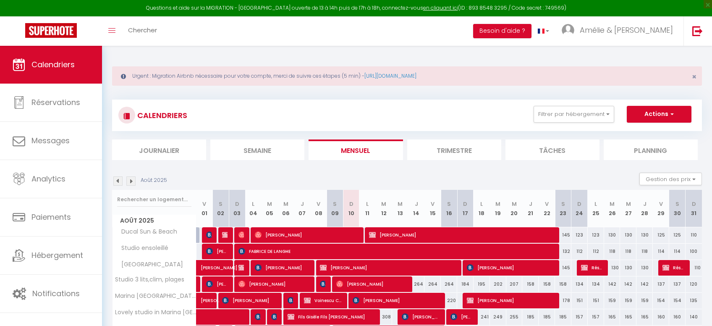
select select
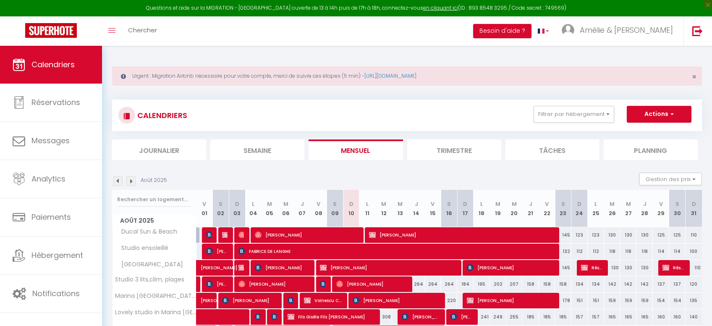
click at [419, 227] on span "[PERSON_NAME]" at bounding box center [462, 235] width 186 height 16
select select "OK"
select select "0"
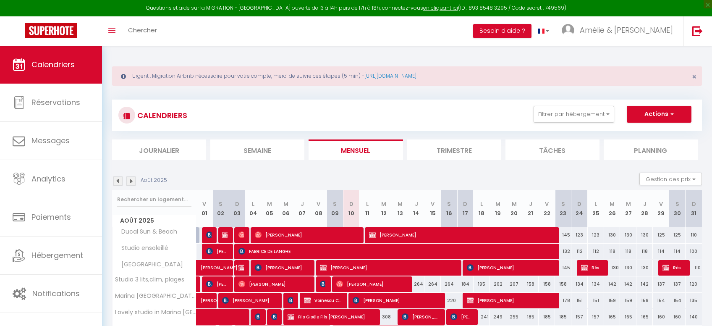
select select "1"
select select
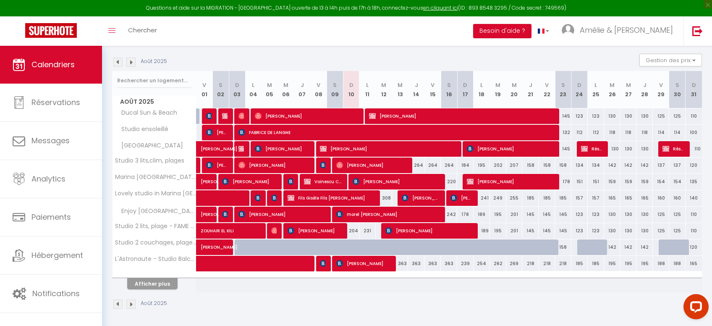
scroll to position [56, 0]
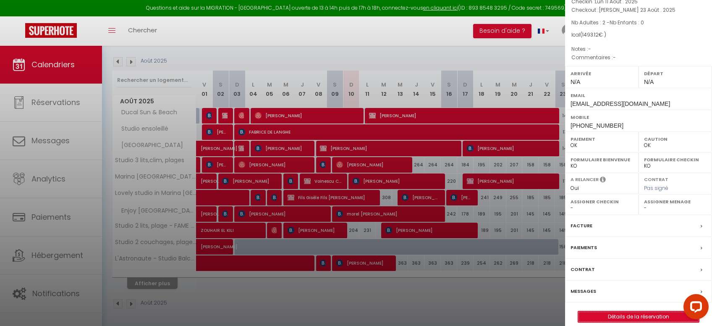
click at [634, 314] on link "Détails de la réservation" at bounding box center [638, 316] width 121 height 11
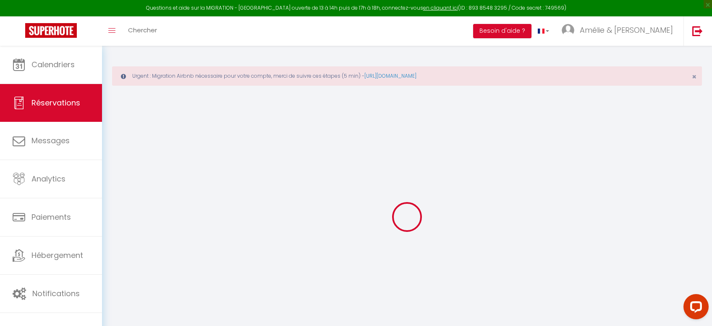
select select
checkbox input "false"
select select
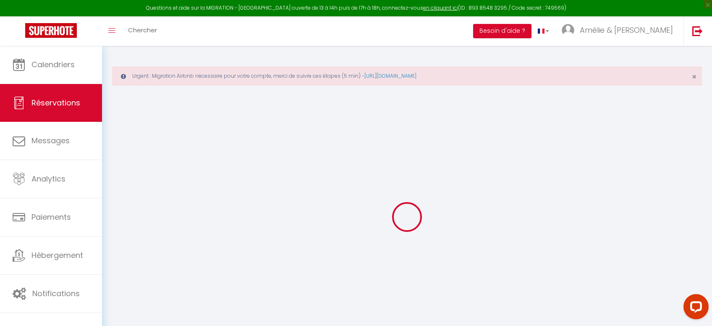
checkbox input "false"
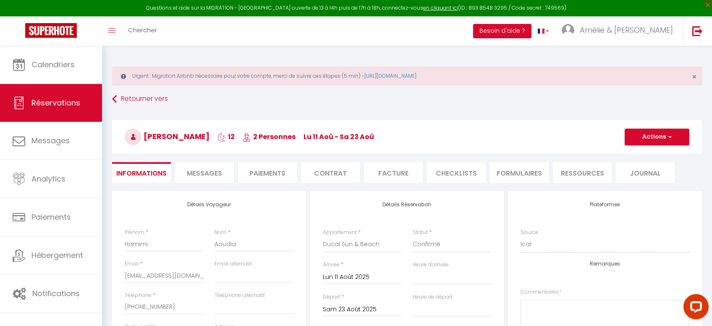
type input "50.53"
type input "96.4"
select select
checkbox input "false"
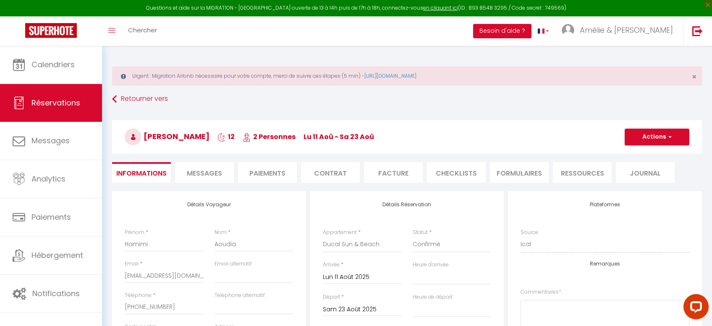
select select
checkbox input "false"
click at [210, 170] on span "Messages" at bounding box center [204, 173] width 35 height 10
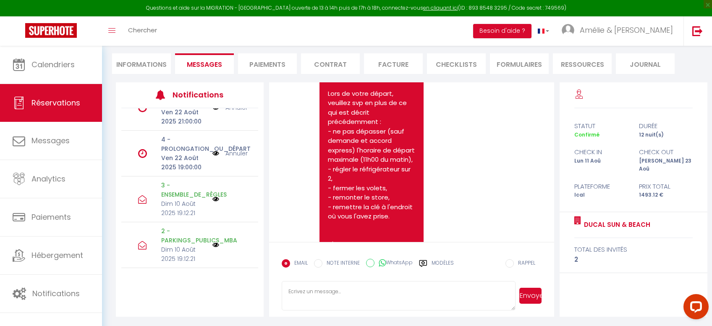
scroll to position [3098, 0]
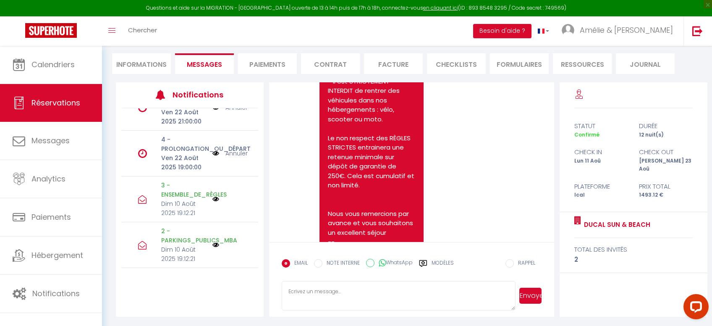
click at [443, 264] on label "Modèles" at bounding box center [443, 266] width 22 height 15
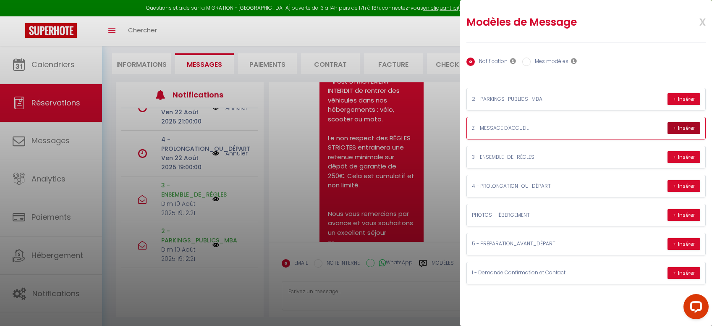
click at [688, 128] on button "+ Insérer" at bounding box center [683, 128] width 33 height 12
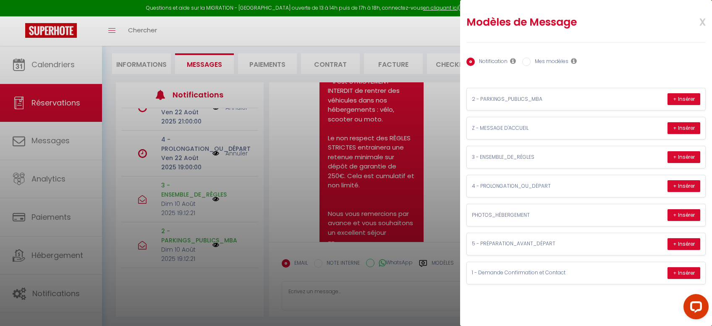
type textarea "LOREMIP DOLORSITAMET Consect Adipis, Elits doe temporin utla etdol magnaaliqua …"
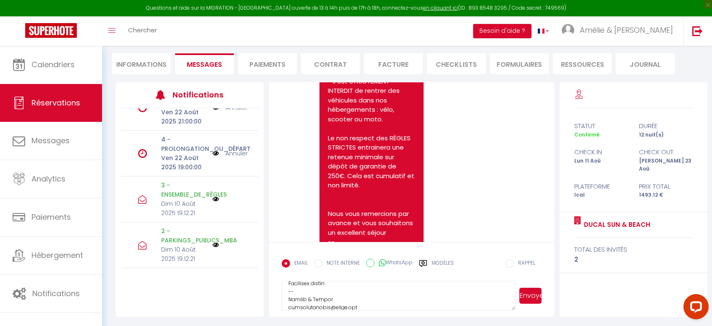
scroll to position [394, 0]
click at [534, 295] on button "Envoyer" at bounding box center [530, 296] width 22 height 16
click at [438, 260] on label "Modèles" at bounding box center [443, 266] width 22 height 15
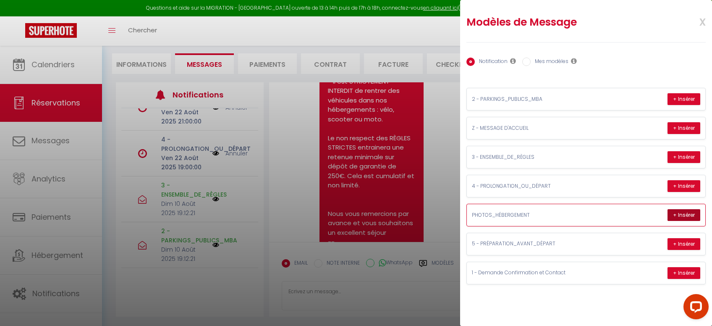
click at [688, 209] on button "+ Insérer" at bounding box center [683, 215] width 33 height 12
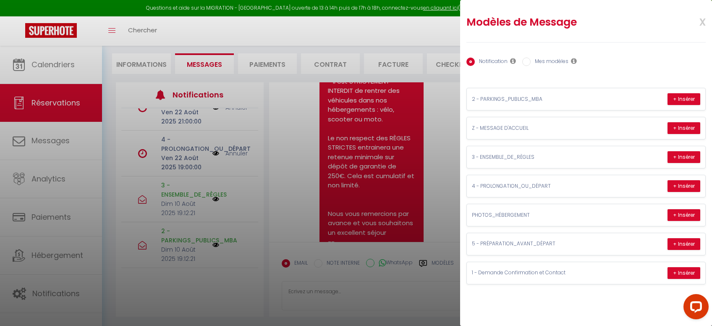
type textarea "Bonjour Hamimi, Vous trouverez les photos de l'hébergement sur ce lien : [DOMAI…"
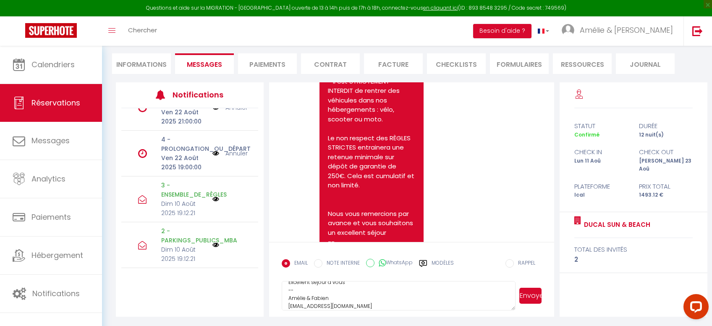
click at [536, 291] on button "Envoyer" at bounding box center [530, 296] width 22 height 16
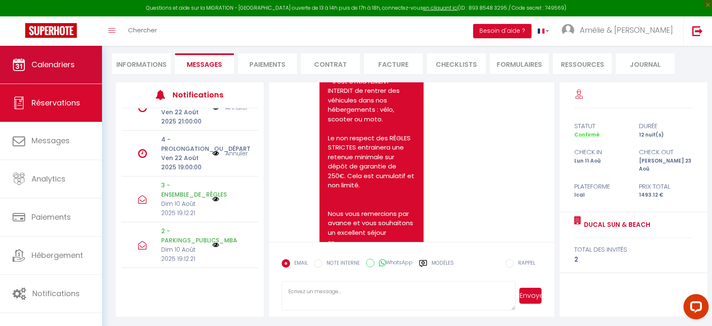
scroll to position [4099, 0]
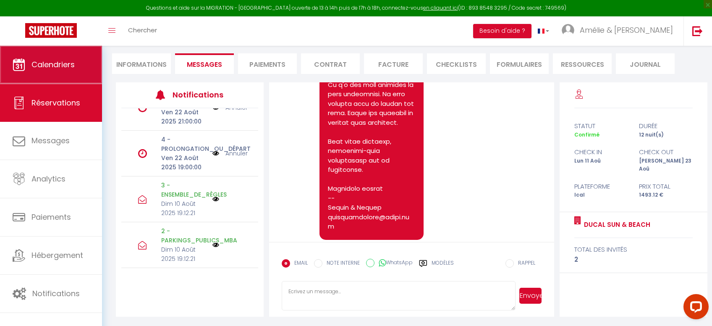
click at [33, 65] on span "Calendriers" at bounding box center [52, 64] width 43 height 10
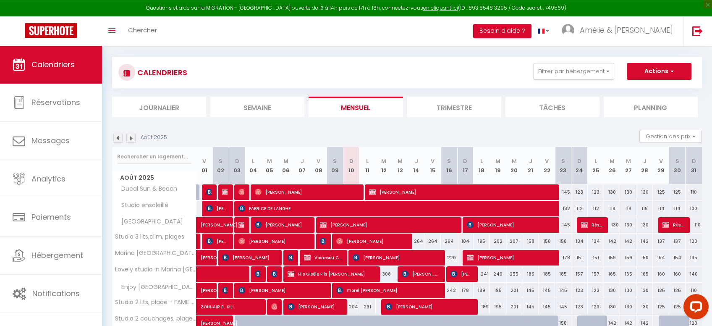
scroll to position [89, 0]
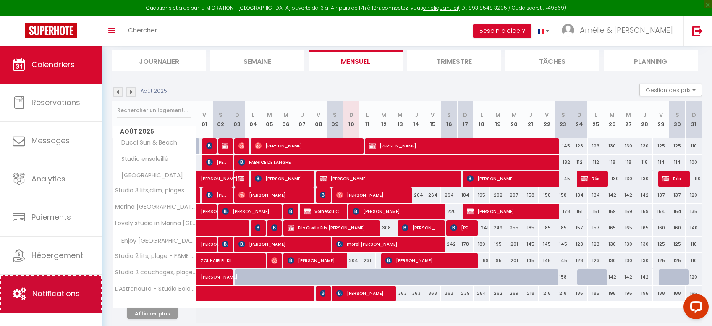
click at [59, 306] on link "Notifications" at bounding box center [51, 294] width 102 height 38
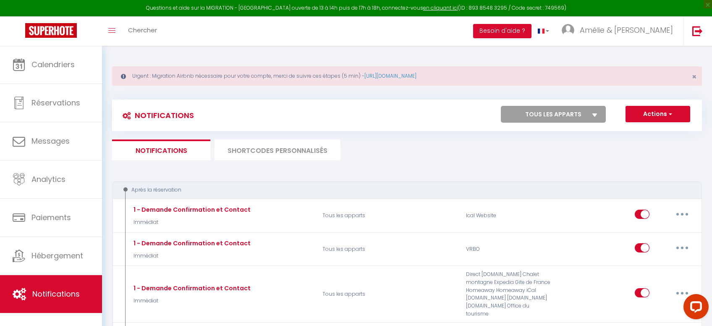
click at [263, 149] on li "SHORTCODES PERSONNALISÉS" at bounding box center [277, 149] width 126 height 21
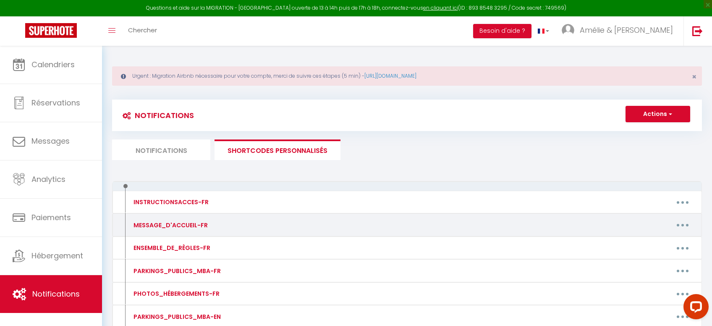
click at [683, 228] on button "button" at bounding box center [683, 224] width 24 height 13
click at [640, 238] on link "Editer" at bounding box center [661, 244] width 62 height 14
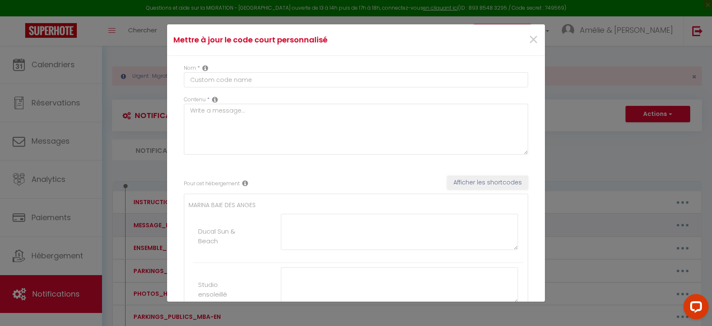
type input "MESSAGE_D'ACCUEIL-FR"
type textarea "Message d’accueil"
type textarea "LOREMIP DOLORSITAMET Consect [ADIPI:ELITS_DOEI], Tempo inc utlabore etdo magna …"
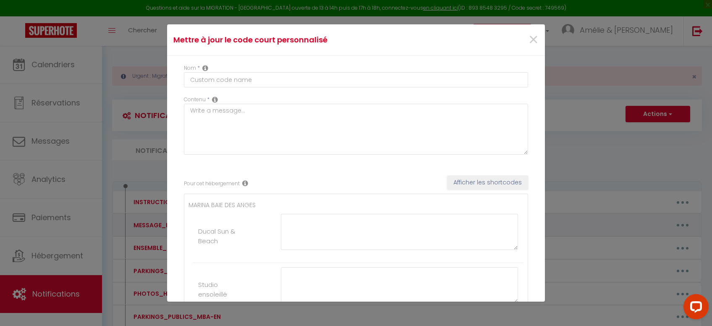
type textarea "LOREMIP DOLORSITAMET Consect [ADIPI:ELITS_DOEI], Tempo inc utlabore etdo magna …"
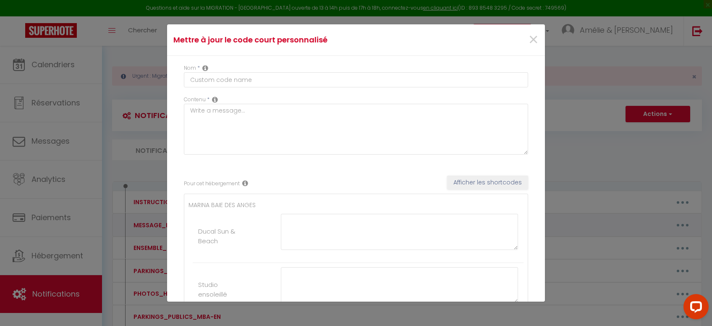
type textarea "LOREMIP DOLORSITAMET Consect [ADIPI:ELITS_DOEI], Tempo inc utlabore etdo magna …"
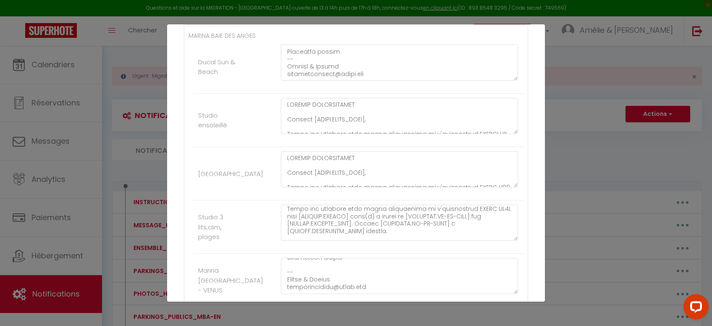
scroll to position [394, 0]
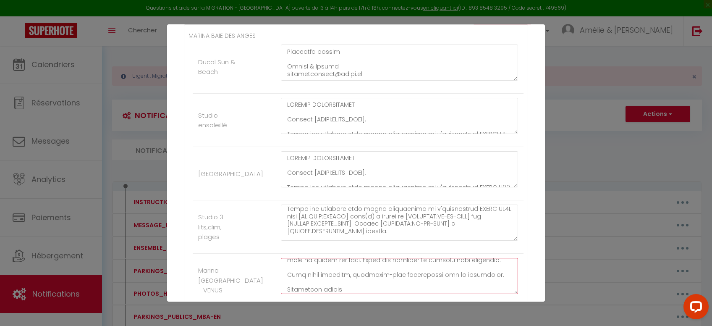
click at [316, 290] on textarea at bounding box center [399, 276] width 237 height 36
type textarea "LOREMIP DOLORSITAMET Consect [ADIPI:ELITS_DOEI], Tempo inc utlabore etdo magna …"
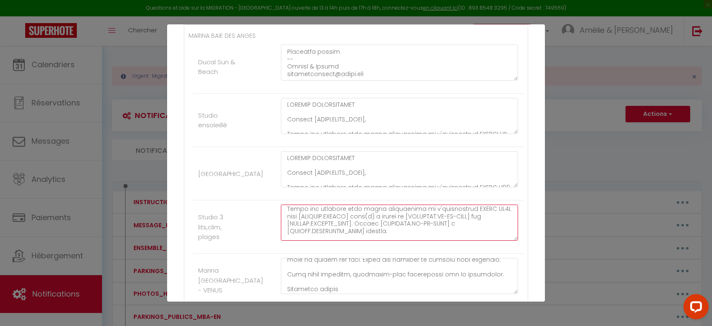
click at [371, 235] on textarea at bounding box center [399, 222] width 237 height 36
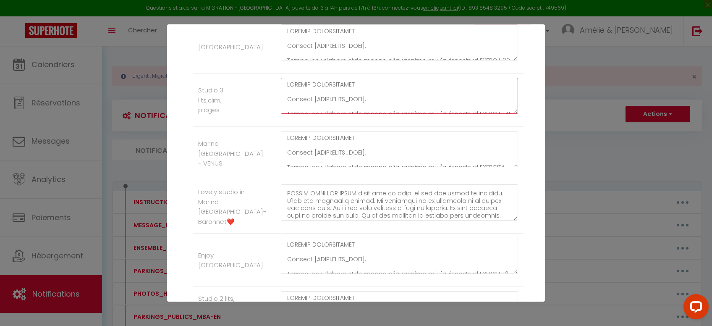
scroll to position [500, 0]
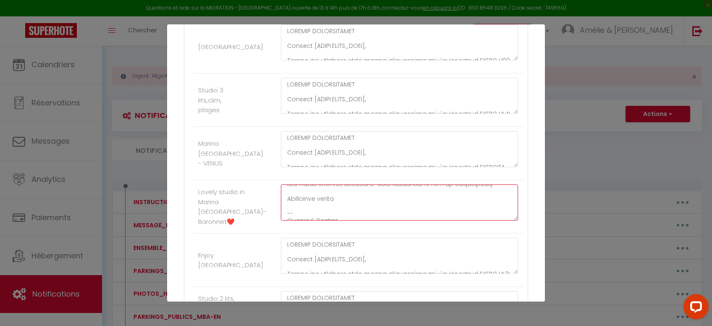
click at [316, 191] on textarea at bounding box center [399, 202] width 237 height 36
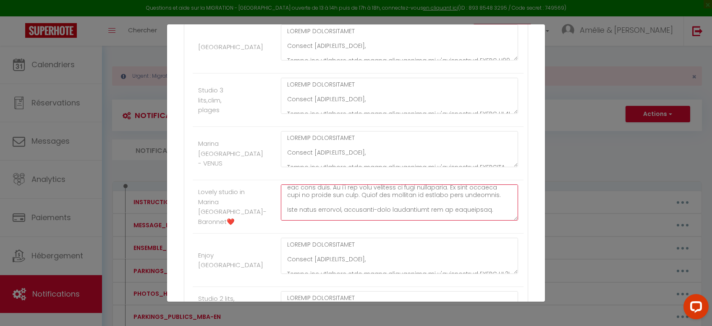
scroll to position [468, 0]
click at [315, 212] on textarea at bounding box center [399, 202] width 237 height 36
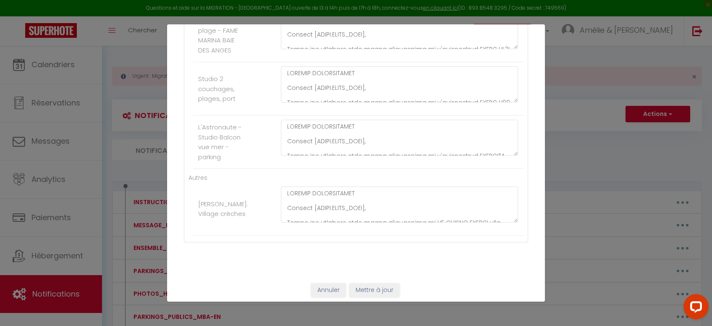
scroll to position [576, 0]
type textarea "LOREMIP DOLORSITAMET Consect [ADIPI:ELITS_DOEI], Tempo inc utlabore etdo magna …"
click at [311, 79] on textarea at bounding box center [399, 82] width 237 height 36
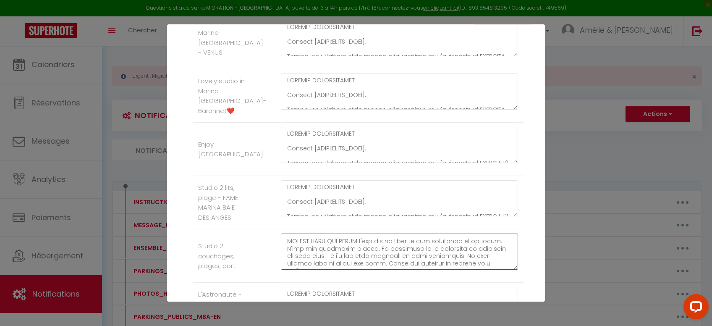
scroll to position [0, 0]
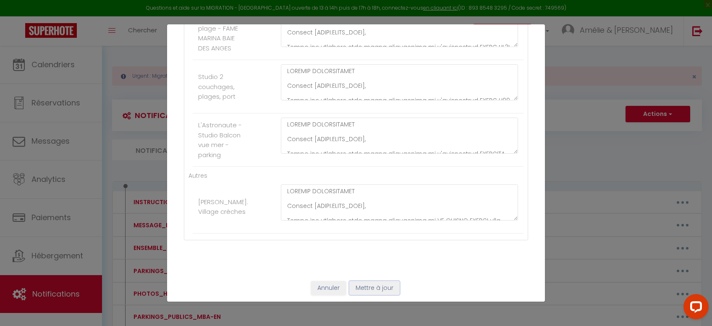
click at [375, 281] on button "Mettre à jour" at bounding box center [374, 288] width 50 height 14
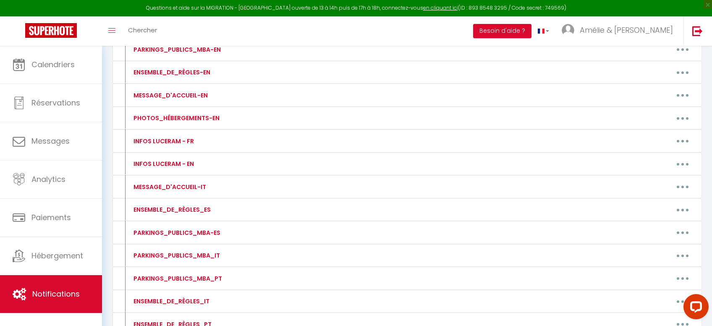
scroll to position [420, 0]
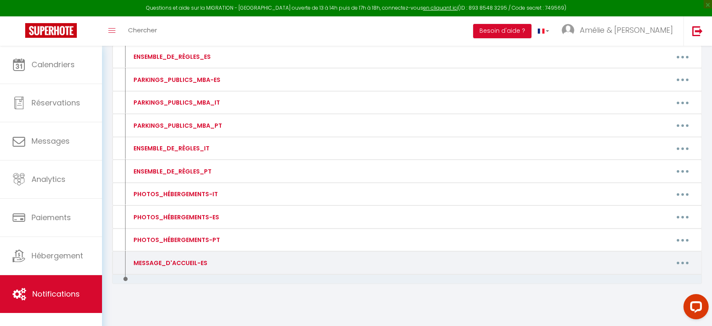
click at [680, 256] on button "button" at bounding box center [683, 262] width 24 height 13
click at [639, 275] on link "Editer" at bounding box center [661, 282] width 62 height 14
type input "MESSAGE_D'ACCUEIL-ES"
type textarea "MENSAJE_DE_BIENVENIDA"
type textarea "LOREMIP DOLORSITAMETC Adip [ELITS:DOEIU_TEMP], Incid utl etd magna al en admini…"
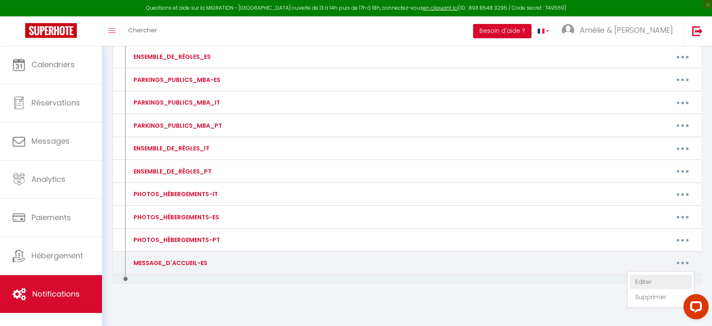
type textarea "LOREMIP DOLORSITAMETC Adip [ELITS:DOEIU_TEMP], Inci utlab etd magnaali en ad mi…"
type textarea "LOREMIP DOLORSITAMETC Adip [ELITS:DOEIU_TEMP], Incid utl etd magna al en admini…"
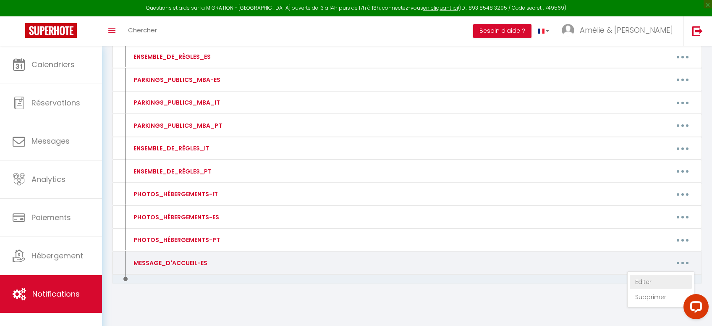
type textarea "LOREMIP DOLORSITAMETC Adip [ELITS:DOEIU_TEMP], Incid utl etd magna al en admini…"
type textarea "LOREMIP DOLORSITAMETC Adip [ELITS:DOEIU_TEMP], Inci utlab etd magnaali en ad mi…"
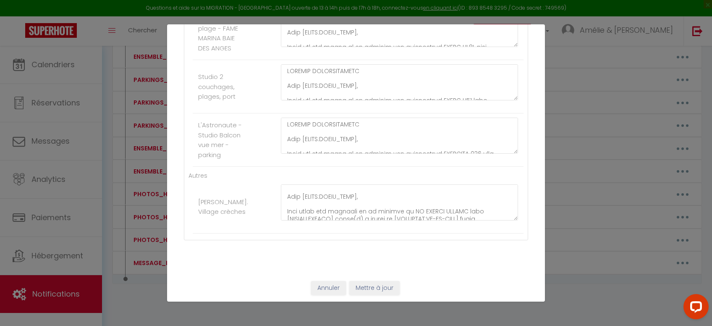
scroll to position [0, 0]
click at [333, 290] on button "Annuler" at bounding box center [328, 288] width 35 height 14
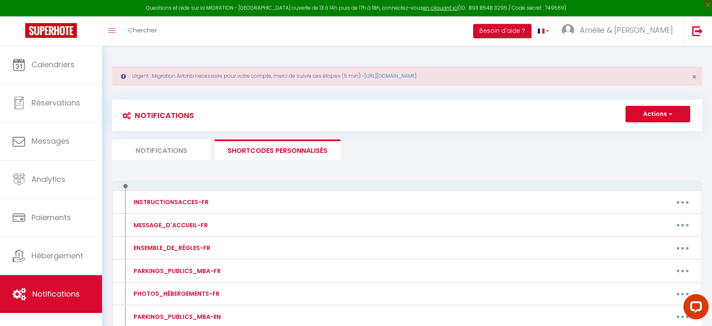
click at [167, 153] on li "Notifications" at bounding box center [161, 149] width 98 height 21
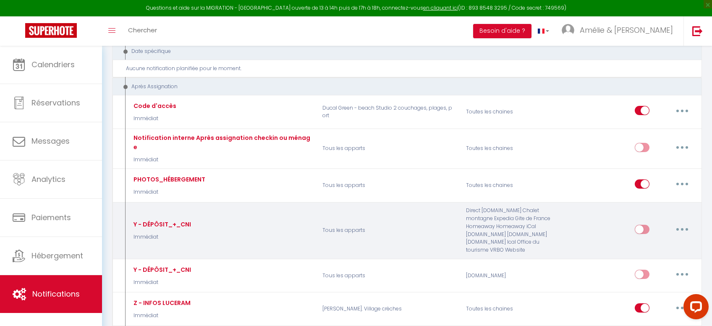
scroll to position [1602, 0]
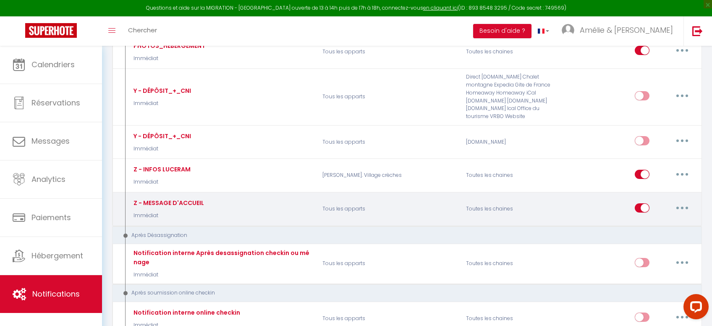
click at [684, 201] on button "button" at bounding box center [682, 207] width 24 height 13
click at [647, 220] on link "Editer" at bounding box center [660, 227] width 62 height 14
type input "Z - MESSAGE D'ACCUEIL"
select select "21"
select select "Immédiat"
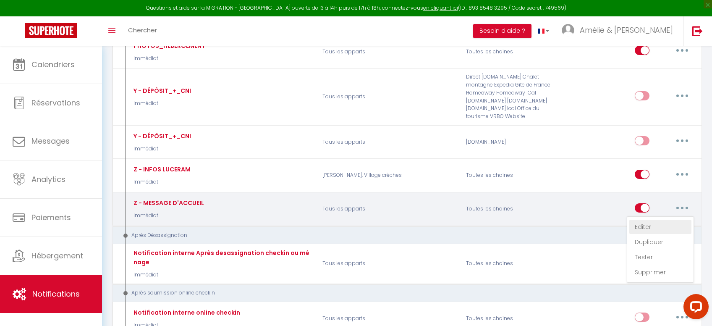
select select
checkbox input "true"
checkbox input "false"
checkbox input "true"
radio input "true"
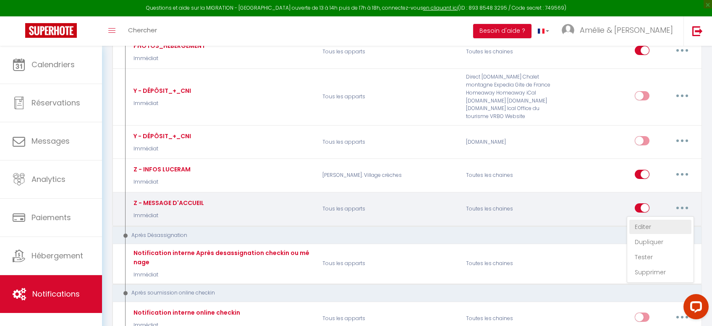
type input "MESSAGE D'ACCUEIL [RENTAL:NAME]"
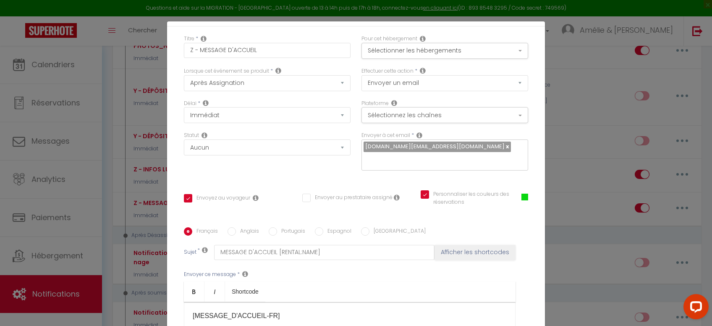
scroll to position [84, 0]
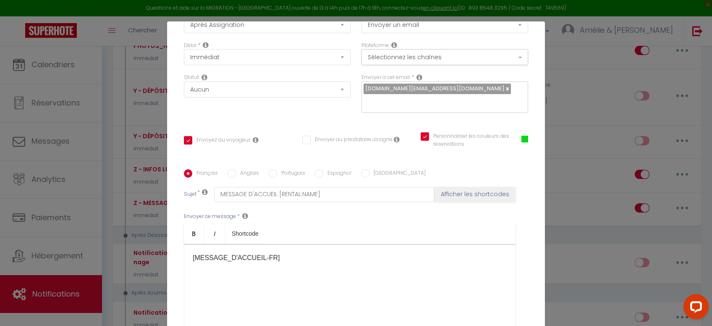
click at [328, 173] on label "Espagnol" at bounding box center [337, 173] width 28 height 9
click at [323, 173] on input "Espagnol" at bounding box center [319, 173] width 8 height 8
radio input "true"
checkbox input "true"
checkbox input "false"
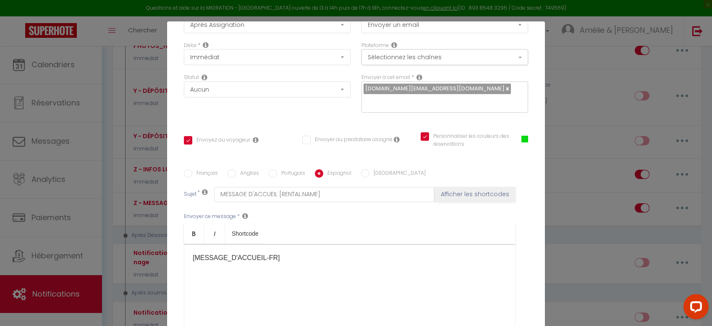
checkbox input "true"
type input "MENSAJE DE BIENVENIDA [RENTAL:NAME]"
click at [289, 175] on label "Portugais" at bounding box center [291, 173] width 28 height 9
click at [277, 175] on input "Portugais" at bounding box center [273, 173] width 8 height 8
radio input "true"
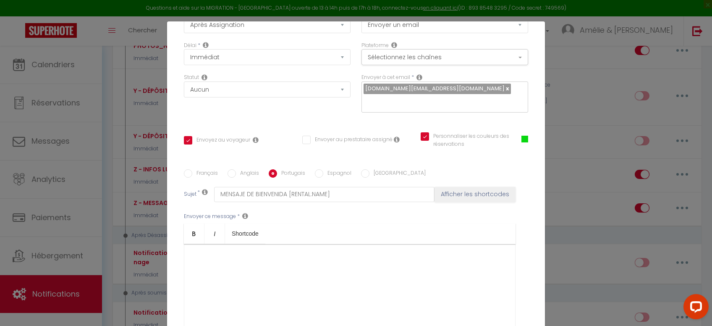
checkbox input "true"
checkbox input "false"
checkbox input "true"
click at [324, 173] on label "Espagnol" at bounding box center [337, 173] width 28 height 9
click at [323, 173] on input "Espagnol" at bounding box center [319, 173] width 8 height 8
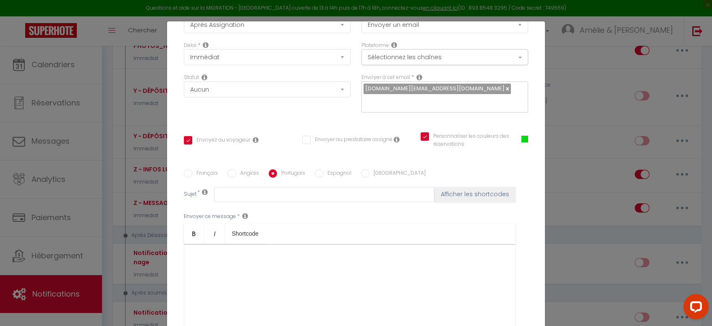
radio input "true"
checkbox input "true"
checkbox input "false"
checkbox input "true"
type input "MENSAJE DE BIENVENIDA [RENTAL:NAME]"
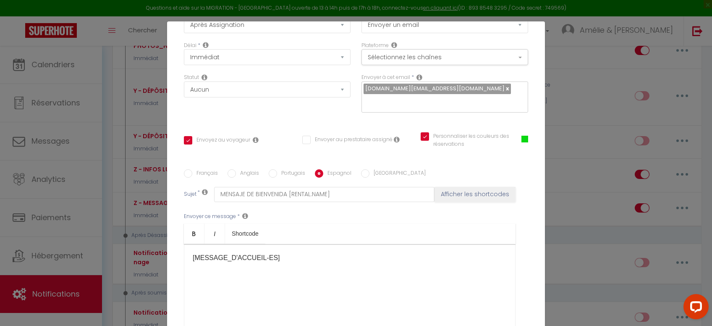
click at [385, 178] on label "[GEOGRAPHIC_DATA]" at bounding box center [397, 173] width 56 height 9
click at [369, 178] on input "[GEOGRAPHIC_DATA]" at bounding box center [365, 173] width 8 height 8
radio input "true"
checkbox input "true"
checkbox input "false"
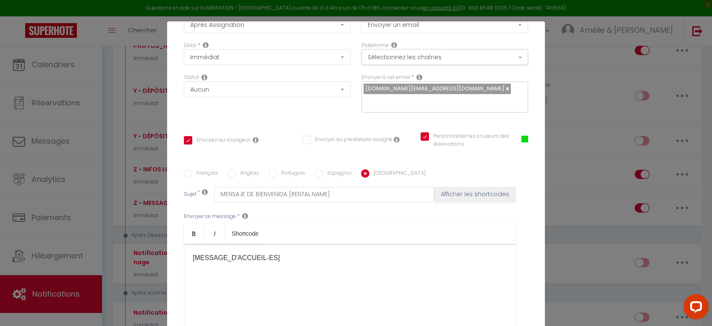
checkbox input "true"
type input "MESSAGGIO DI [PERSON_NAME] [RENTAL:NAME]"
click at [230, 178] on input "Anglais" at bounding box center [232, 173] width 8 height 8
radio input "true"
checkbox input "true"
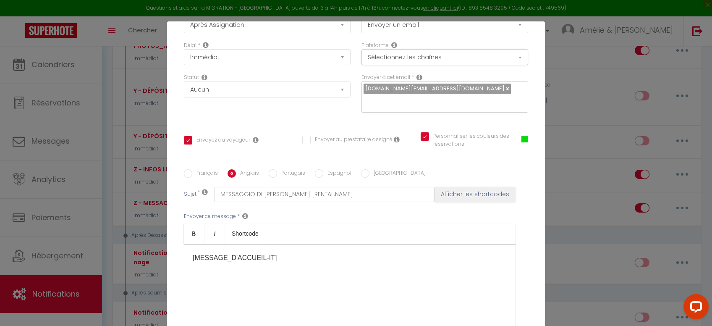
checkbox input "false"
checkbox input "true"
type input "WELCOME MESSAGE [RENTAL:NAME]"
click at [186, 178] on input "Français" at bounding box center [188, 173] width 8 height 8
radio input "true"
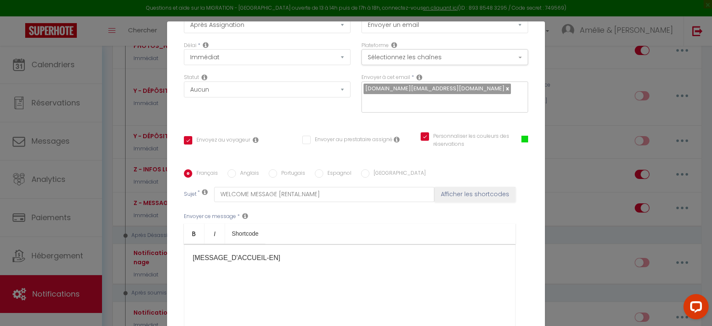
checkbox input "true"
checkbox input "false"
checkbox input "true"
type input "MESSAGE D'ACCUEIL [RENTAL:NAME]"
click at [294, 177] on label "Portugais" at bounding box center [291, 173] width 28 height 9
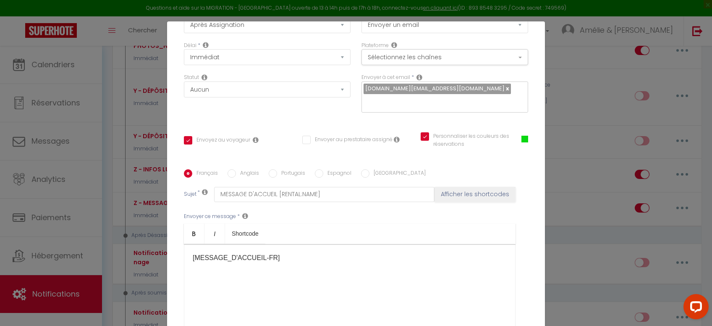
click at [277, 177] on input "Portugais" at bounding box center [273, 173] width 8 height 8
radio input "true"
checkbox input "true"
checkbox input "false"
checkbox input "true"
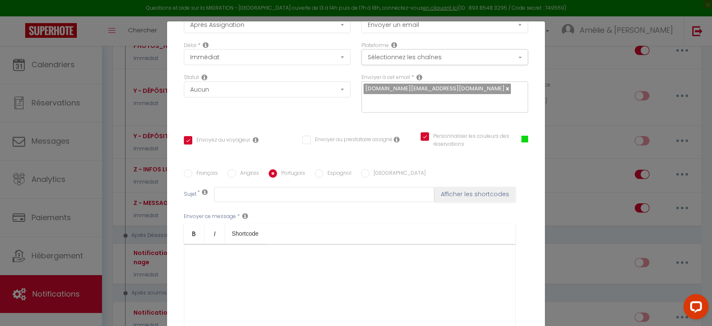
click at [323, 178] on label "Espagnol" at bounding box center [337, 173] width 28 height 9
click at [322, 178] on input "Espagnol" at bounding box center [319, 173] width 8 height 8
radio input "true"
checkbox input "true"
checkbox input "false"
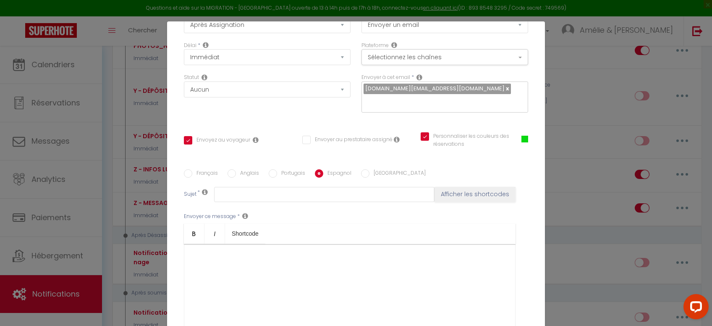
checkbox input "true"
type input "MENSAJE DE BIENVENIDA [RENTAL:NAME]"
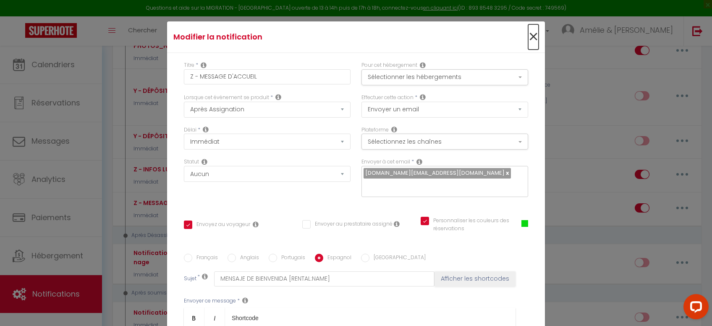
click at [534, 38] on span "×" at bounding box center [533, 36] width 10 height 25
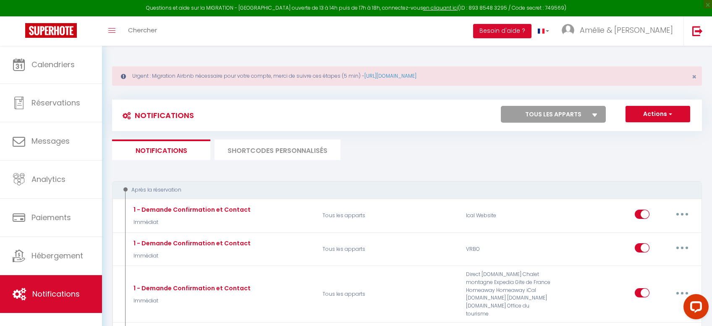
click at [293, 145] on li "SHORTCODES PERSONNALISÉS" at bounding box center [277, 149] width 126 height 21
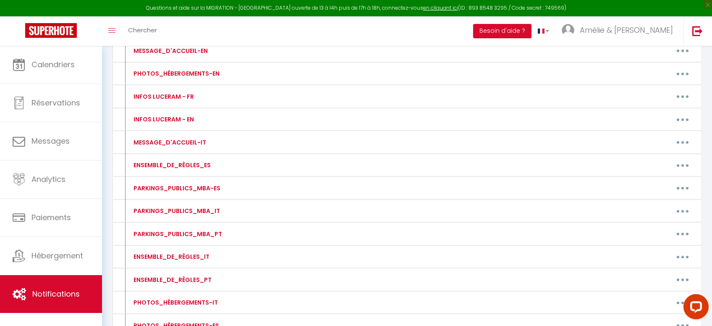
scroll to position [420, 0]
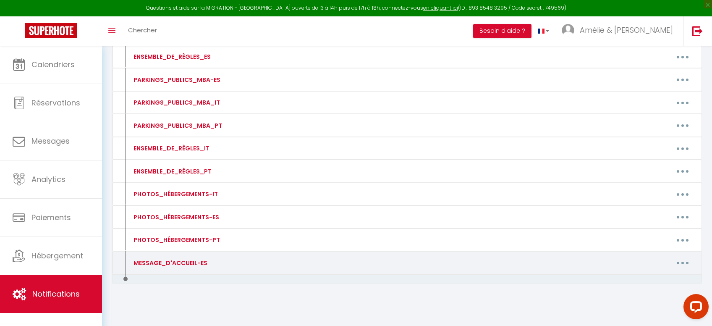
click at [678, 257] on button "button" at bounding box center [683, 262] width 24 height 13
click at [650, 275] on link "Editer" at bounding box center [661, 282] width 62 height 14
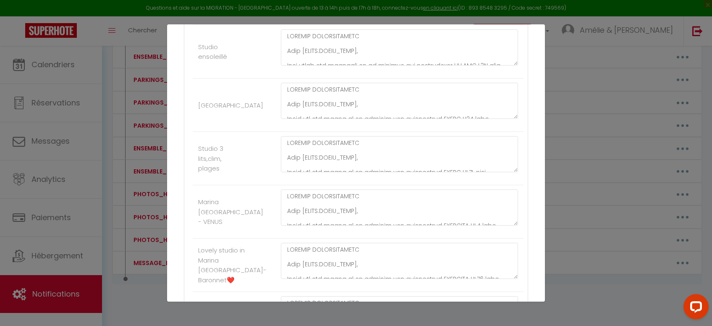
scroll to position [0, 0]
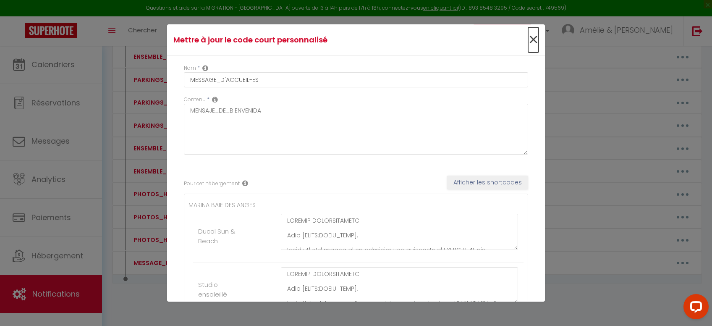
drag, startPoint x: 530, startPoint y: 39, endPoint x: 539, endPoint y: 41, distance: 9.2
click at [531, 39] on span "×" at bounding box center [533, 39] width 10 height 25
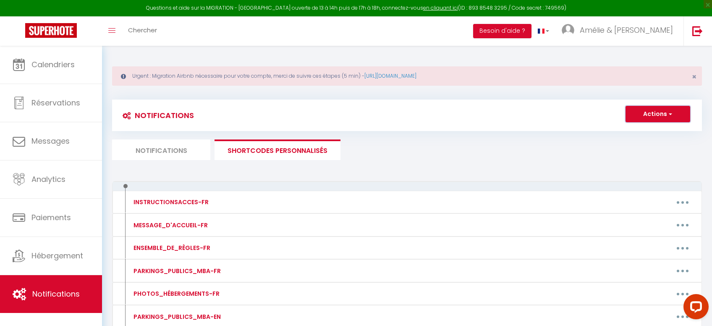
click at [667, 112] on button "Actions" at bounding box center [657, 114] width 65 height 17
click at [630, 134] on link "Nouveau shortcode personnalisé" at bounding box center [632, 132] width 113 height 11
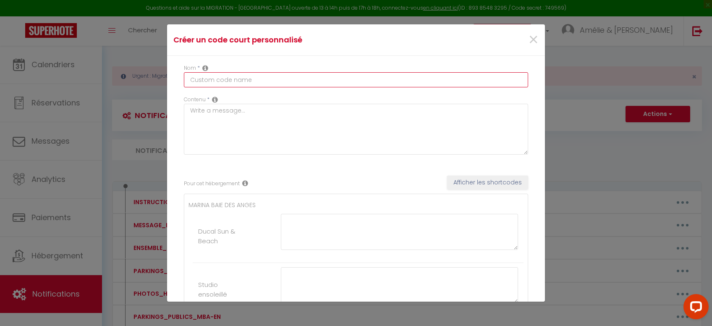
click at [229, 81] on input "text" at bounding box center [356, 79] width 344 height 15
type input "MESSAGE_D'ACCUEIL_PT"
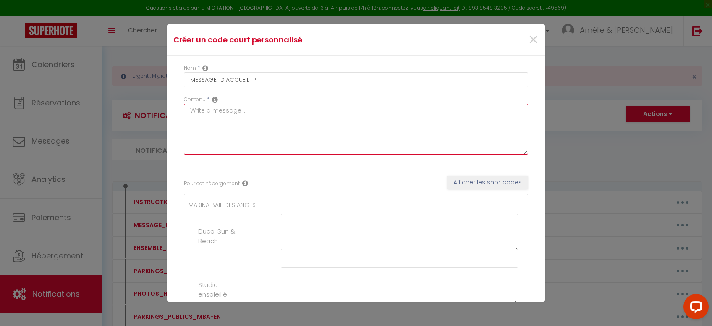
click at [233, 113] on textarea at bounding box center [356, 129] width 344 height 51
paste textarea "Massagem de boas-vindas"
type textarea "Massagem de boas-vindas"
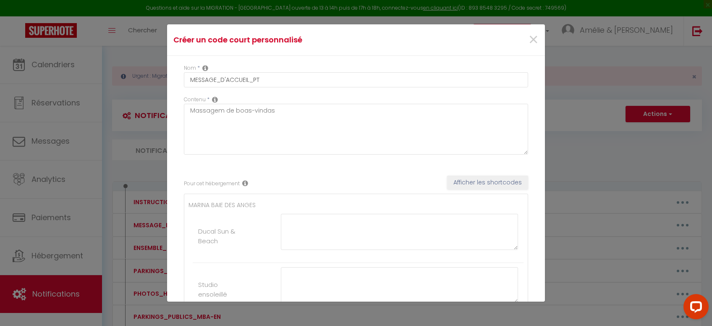
drag, startPoint x: 539, startPoint y: 78, endPoint x: 546, endPoint y: 146, distance: 68.4
click at [545, 146] on div "Créer un code court personnalisé × Nom * MESSAGE_D'ACCUEIL_PT Contenu * Massage…" at bounding box center [356, 162] width 378 height 277
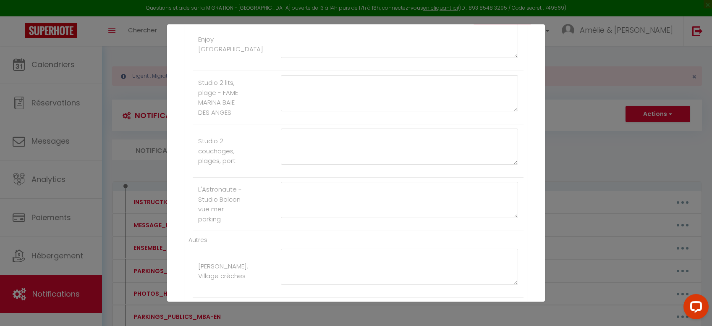
scroll to position [576, 0]
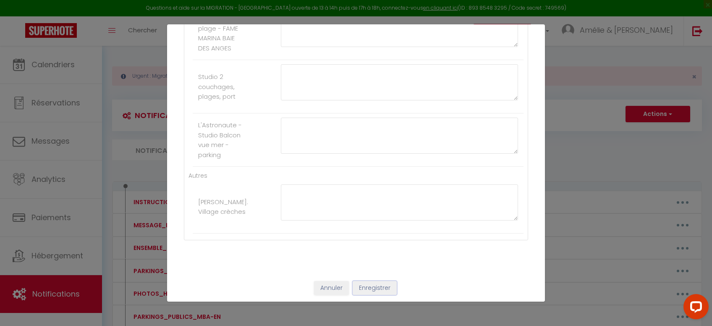
click at [379, 282] on button "Enregistrer" at bounding box center [375, 288] width 44 height 14
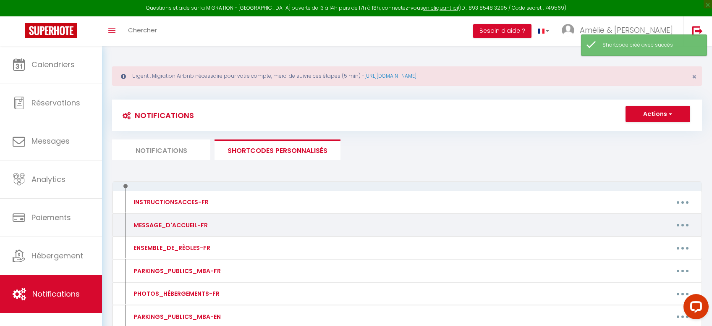
click at [687, 225] on button "button" at bounding box center [683, 224] width 24 height 13
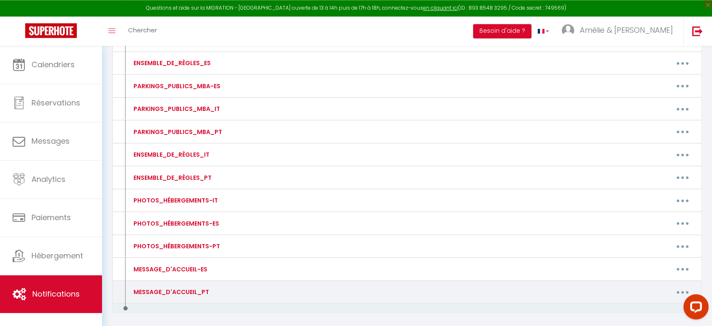
scroll to position [443, 0]
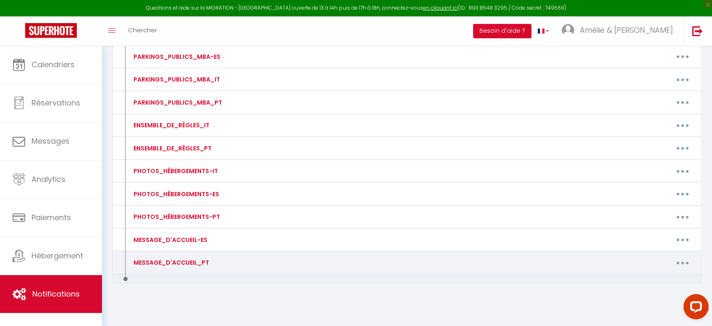
click at [683, 262] on button "button" at bounding box center [683, 262] width 24 height 13
click at [647, 275] on link "Editer" at bounding box center [661, 282] width 62 height 14
type input "MESSAGE_D'ACCUEIL_PT"
type textarea "Massagem de boas-vindas"
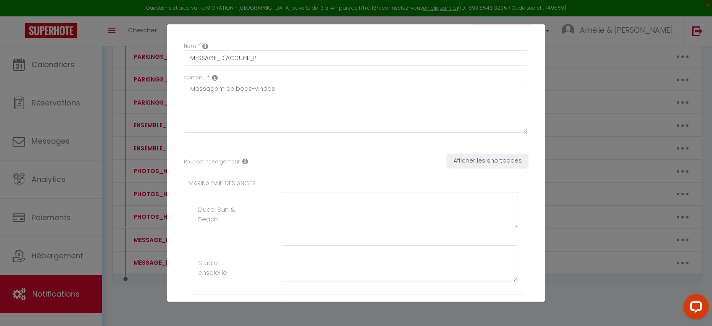
scroll to position [0, 0]
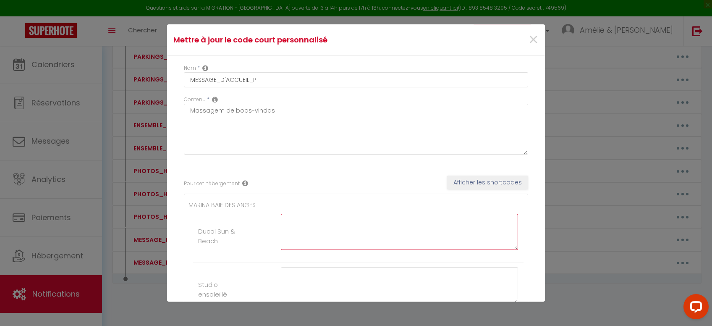
click at [319, 227] on textarea at bounding box center [399, 232] width 237 height 36
paste textarea "MENSAGEM PERSONALIZADA Olá [GUEST:FIRST_NAME], Aqui estão os detalhes da sua re…"
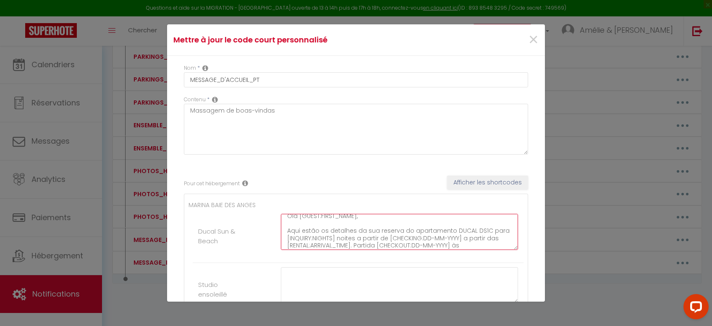
scroll to position [29, 0]
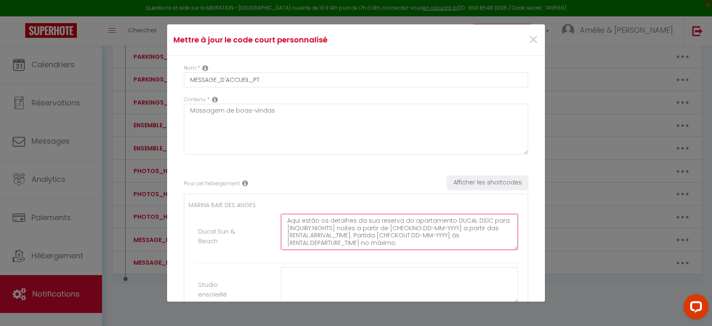
type textarea "MENSAGEM PERSONALIZADA Olá [GUEST:FIRST_NAME], Aqui estão os detalhes da sua re…"
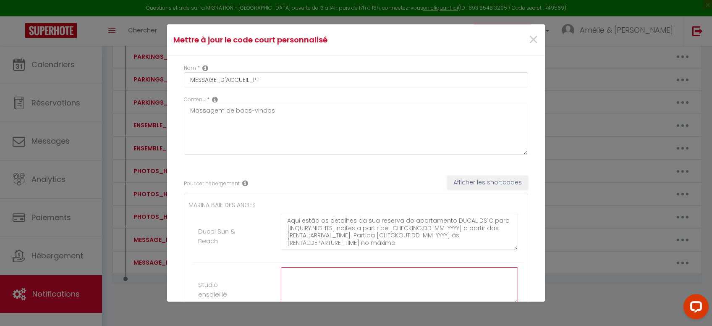
click at [318, 285] on textarea at bounding box center [399, 285] width 237 height 36
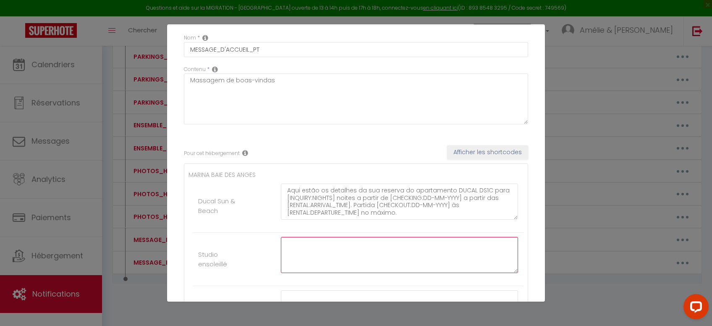
scroll to position [42, 0]
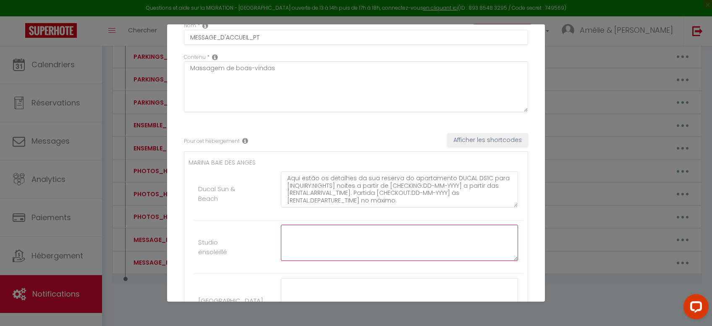
paste textarea "MENSAGEM PERSONALIZADA Olá [GUEST:FIRST_NAME], Aqui estão os detalhes da sua re…"
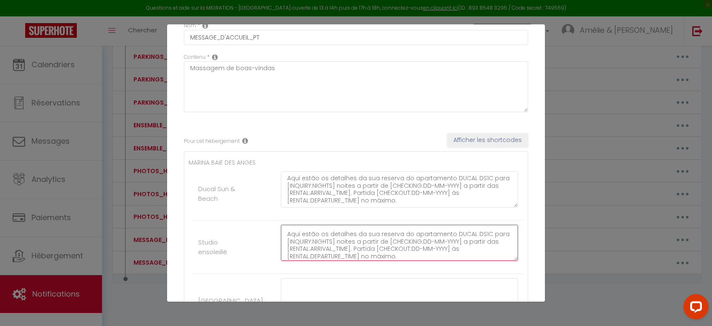
click at [484, 235] on textarea "MENSAGEM PERSONALIZADA Olá [GUEST:FIRST_NAME], Aqui estão os detalhes da sua re…" at bounding box center [399, 243] width 237 height 36
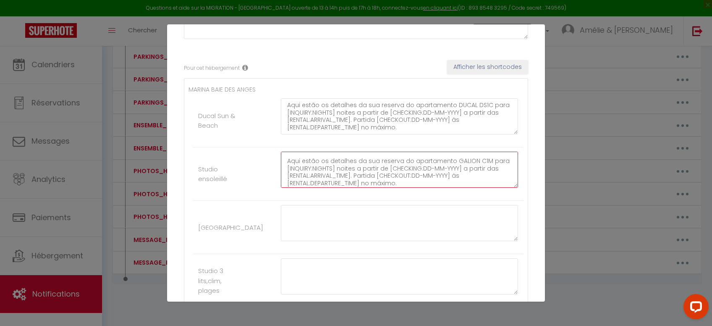
scroll to position [127, 0]
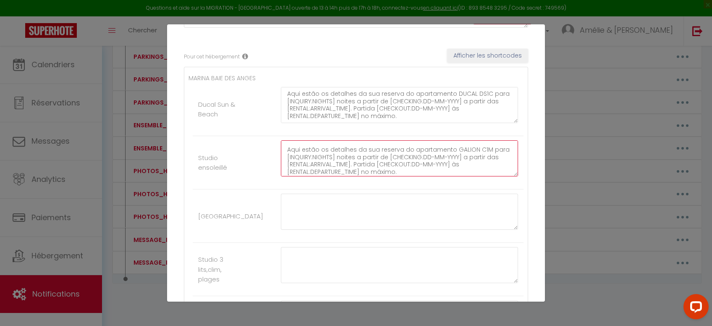
type textarea "MENSAGEM PERSONALIZADA Olá [GUEST:FIRST_NAME], Aqui estão os detalhes da sua re…"
click at [335, 209] on textarea at bounding box center [399, 212] width 237 height 36
paste textarea "MENSAGEM PERSONALIZADA Olá [GUEST:FIRST_NAME], Aqui estão os detalhes da sua re…"
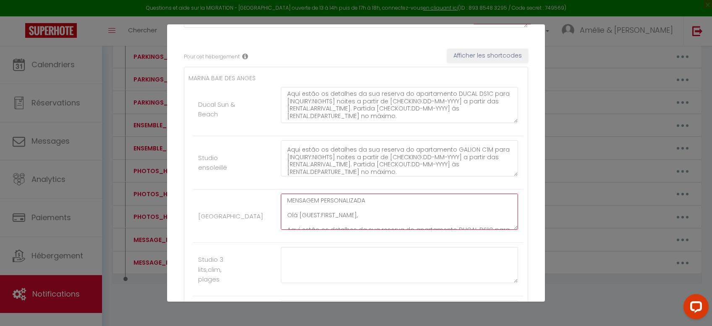
scroll to position [27, 0]
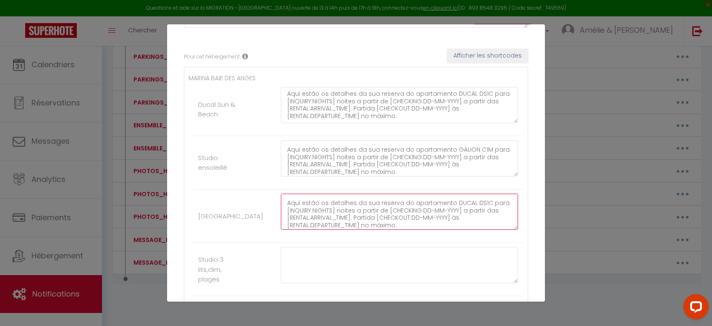
click at [475, 203] on textarea "MENSAGEM PERSONALIZADA Olá [GUEST:FIRST_NAME], Aqui estão os detalhes da sua re…" at bounding box center [399, 212] width 237 height 36
type textarea "MENSAGEM PERSONALIZADA Olá [GUEST:FIRST_NAME], Aqui estão os detalhes da sua re…"
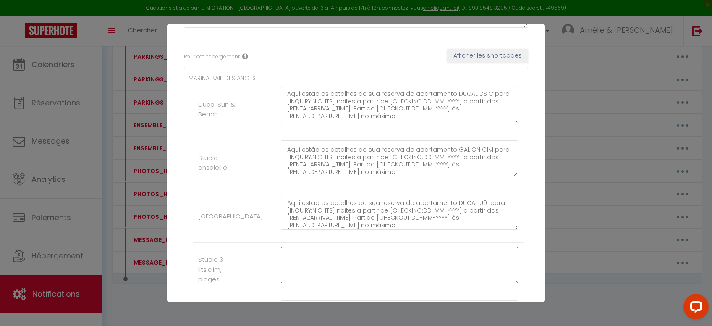
click at [383, 267] on textarea at bounding box center [399, 265] width 237 height 36
paste textarea "MENSAGEM PERSONALIZADA Olá [GUEST:FIRST_NAME], Aqui estão os detalhes da sua re…"
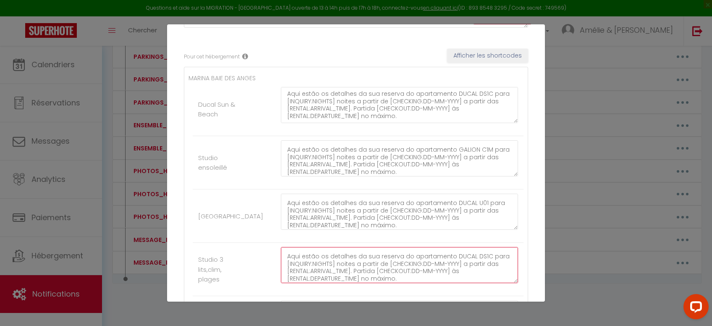
click at [481, 253] on textarea "MENSAGEM PERSONALIZADA Olá [GUEST:FIRST_NAME], Aqui estão os detalhes da sua re…" at bounding box center [399, 265] width 237 height 36
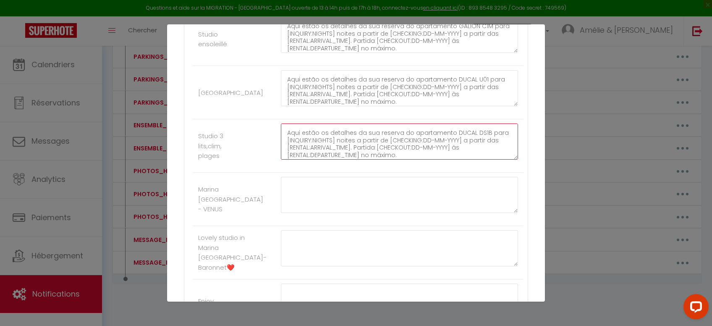
scroll to position [254, 0]
type textarea "MENSAGEM PERSONALIZADA Olá [GUEST:FIRST_NAME], Aqui estão os detalhes da sua re…"
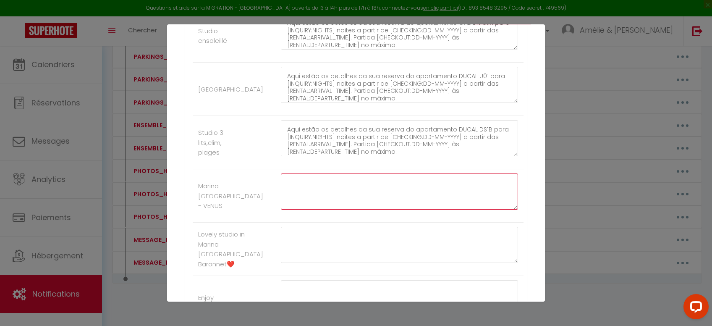
click at [342, 183] on textarea at bounding box center [399, 191] width 237 height 36
paste textarea "MENSAGEM PERSONALIZADA Olá [GUEST:FIRST_NAME], Aqui estão os detalhes da sua re…"
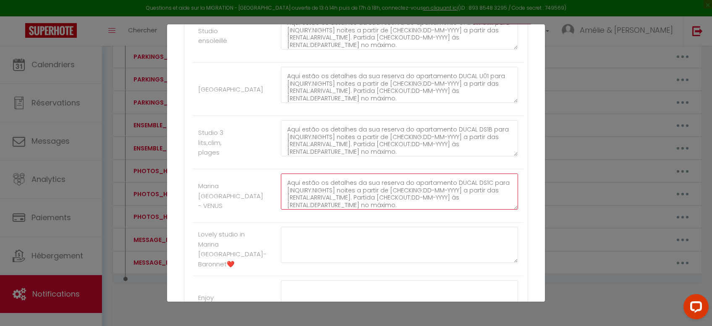
click at [485, 183] on textarea "MENSAGEM PERSONALIZADA Olá [GUEST:FIRST_NAME], Aqui estão os detalhes da sua re…" at bounding box center [399, 191] width 237 height 36
type textarea "MENSAGEM PERSONALIZADA Olá [GUEST:FIRST_NAME], Aqui estão os detalhes da sua re…"
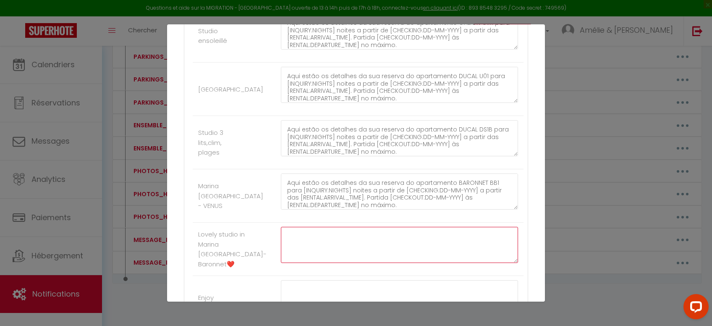
click at [353, 256] on textarea at bounding box center [399, 245] width 237 height 36
paste textarea "MENSAGEM PERSONALIZADA Olá [GUEST:FIRST_NAME], Aqui estão os detalhes da sua re…"
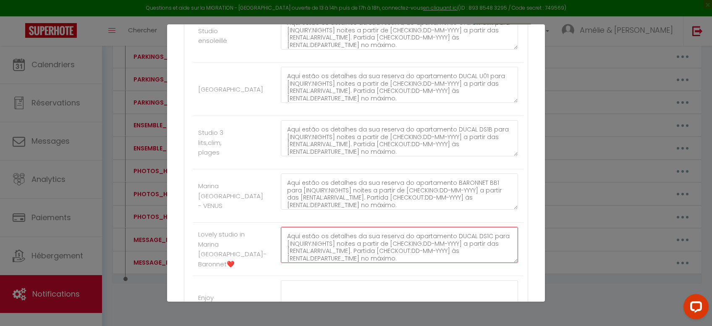
click at [479, 234] on textarea "MENSAGEM PERSONALIZADA Olá [GUEST:FIRST_NAME], Aqui estão os detalhes da sua re…" at bounding box center [399, 245] width 237 height 36
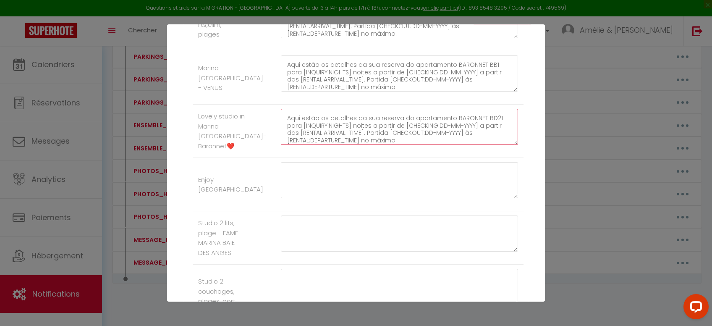
scroll to position [380, 0]
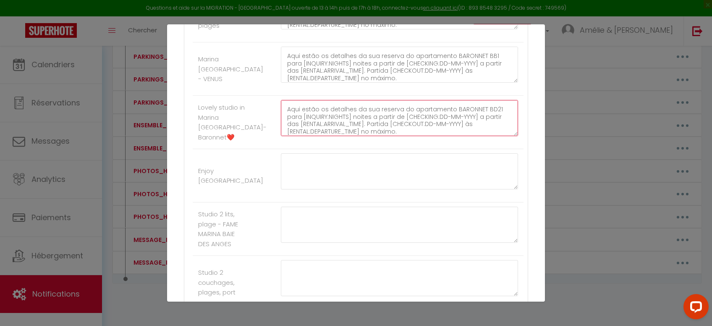
type textarea "MENSAGEM PERSONALIZADA Olá [GUEST:FIRST_NAME], Aqui estão os detalhes da sua re…"
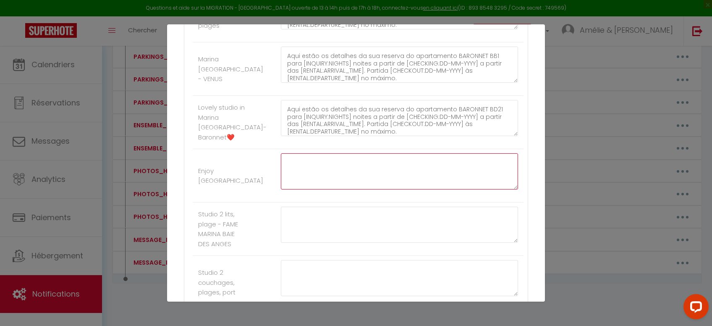
click at [303, 175] on textarea at bounding box center [399, 171] width 237 height 36
paste textarea "MENSAGEM PERSONALIZADA Olá [GUEST:FIRST_NAME], Aqui estão os detalhes da sua re…"
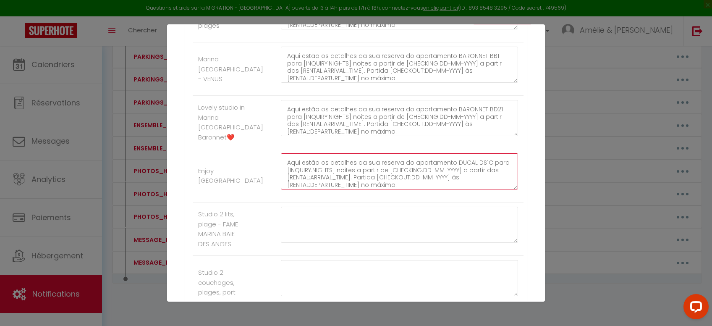
click at [482, 160] on textarea "MENSAGEM PERSONALIZADA Olá [GUEST:FIRST_NAME], Aqui estão os detalhes da sua re…" at bounding box center [399, 171] width 237 height 36
type textarea "MENSAGEM PERSONALIZADA Olá [GUEST:FIRST_NAME], Aqui estão os detalhes da sua re…"
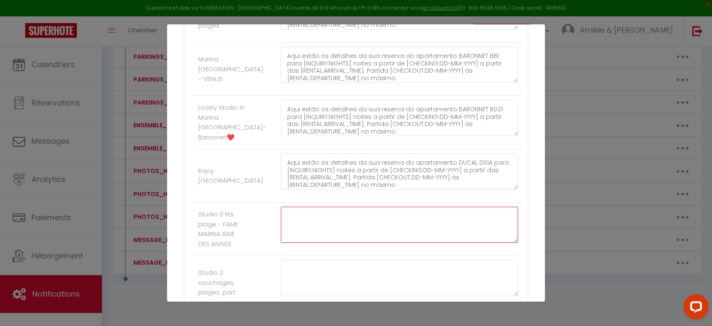
click at [355, 217] on textarea at bounding box center [399, 225] width 237 height 36
paste textarea "MENSAGEM PERSONALIZADA Olá [GUEST:FIRST_NAME], Aqui estão os detalhes da sua re…"
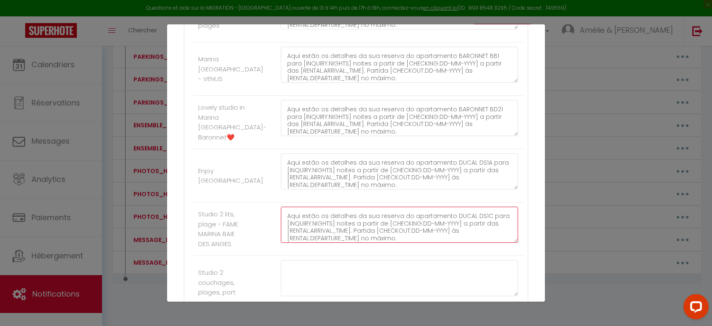
click at [481, 213] on textarea "MENSAGEM PERSONALIZADA Olá [GUEST:FIRST_NAME], Aqui estão os detalhes da sua re…" at bounding box center [399, 225] width 237 height 36
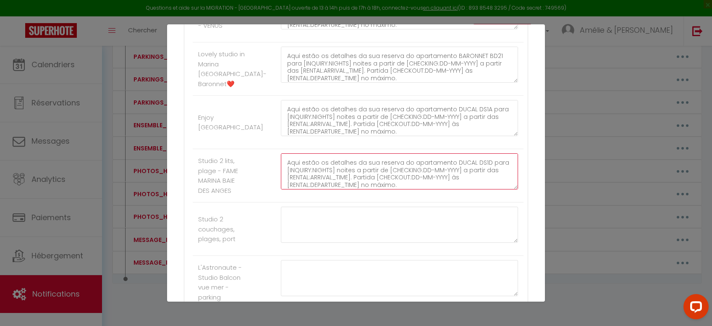
scroll to position [465, 0]
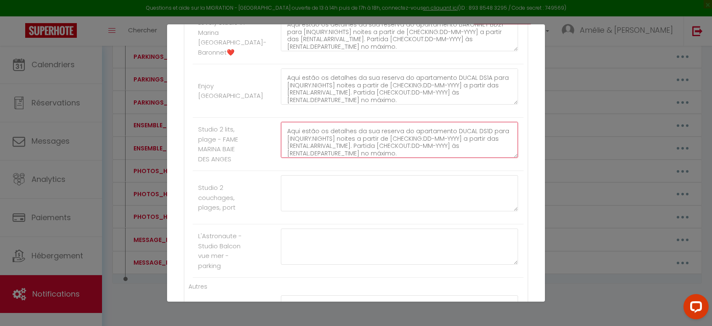
type textarea "MENSAGEM PERSONALIZADA Olá [GUEST:FIRST_NAME], Aqui estão os detalhes da sua re…"
click at [307, 174] on li "Studio 2 couchages, plages, port" at bounding box center [358, 197] width 331 height 53
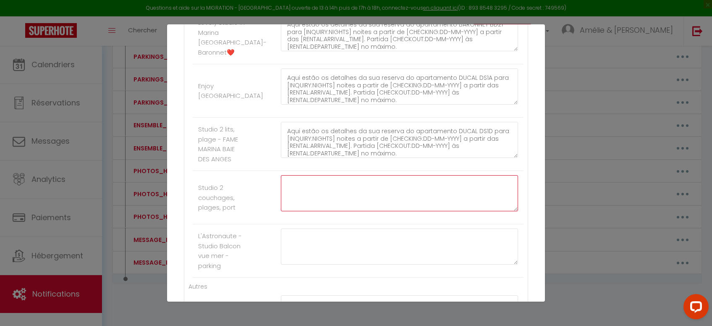
click at [308, 186] on textarea at bounding box center [399, 193] width 237 height 36
paste textarea "MENSAGEM PERSONALIZADA Olá [GUEST:FIRST_NAME], Aqui estão os detalhes da sua re…"
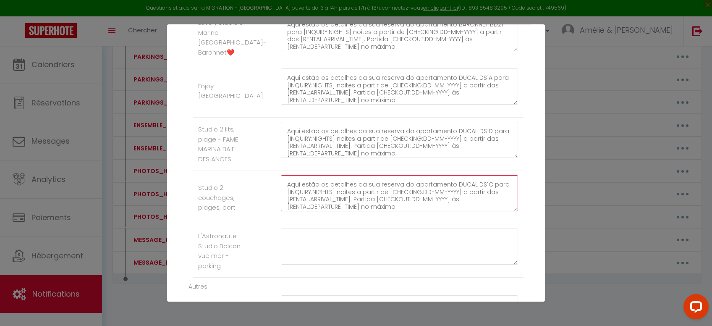
click at [484, 186] on textarea "MENSAGEM PERSONALIZADA Olá [GUEST:FIRST_NAME], Aqui estão os detalhes da sua re…" at bounding box center [399, 193] width 237 height 36
type textarea "MENSAGEM PERSONALIZADA Olá [GUEST:FIRST_NAME], Aqui estão os detalhes da sua re…"
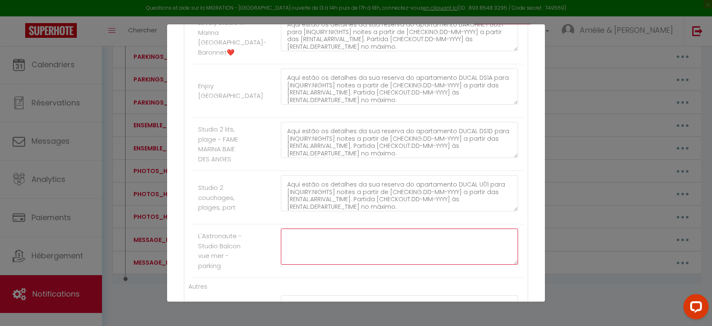
click at [350, 249] on textarea at bounding box center [399, 246] width 237 height 36
paste textarea "MENSAGEM PERSONALIZADA Olá [GUEST:FIRST_NAME], Aqui estão os detalhes da sua re…"
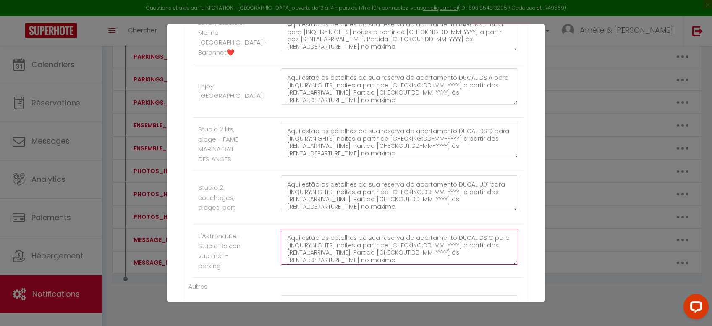
click at [485, 235] on textarea "MENSAGEM PERSONALIZADA Olá [GUEST:FIRST_NAME], Aqui estão os detalhes da sua re…" at bounding box center [399, 246] width 237 height 36
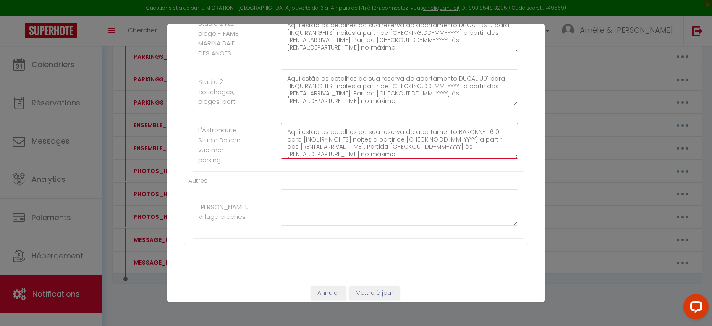
scroll to position [576, 0]
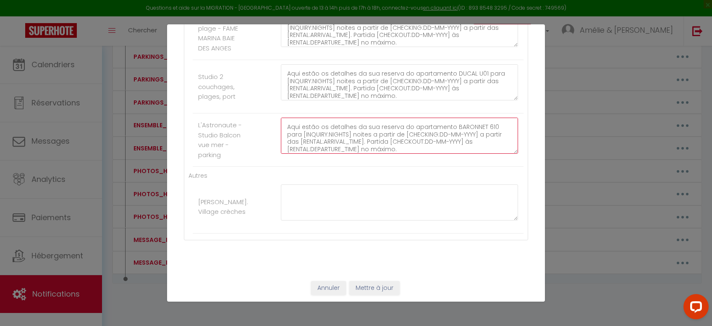
type textarea "MENSAGEM PERSONALIZADA Olá [GUEST:FIRST_NAME], Aqui estão os detalhes da sua re…"
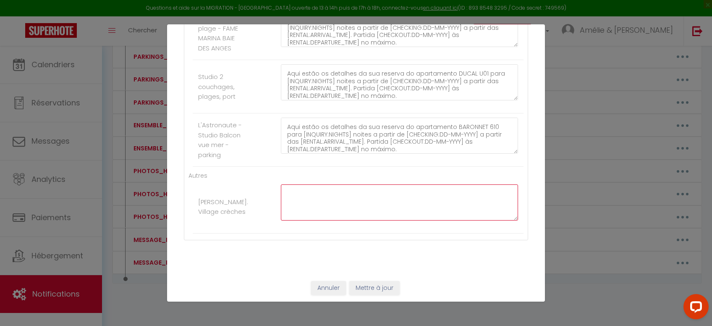
paste textarea "MENSAGEM PERSONALIZADA Olá [GUEST:FIRST_NAME], Aqui estão os detalhes da sua re…"
type textarea "MENSAGEM PERSONALIZADA Olá [GUEST:FIRST_NAME], Aqui estão os detalhes da sua re…"
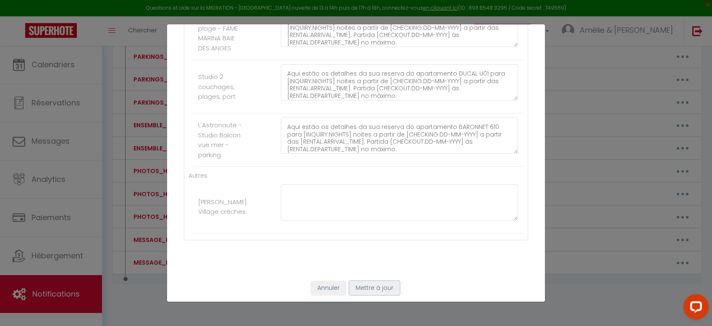
click at [386, 290] on button "Mettre à jour" at bounding box center [374, 288] width 50 height 14
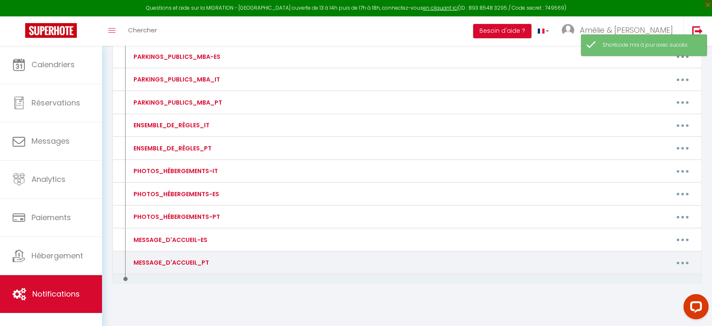
click at [685, 259] on button "button" at bounding box center [683, 262] width 24 height 13
click at [649, 272] on div "Editer Supprimer" at bounding box center [660, 289] width 67 height 36
click at [691, 265] on button "button" at bounding box center [683, 262] width 24 height 13
click at [659, 275] on link "Editer" at bounding box center [661, 282] width 62 height 14
type input "MESSAGE_D'ACCUEIL_PT"
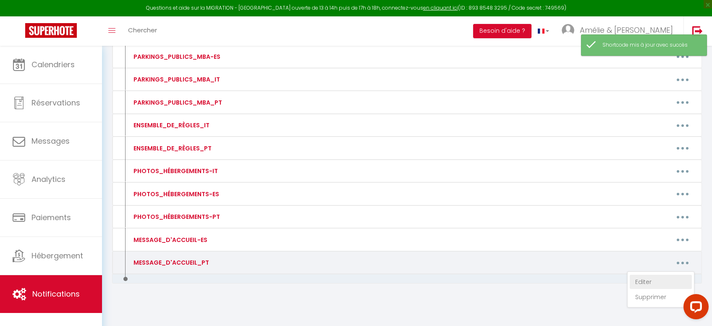
type textarea "Massagem de boas-vindas"
type textarea "MENSAGEM PERSONALIZADA Olá [GUEST:FIRST_NAME], Aqui estão os detalhes da sua re…"
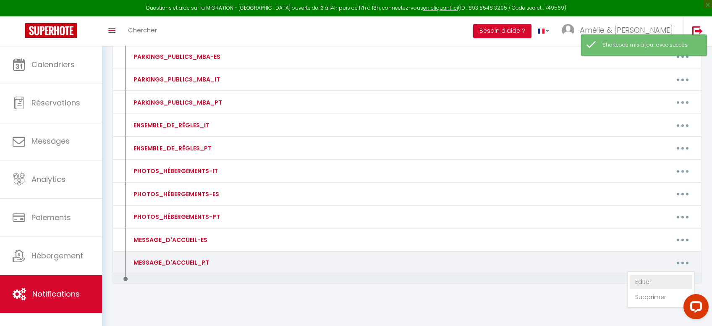
type textarea "MENSAGEM PERSONALIZADA Olá [GUEST:FIRST_NAME], Aqui estão os detalhes da sua re…"
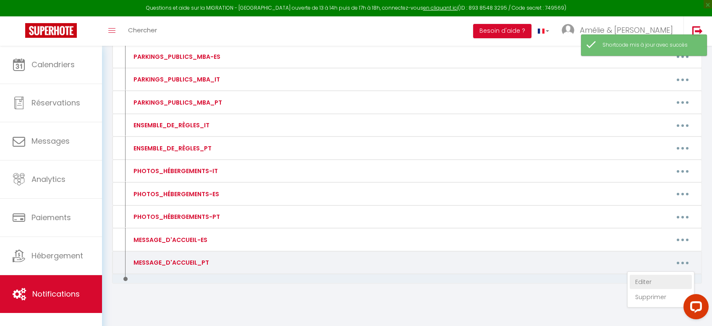
type textarea "MENSAGEM PERSONALIZADA Olá [GUEST:FIRST_NAME], Aqui estão os detalhes da sua re…"
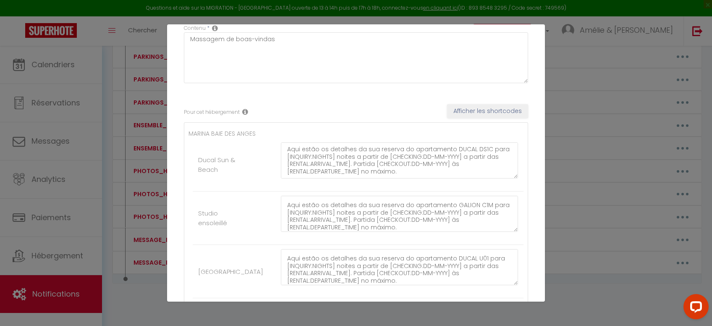
scroll to position [84, 0]
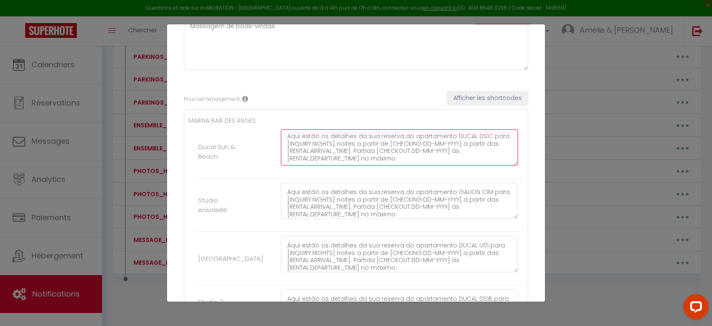
click at [418, 157] on textarea "MENSAGEM PERSONALIZADA Olá [GUEST:FIRST_NAME], Aqui estão os detalhes da sua re…" at bounding box center [399, 147] width 237 height 36
paste textarea "Para sua informação, o alojamento é verificado e desinfetado pela nossa equipa …"
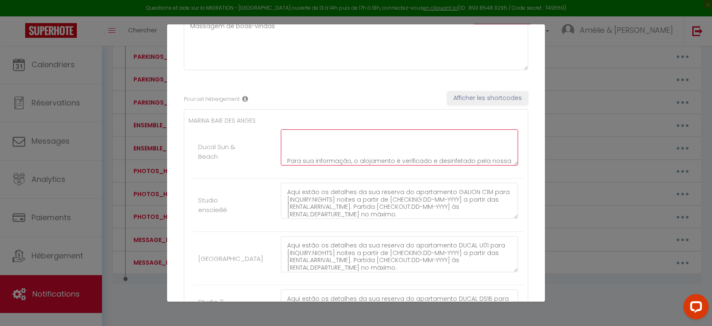
scroll to position [174, 0]
drag, startPoint x: 457, startPoint y: 158, endPoint x: 259, endPoint y: 158, distance: 197.7
click at [281, 158] on textarea "MENSAGEM PERSONALIZADA Olá [GUEST:FIRST_NAME], Aqui estão os detalhes da sua re…" at bounding box center [399, 147] width 237 height 36
drag, startPoint x: 327, startPoint y: 146, endPoint x: 291, endPoint y: 128, distance: 40.6
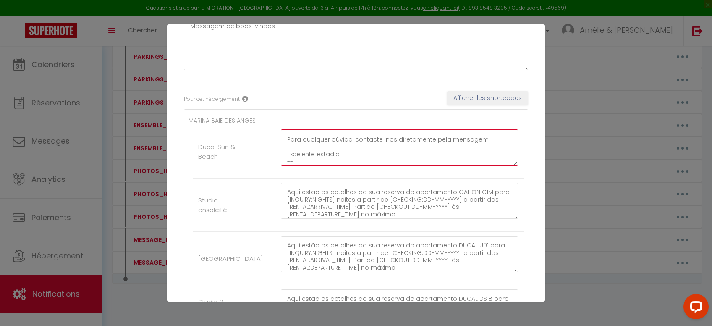
click at [291, 129] on textarea "MENSAGEM PERSONALIZADA Olá [GUEST:FIRST_NAME], Aqui estão os detalhes da sua re…" at bounding box center [399, 147] width 237 height 36
click at [342, 147] on textarea "MENSAGEM PERSONALIZADA Olá [GUEST:FIRST_NAME], Aqui estão os detalhes da sua re…" at bounding box center [399, 147] width 237 height 36
drag, startPoint x: 290, startPoint y: 160, endPoint x: 405, endPoint y: 198, distance: 122.0
click at [405, 165] on textarea "MENSAGEM PERSONALIZADA Olá [GUEST:FIRST_NAME], Aqui estão os detalhes da sua re…" at bounding box center [399, 147] width 237 height 36
type textarea "MENSAGEM PERSONALIZADA Olá [GUEST:FIRST_NAME], Aqui estão os detalhes da sua re…"
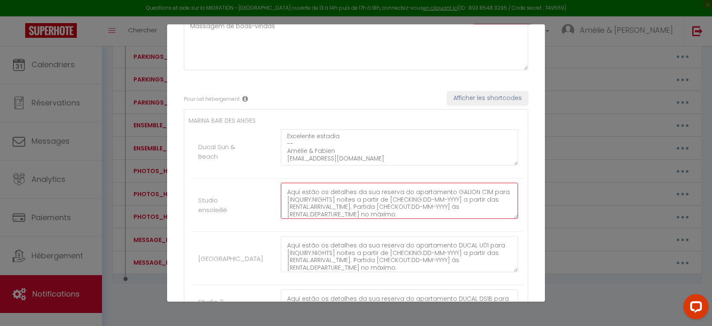
click at [417, 203] on textarea "MENSAGEM PERSONALIZADA Olá [GUEST:FIRST_NAME], Aqui estão os detalhes da sua re…" at bounding box center [399, 201] width 237 height 36
paste textarea "Para sua informação, o alojamento é verificado e desinfetado pela nossa equipa …"
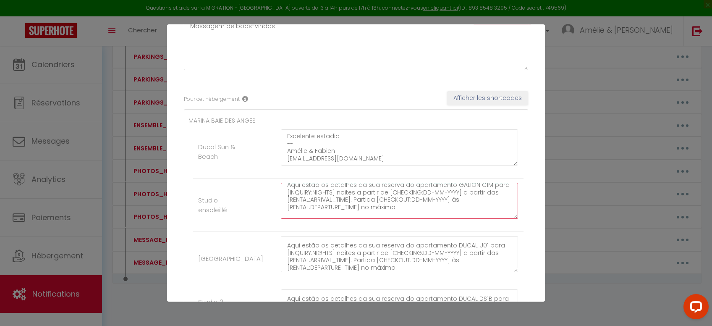
scroll to position [160, 0]
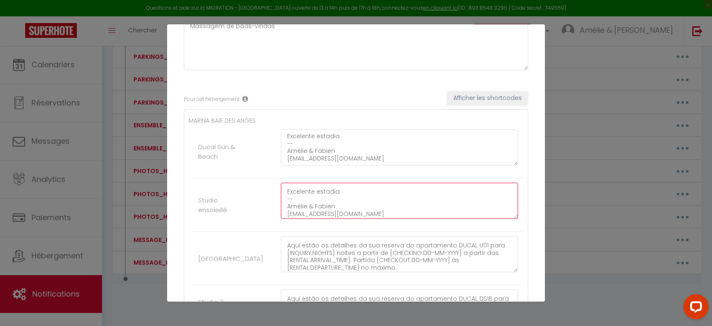
type textarea "MENSAGEM PERSONALIZADA Olá [GUEST:FIRST_NAME], Aqui estão os detalhes da sua re…"
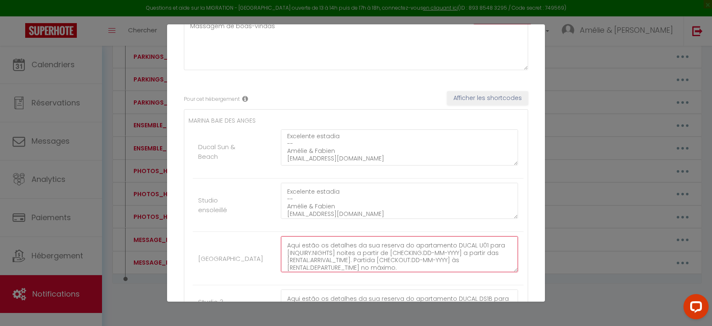
click at [378, 251] on textarea "MENSAGEM PERSONALIZADA Olá [GUEST:FIRST_NAME], Aqui estão os detalhes da sua re…" at bounding box center [399, 254] width 237 height 36
click at [405, 266] on textarea "MENSAGEM PERSONALIZADA Olá [GUEST:FIRST_NAME], Aqui estão os detalhes da sua re…" at bounding box center [399, 254] width 237 height 36
paste textarea "Para sua informação, o alojamento é verificado e desinfetado pela nossa equipa …"
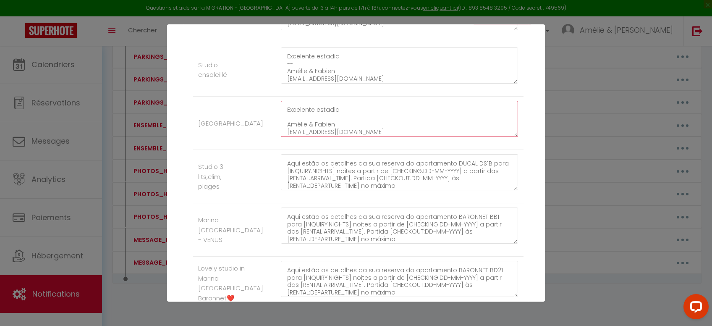
scroll to position [296, 0]
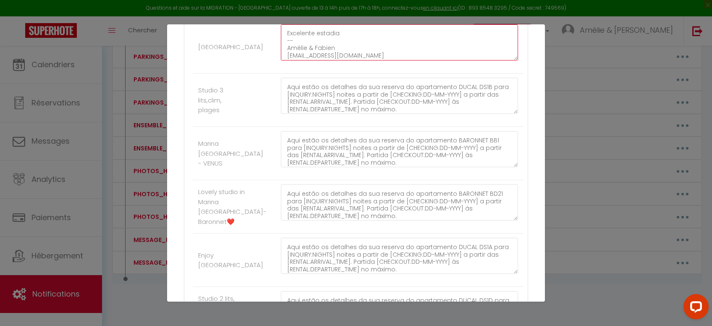
type textarea "MENSAGEM PERSONALIZADA Olá [GUEST:FIRST_NAME], Aqui estão os detalhes da sua re…"
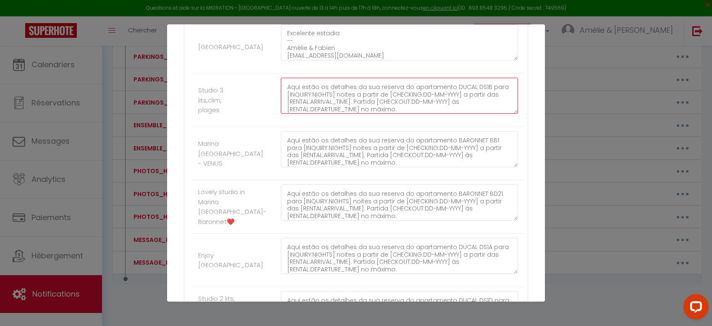
click at [395, 107] on textarea "MENSAGEM PERSONALIZADA Olá [GUEST:FIRST_NAME], Aqui estão os detalhes da sua re…" at bounding box center [399, 96] width 237 height 36
click at [413, 110] on textarea "MENSAGEM PERSONALIZADA Olá [GUEST:FIRST_NAME], Aqui estão os detalhes da sua re…" at bounding box center [399, 96] width 237 height 36
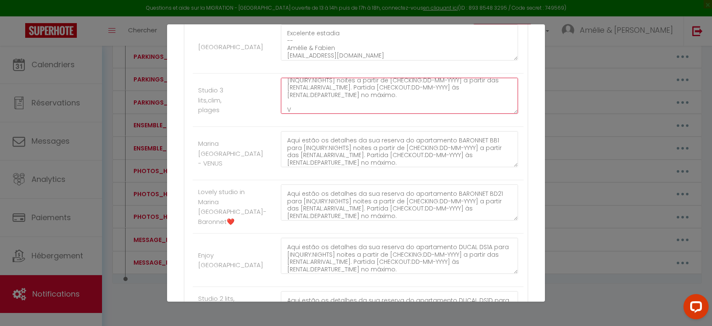
scroll to position [42, 0]
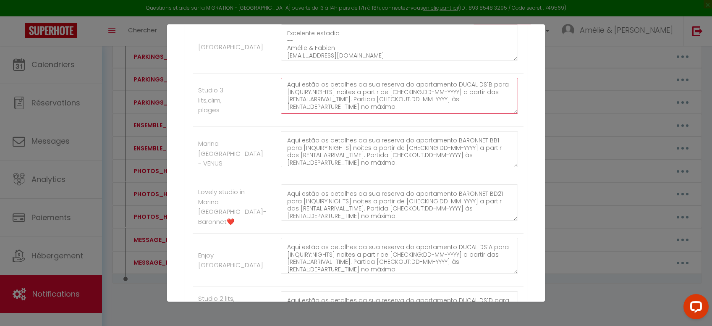
paste textarea "Para sua informação, o alojamento é verificado e desinfetado pela nossa equipa …"
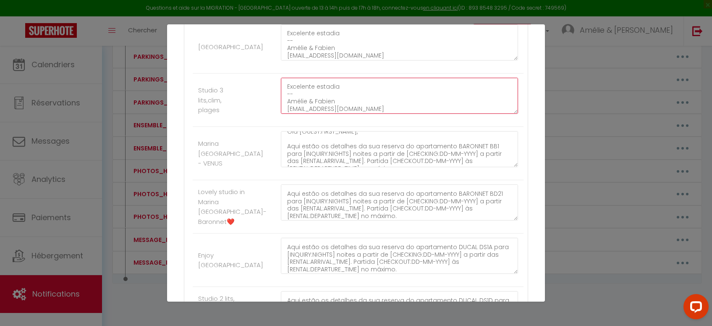
scroll to position [29, 0]
type textarea "MENSAGEM PERSONALIZADA Olá [GUEST:FIRST_NAME], Aqui estão os detalhes da sua re…"
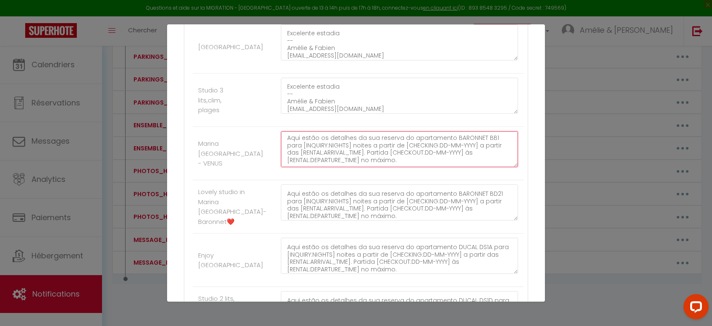
click at [413, 162] on textarea "MENSAGEM PERSONALIZADA Olá [GUEST:FIRST_NAME], Aqui estão os detalhes da sua re…" at bounding box center [399, 149] width 237 height 36
paste textarea "Para sua informação, o alojamento é verificado e desinfetado pela nossa equipa …"
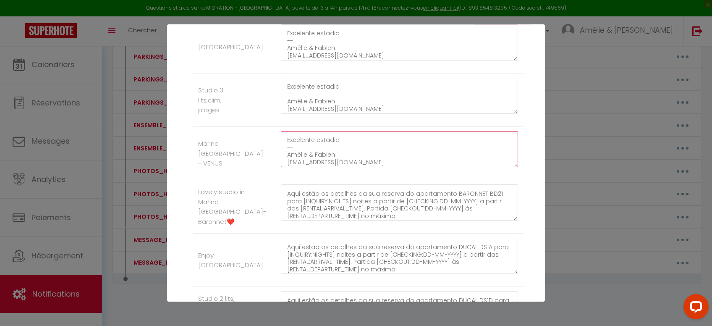
type textarea "MENSAGEM PERSONALIZADA Olá [GUEST:FIRST_NAME], Aqui estão os detalhes da sua re…"
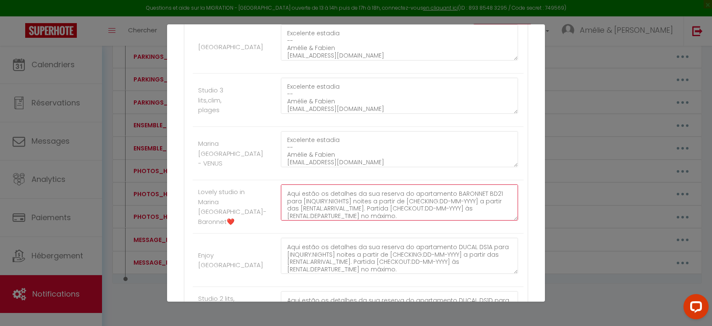
click at [377, 194] on textarea "MENSAGEM PERSONALIZADA Olá [GUEST:FIRST_NAME], Aqui estão os detalhes da sua re…" at bounding box center [399, 202] width 237 height 36
click at [402, 217] on textarea "MENSAGEM PERSONALIZADA Olá [GUEST:FIRST_NAME], Aqui estão os detalhes da sua re…" at bounding box center [399, 202] width 237 height 36
click at [412, 213] on textarea "MENSAGEM PERSONALIZADA Olá [GUEST:FIRST_NAME], Aqui estão os detalhes da sua re…" at bounding box center [399, 202] width 237 height 36
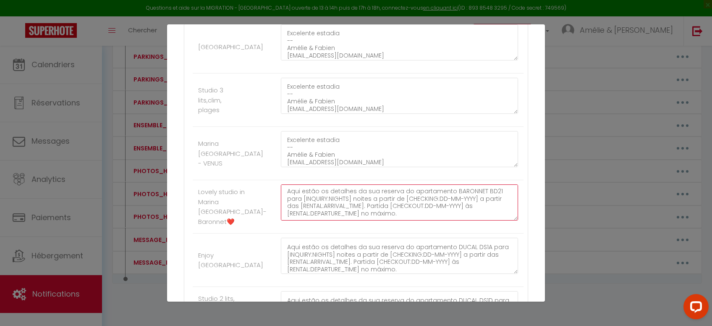
paste textarea "Para sua informação, o alojamento é verificado e desinfetado pela nossa equipa …"
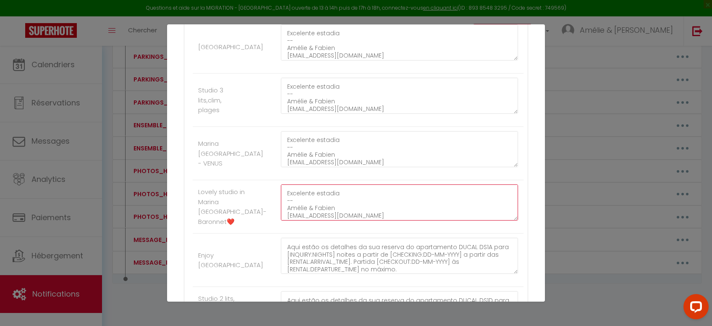
scroll to position [29, 0]
type textarea "MENSAGEM PERSONALIZADA Olá [GUEST:FIRST_NAME], Aqui estão os detalhes da sua re…"
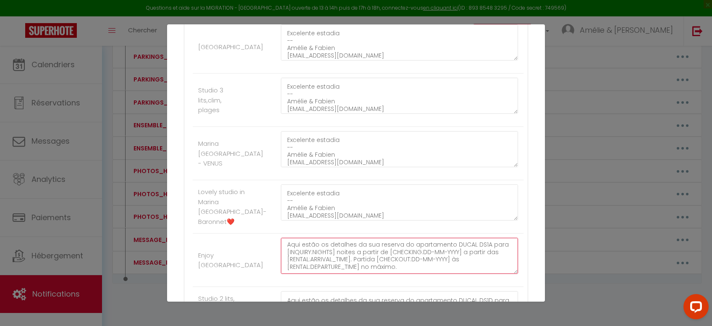
click at [402, 267] on textarea "MENSAGEM PERSONALIZADA Olá [GUEST:FIRST_NAME], Aqui estão os detalhes da sua re…" at bounding box center [399, 256] width 237 height 36
paste textarea "Para sua informação, o alojamento é verificado e desinfetado pela nossa equipa …"
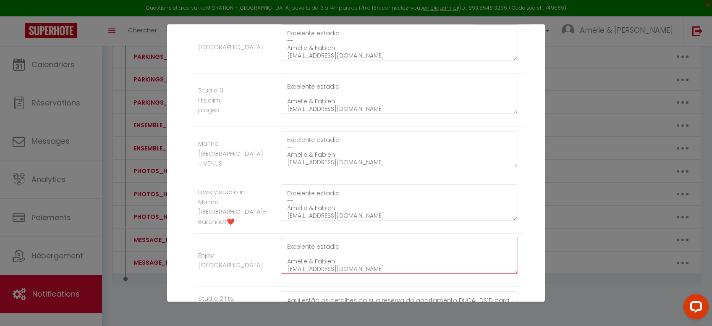
scroll to position [507, 0]
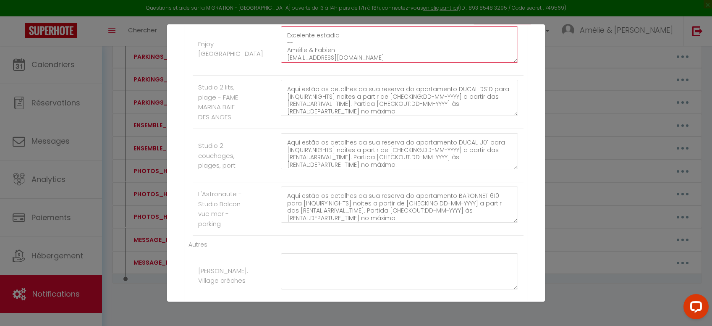
type textarea "MENSAGEM PERSONALIZADA Olá [GUEST:FIRST_NAME], Aqui estão os detalhes da sua re…"
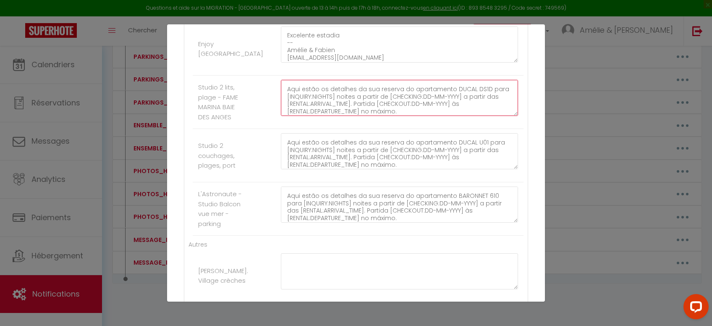
click at [381, 105] on textarea "MENSAGEM PERSONALIZADA Olá [GUEST:FIRST_NAME], Aqui estão os detalhes da sua re…" at bounding box center [399, 98] width 237 height 36
click at [402, 110] on textarea "MENSAGEM PERSONALIZADA Olá [GUEST:FIRST_NAME], Aqui estão os detalhes da sua re…" at bounding box center [399, 98] width 237 height 36
paste textarea "Para sua informação, o alojamento é verificado e desinfetado pela nossa equipa …"
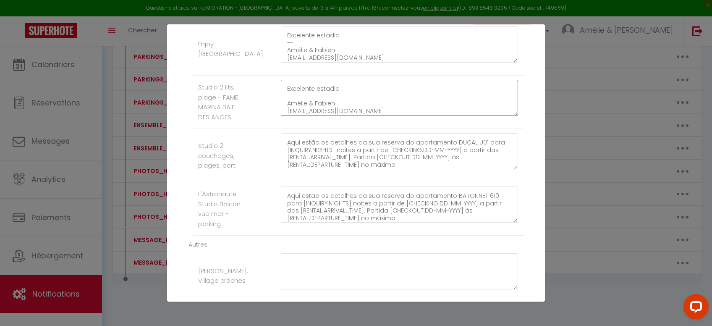
type textarea "MENSAGEM PERSONALIZADA Olá [GUEST:FIRST_NAME], Aqui estão os detalhes da sua re…"
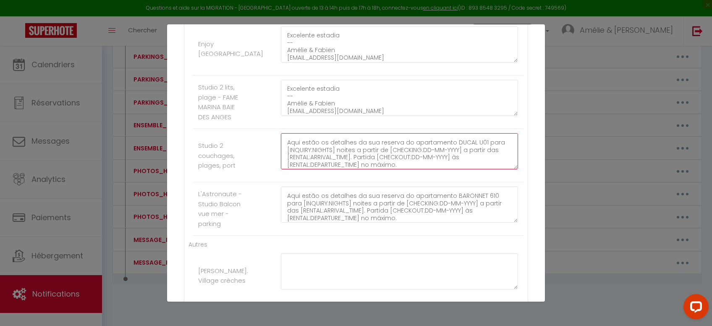
click at [378, 145] on textarea "MENSAGEM PERSONALIZADA Olá [GUEST:FIRST_NAME], Aqui estão os detalhes da sua re…" at bounding box center [399, 151] width 237 height 36
click at [403, 160] on textarea "MENSAGEM PERSONALIZADA Olá [GUEST:FIRST_NAME], Aqui estão os detalhes da sua re…" at bounding box center [399, 151] width 237 height 36
paste textarea "Para sua informação, o alojamento é verificado e desinfetado pela nossa equipa …"
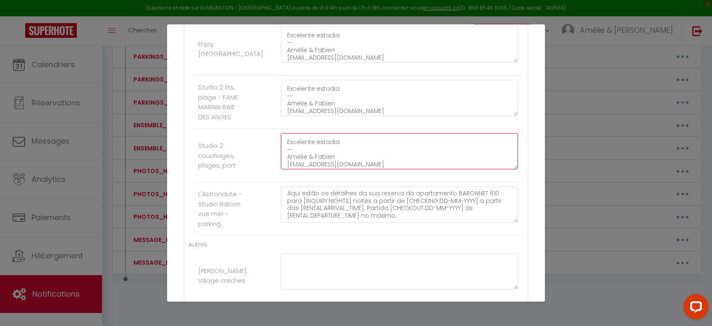
type textarea "MENSAGEM PERSONALIZADA Olá [GUEST:FIRST_NAME], Aqui estão os detalhes da sua re…"
click at [405, 215] on textarea "MENSAGEM PERSONALIZADA Olá [GUEST:FIRST_NAME], Aqui estão os detalhes da sua re…" at bounding box center [399, 204] width 237 height 36
paste textarea "Para sua informação, o alojamento é verificado e desinfetado pela nossa equipa …"
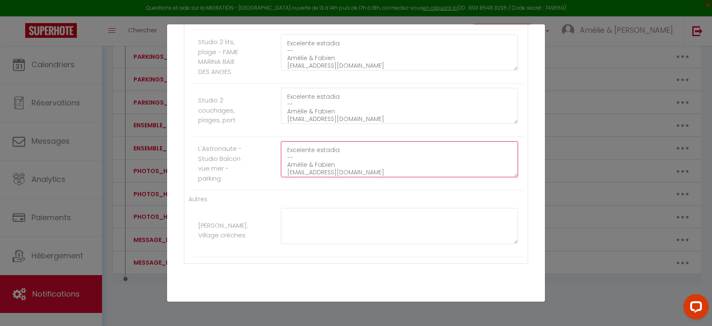
scroll to position [576, 0]
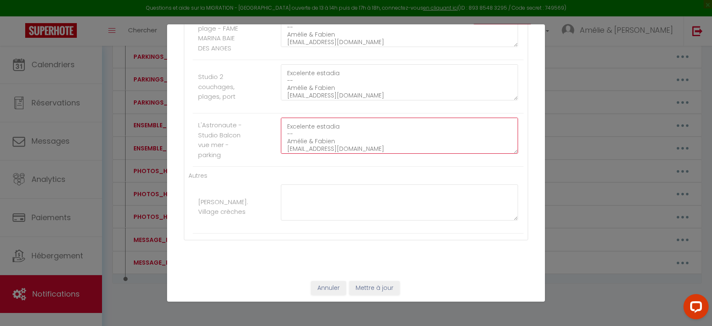
type textarea "MENSAGEM PERSONALIZADA Olá [GUEST:FIRST_NAME], Aqui estão os detalhes da sua re…"
click at [382, 284] on button "Mettre à jour" at bounding box center [374, 288] width 50 height 14
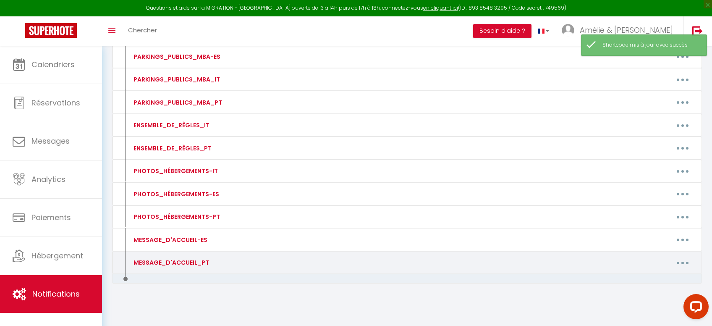
click at [686, 256] on button "button" at bounding box center [683, 262] width 24 height 13
click at [654, 275] on link "Editer" at bounding box center [661, 282] width 62 height 14
type input "MESSAGE_D'ACCUEIL_PT"
type textarea "Massagem de boas-vindas"
type textarea "MENSAGEM PERSONALIZADA Olá [GUEST:FIRST_NAME], Aqui estão os detalhes da sua re…"
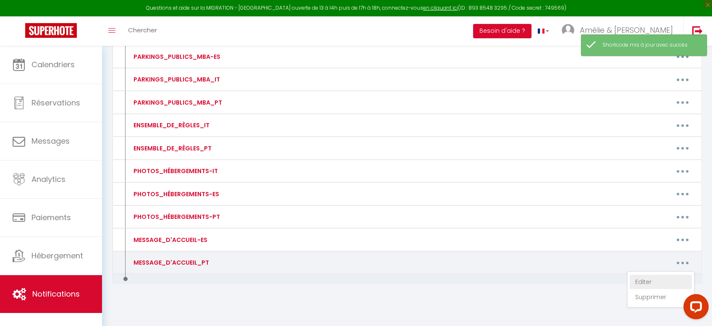
type textarea "MENSAGEM PERSONALIZADA Olá [GUEST:FIRST_NAME], Aqui estão os detalhes da sua re…"
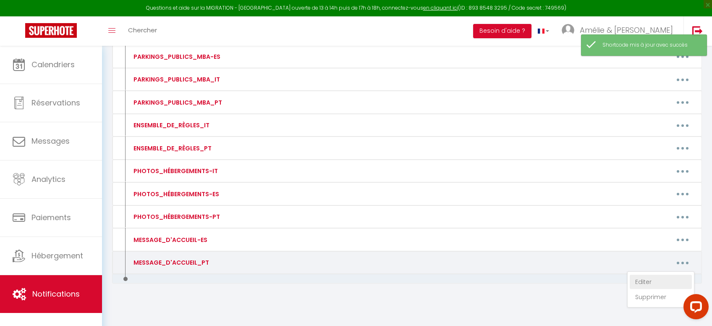
type textarea "MENSAGEM PERSONALIZADA Olá [GUEST:FIRST_NAME], Aqui estão os detalhes da sua re…"
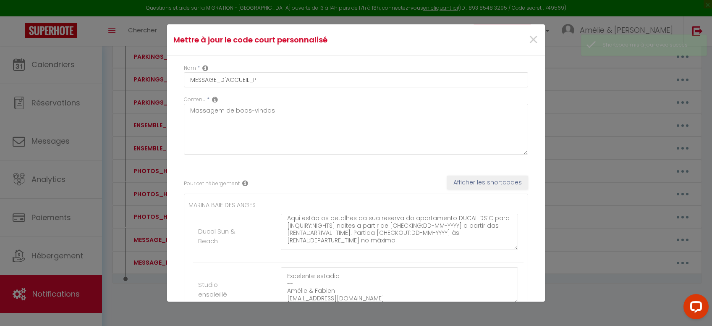
scroll to position [64, 0]
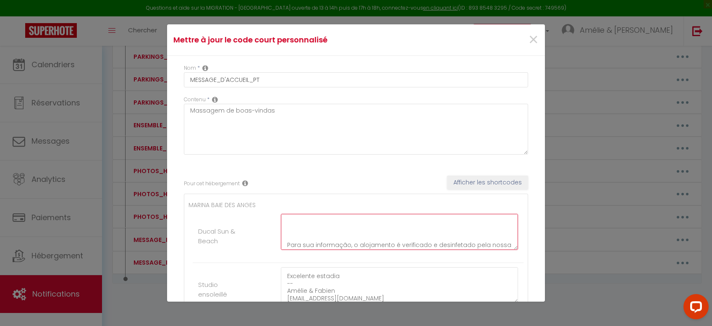
click at [316, 226] on textarea "MENSAGEM PERSONALIZADA Olá [GUEST:FIRST_NAME], Aqui estão os detalhes da sua re…" at bounding box center [399, 232] width 237 height 36
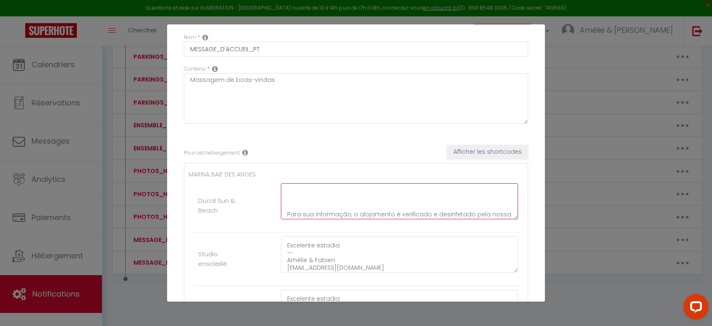
scroll to position [42, 0]
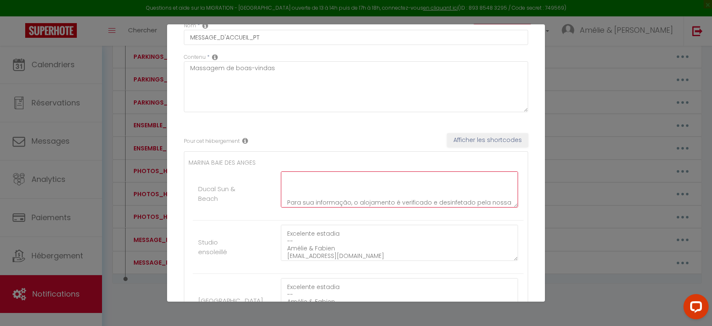
paste textarea "Loremips DOLOR (s ametco ad Elit Seddoe). Temporincid UT4L Etdolore: Magnaaliq …"
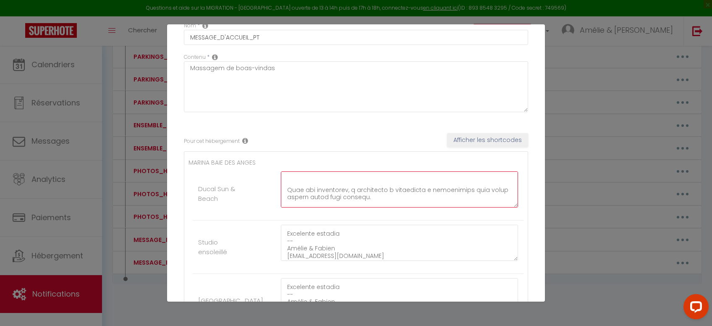
scroll to position [287, 0]
click at [304, 200] on textarea at bounding box center [399, 189] width 237 height 36
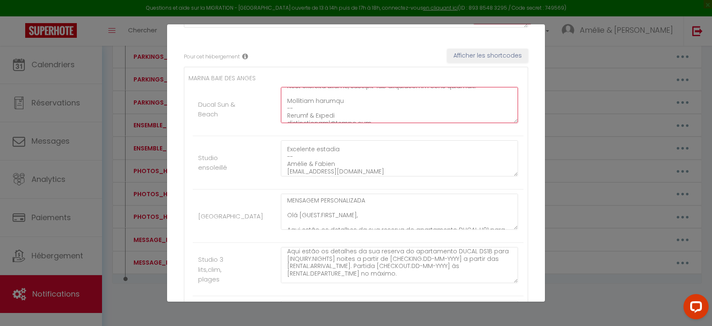
scroll to position [64, 0]
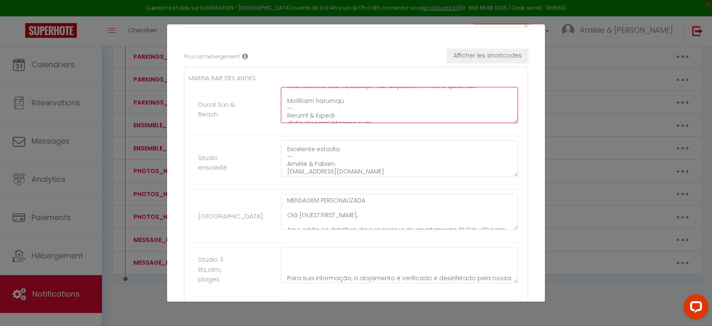
type textarea "LOREMIPS DOLORSITAMETC Adi [ELITS:DOEIU_TEMP], Inci utlab et dolorema al eni ad…"
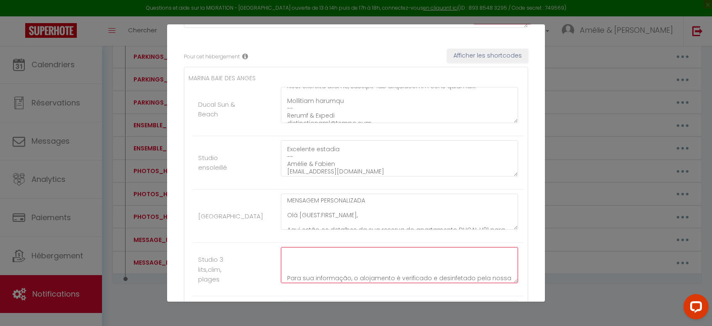
click at [310, 252] on textarea "MENSAGEM PERSONALIZADA Olá [GUEST:FIRST_NAME], Aqui estão os detalhes da sua re…" at bounding box center [399, 265] width 237 height 36
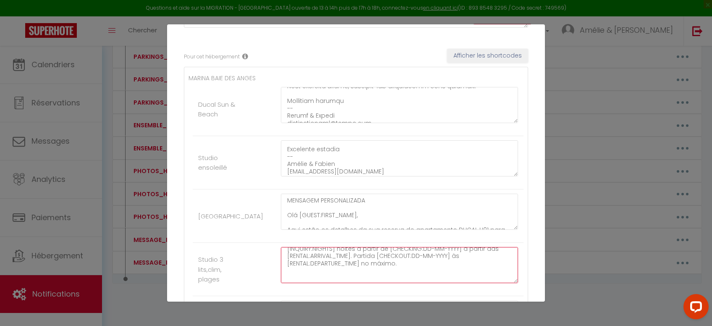
paste textarea "Loremips DOLOR (s ametco ad Elit Seddoe). Temporincid UT4L Etdolore: Magnaaliq …"
click at [345, 278] on textarea at bounding box center [399, 265] width 237 height 36
click at [345, 272] on textarea at bounding box center [399, 265] width 237 height 36
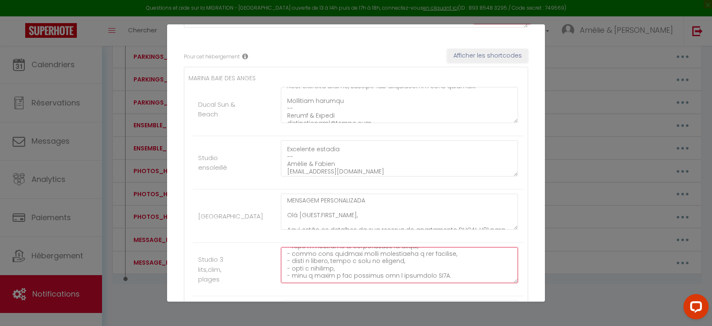
click at [440, 269] on textarea at bounding box center [399, 265] width 237 height 36
click at [314, 254] on textarea at bounding box center [399, 265] width 237 height 36
drag, startPoint x: 374, startPoint y: 264, endPoint x: 284, endPoint y: 250, distance: 91.8
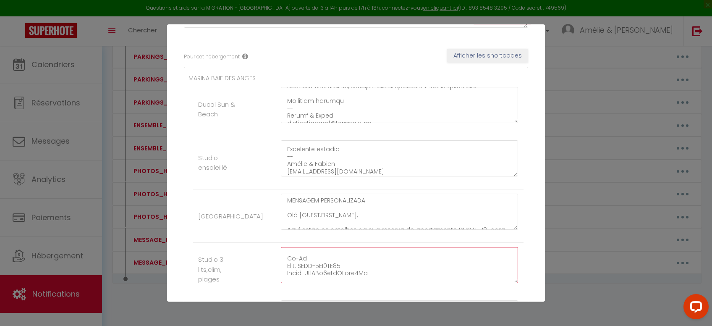
click at [284, 250] on textarea at bounding box center [399, 265] width 237 height 36
paste textarea "Réseau : BBOX-ED9099FA Mot de passe : [SECURITY_DATA]"
click at [316, 275] on textarea at bounding box center [399, 265] width 237 height 36
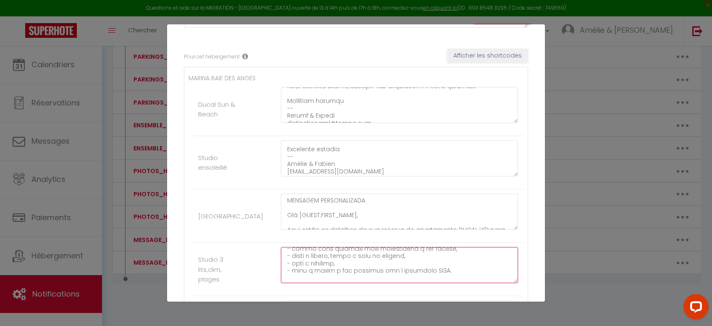
type textarea "LOREMIPS DOLORSITAMETC Adi [ELITS:DOEIU_TEMP], Inci utlab et dolorema al eni ad…"
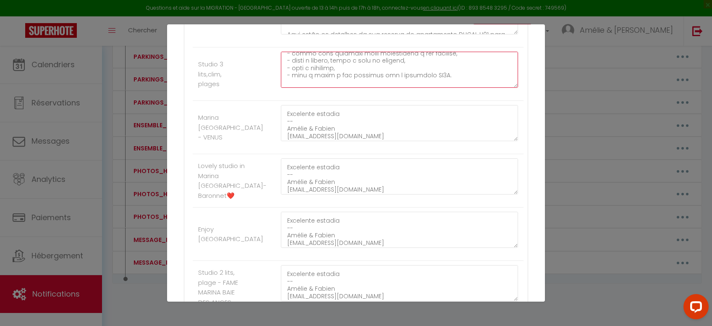
scroll to position [380, 0]
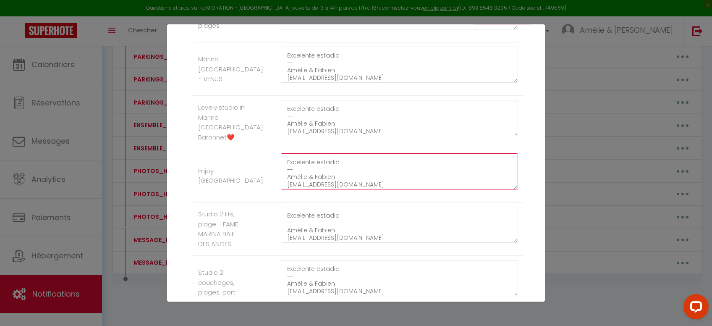
click at [316, 172] on textarea "MENSAGEM PERSONALIZADA Olá [GUEST:FIRST_NAME], Aqui estão os detalhes da sua re…" at bounding box center [399, 171] width 237 height 36
click at [302, 159] on textarea "MENSAGEM PERSONALIZADA Olá [GUEST:FIRST_NAME], Aqui estão os detalhes da sua re…" at bounding box center [399, 171] width 237 height 36
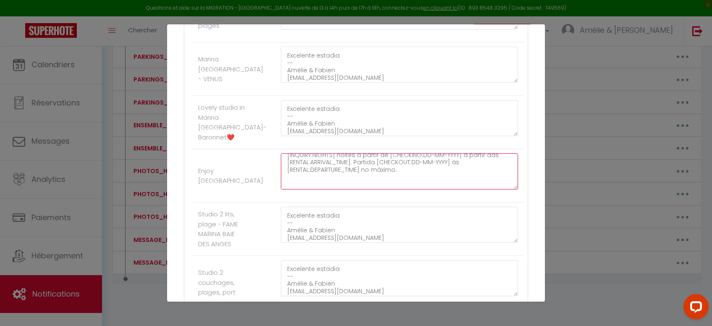
scroll to position [32, 0]
paste textarea "Loremips DOLOR (s ametco ad Elit Seddoe). Temporincid UT4L Etdolore: Magnaaliq …"
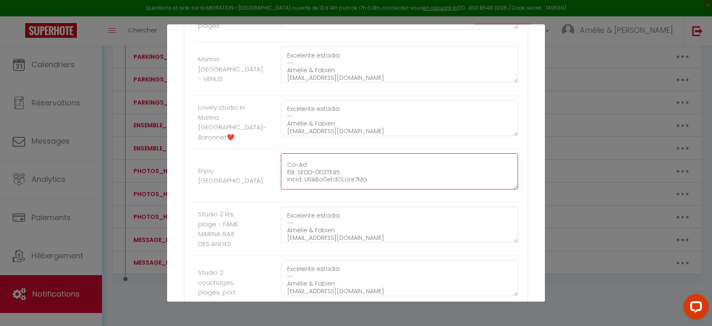
scroll to position [213, 0]
click at [439, 172] on textarea at bounding box center [399, 171] width 237 height 36
click at [342, 180] on textarea at bounding box center [399, 171] width 237 height 36
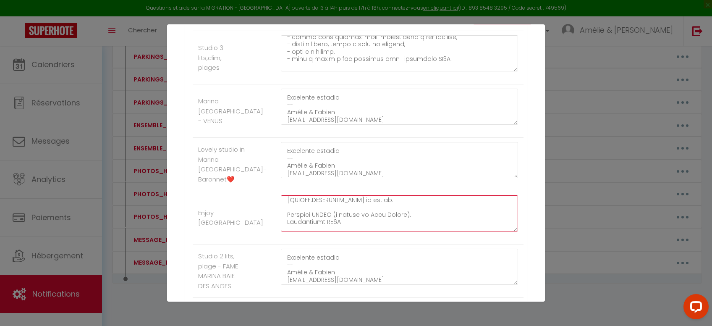
scroll to position [380, 0]
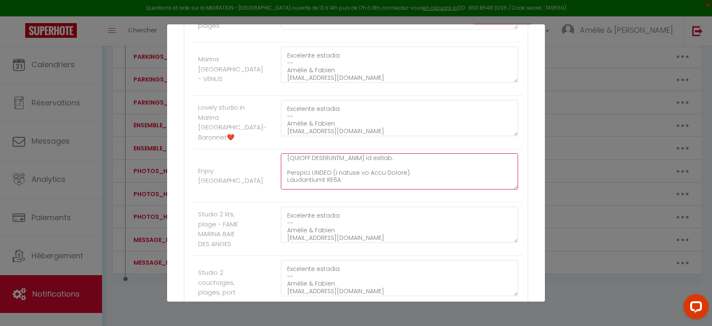
type textarea "LOREMIPS DOLORSITAMETC Adi [ELITS:DOEIU_TEMP], Inci utlab et dolorema al eni ad…"
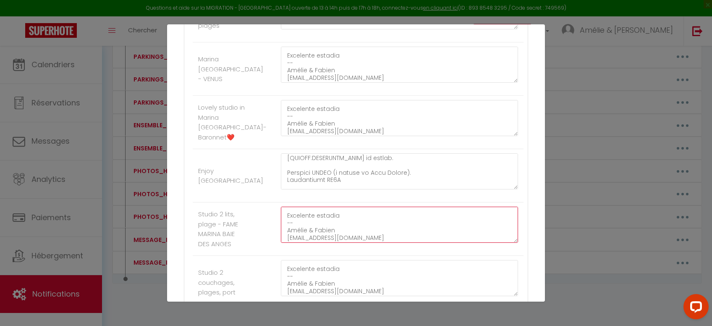
click at [346, 223] on textarea "MENSAGEM PERSONALIZADA Olá [GUEST:FIRST_NAME], Aqui estão os detalhes da sua re…" at bounding box center [399, 225] width 237 height 36
click at [322, 216] on textarea "MENSAGEM PERSONALIZADA Olá [GUEST:FIRST_NAME], Aqui estão os detalhes da sua re…" at bounding box center [399, 225] width 237 height 36
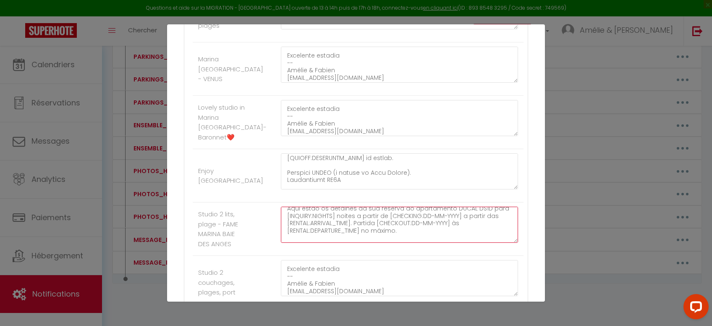
scroll to position [42, 0]
paste textarea "Loremips DOLOR (s ametco ad Elit Seddoe). Temporincid UT4L Etdolore: Magnaaliq …"
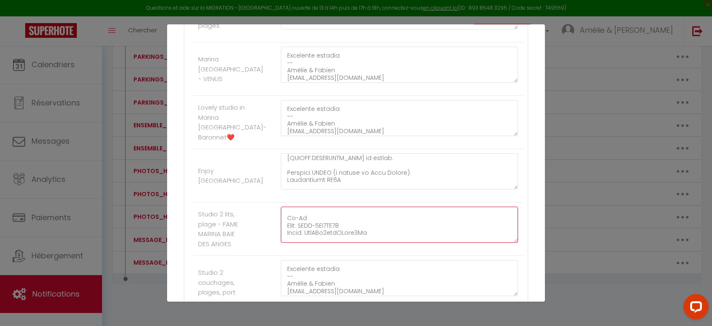
scroll to position [213, 0]
click at [440, 227] on textarea at bounding box center [399, 225] width 237 height 36
click at [351, 234] on textarea at bounding box center [399, 225] width 237 height 36
type textarea "LOREMIPS DOLORSITAMETC Adi [ELITS:DOEIU_TEMP], Inci utlab et dolorema al eni ad…"
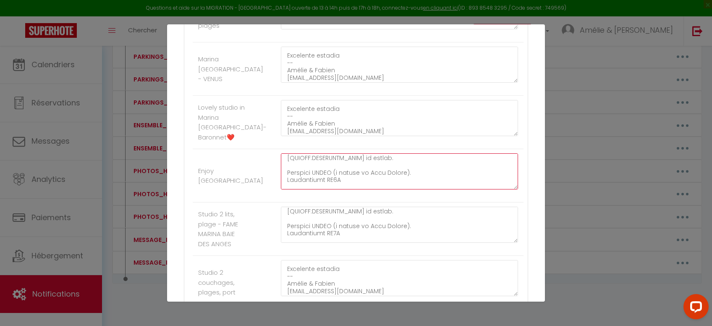
click at [337, 180] on textarea at bounding box center [399, 171] width 237 height 36
click at [374, 177] on textarea at bounding box center [399, 171] width 237 height 36
drag, startPoint x: 377, startPoint y: 173, endPoint x: 286, endPoint y: 165, distance: 91.9
click at [286, 165] on textarea at bounding box center [399, 171] width 237 height 36
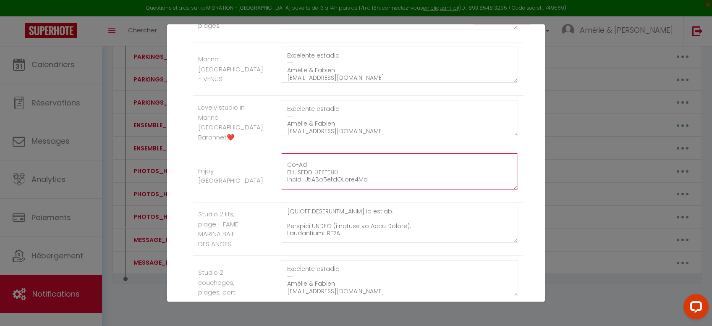
paste textarea "éseau : BBOX-ED9099FA Mot de passe : [SECURITY_DATA]"
click at [332, 176] on textarea at bounding box center [399, 171] width 237 height 36
paste textarea "Réseau : BBOX-ED9099FA Mot de passe : [SECURITY_DATA]"
click at [326, 181] on textarea at bounding box center [399, 171] width 237 height 36
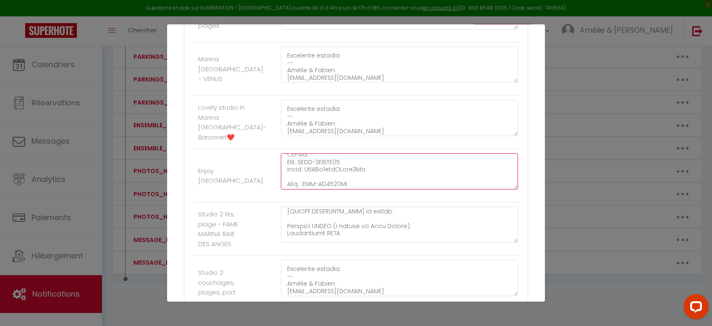
drag, startPoint x: 374, startPoint y: 160, endPoint x: 287, endPoint y: 157, distance: 87.4
click at [287, 157] on textarea at bounding box center [399, 171] width 237 height 36
drag, startPoint x: 374, startPoint y: 162, endPoint x: 284, endPoint y: 169, distance: 89.7
click at [284, 169] on textarea at bounding box center [399, 171] width 237 height 36
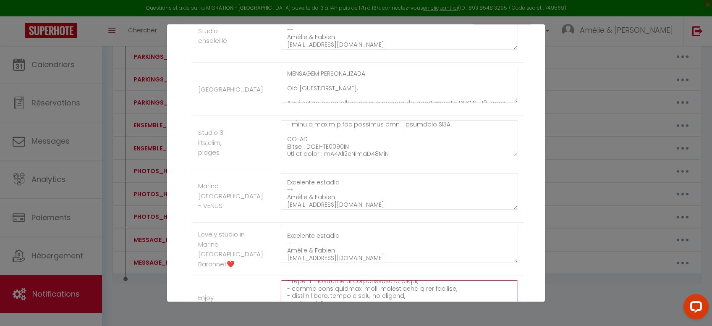
scroll to position [250, 0]
type textarea "LOREMIPS DOLORSITAMETC Adi [ELITS:DOEIU_TEMP], Inci utlab et dolorema al eni ad…"
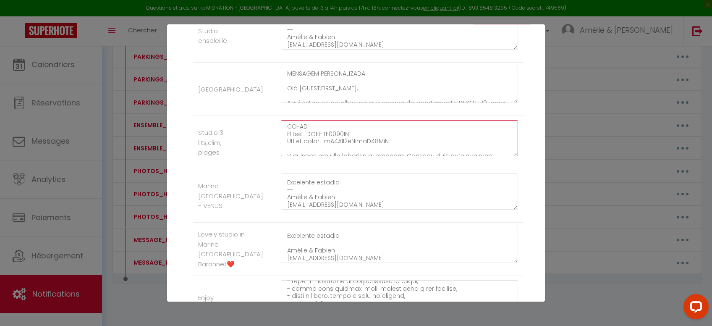
drag, startPoint x: 329, startPoint y: 132, endPoint x: 288, endPoint y: 124, distance: 41.9
click at [288, 124] on textarea at bounding box center [399, 138] width 237 height 36
paste textarea "ede : BBOX-ED9099FA Senha"
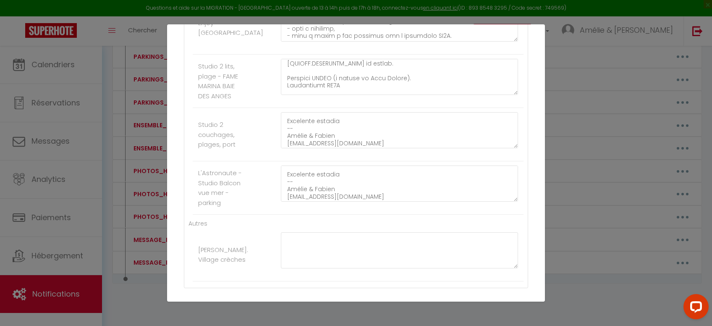
scroll to position [576, 0]
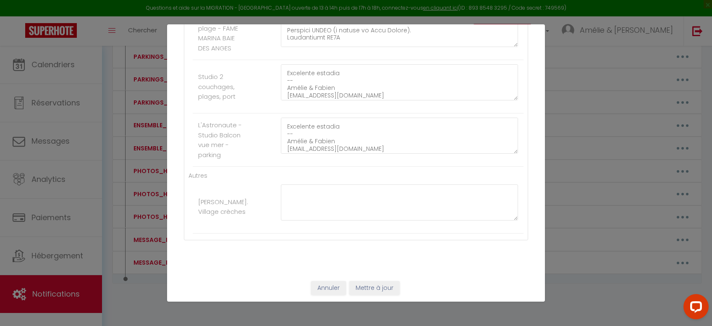
type textarea "LOREMIPS DOLORSITAMETC Adi [ELITS:DOEIU_TEMP], Inci utlab et dolorema al eni ad…"
click at [385, 286] on button "Mettre à jour" at bounding box center [374, 288] width 50 height 14
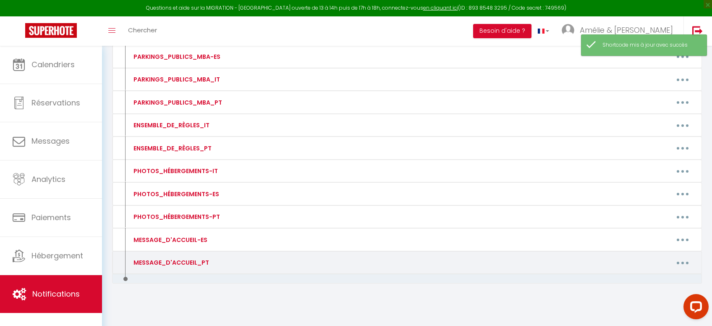
click at [684, 259] on button "button" at bounding box center [683, 262] width 24 height 13
click at [664, 276] on link "Editer" at bounding box center [661, 282] width 62 height 14
type input "MESSAGE_D'ACCUEIL_PT"
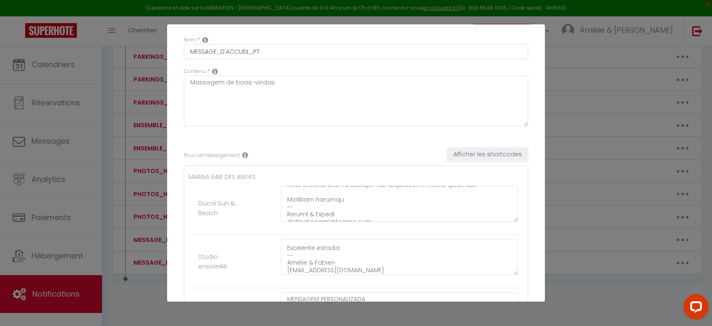
scroll to position [42, 0]
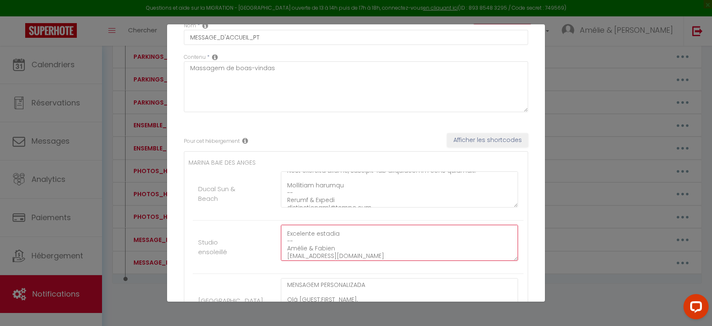
click at [315, 243] on textarea "MENSAGEM PERSONALIZADA Olá [GUEST:FIRST_NAME], Aqui estão os detalhes da sua re…" at bounding box center [399, 243] width 237 height 36
click at [301, 233] on textarea "MENSAGEM PERSONALIZADA Olá [GUEST:FIRST_NAME], Aqui estão os detalhes da sua re…" at bounding box center [399, 243] width 237 height 36
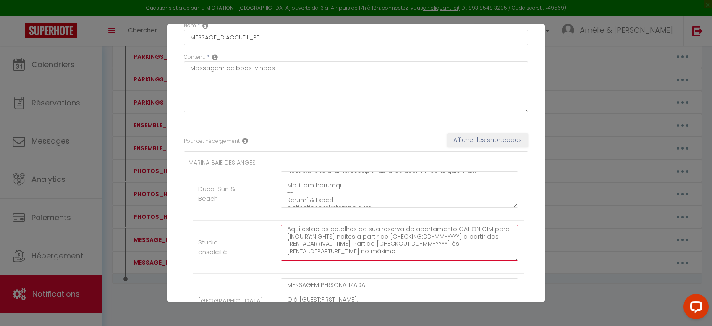
scroll to position [34, 0]
paste textarea "Lo ipsumd sitam cons adipi el seddoei te incidid ut LABOREET. D magnaali enim a…"
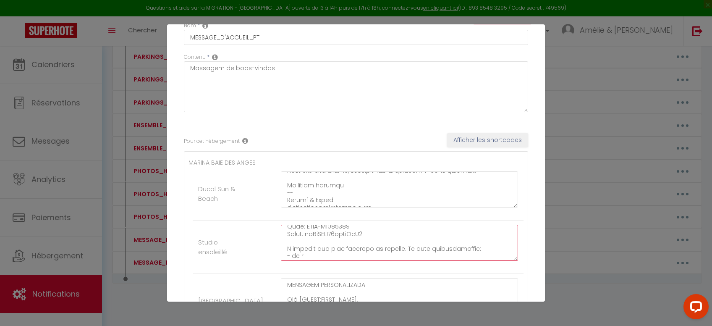
drag, startPoint x: 319, startPoint y: 256, endPoint x: 283, endPoint y: 248, distance: 36.9
click at [283, 248] on textarea at bounding box center [399, 243] width 237 height 36
paste textarea "A limpeza não está incluída no serviço. Existem duas possibilidades: - ou faz u…"
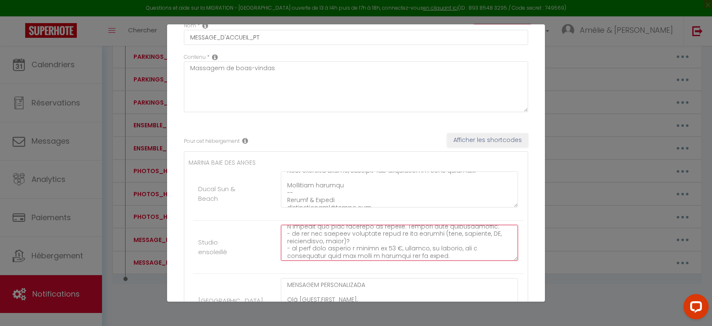
scroll to position [412, 0]
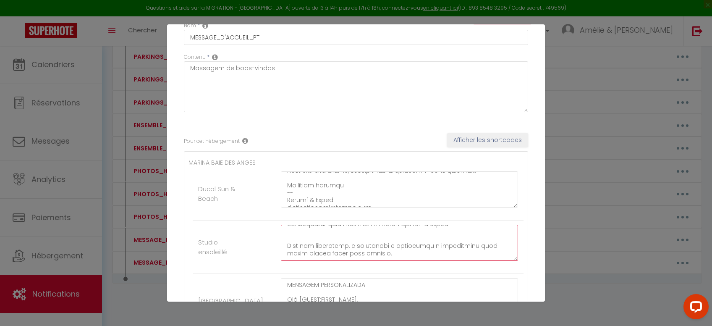
click at [307, 239] on textarea at bounding box center [399, 243] width 237 height 36
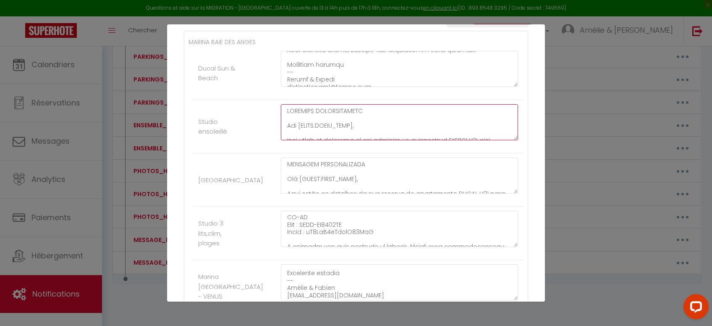
scroll to position [254, 0]
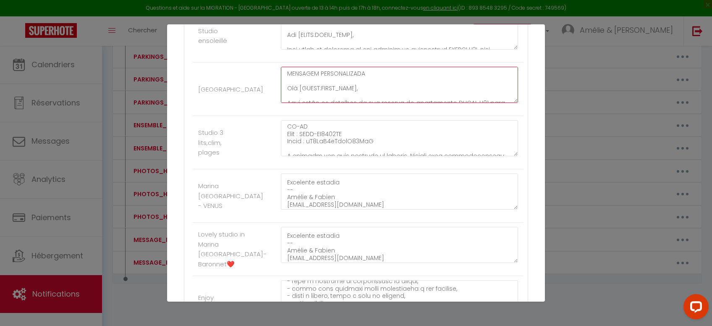
click at [338, 82] on textarea "MENSAGEM PERSONALIZADA Olá [GUEST:FIRST_NAME], Aqui estão os detalhes da sua re…" at bounding box center [399, 85] width 237 height 36
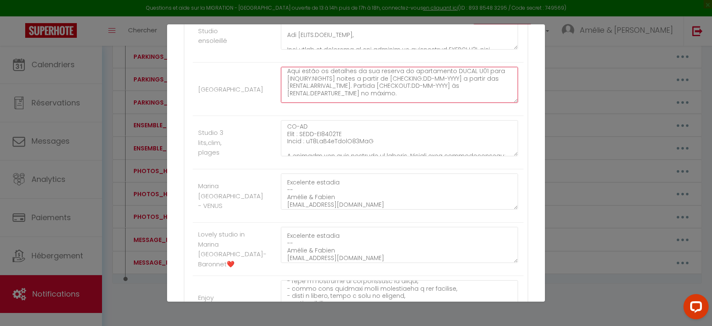
scroll to position [64, 0]
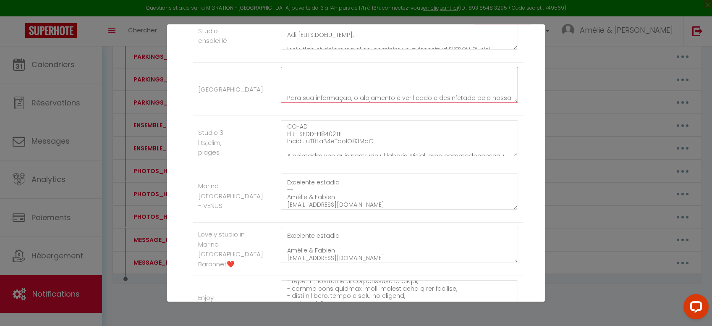
click at [326, 78] on textarea "MENSAGEM PERSONALIZADA Olá [GUEST:FIRST_NAME], Aqui estão os detalhes da sua re…" at bounding box center [399, 85] width 237 height 36
paste textarea "Loremips DOLOR (s ametco ad Elit Seddoe). Temporincid U06 Laboreet: Doloremag A…"
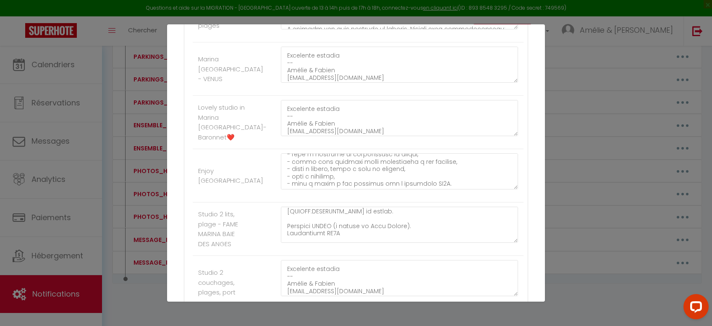
scroll to position [423, 0]
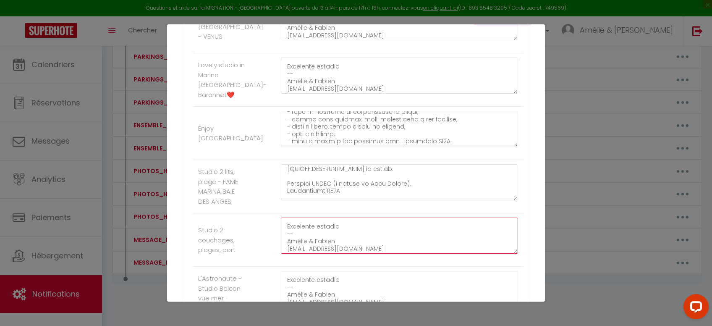
click at [301, 235] on textarea "MENSAGEM PERSONALIZADA Olá [GUEST:FIRST_NAME], Aqui estão os detalhes da sua re…" at bounding box center [399, 235] width 237 height 36
click at [297, 225] on textarea "MENSAGEM PERSONALIZADA Olá [GUEST:FIRST_NAME], Aqui estão os detalhes da sua re…" at bounding box center [399, 235] width 237 height 36
paste textarea "Loremips DOLOR (s ametco ad Elit Seddoe). Temporincid U06 Laboreet: Doloremag A…"
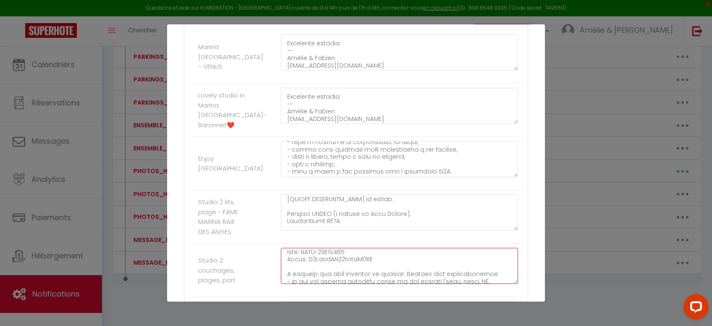
scroll to position [380, 0]
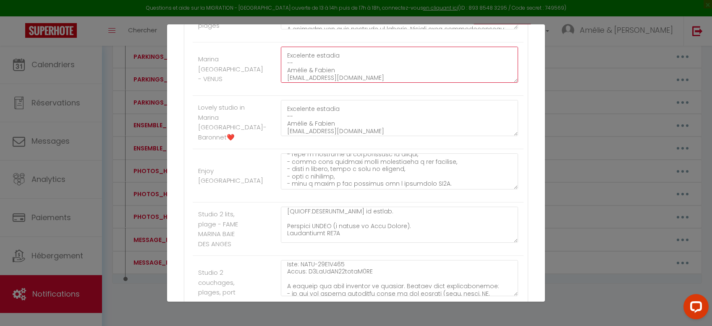
click at [331, 68] on textarea "MENSAGEM PERSONALIZADA Olá [GUEST:FIRST_NAME], Aqui estão os detalhes da sua re…" at bounding box center [399, 65] width 237 height 36
click at [307, 55] on textarea "MENSAGEM PERSONALIZADA Olá [GUEST:FIRST_NAME], Aqui estão os detalhes da sua re…" at bounding box center [399, 65] width 237 height 36
paste textarea "Loremips DOLORSIT Ametconsect AD8 Elitse doei tem incid 998, utlabo Etdo Magnaa…"
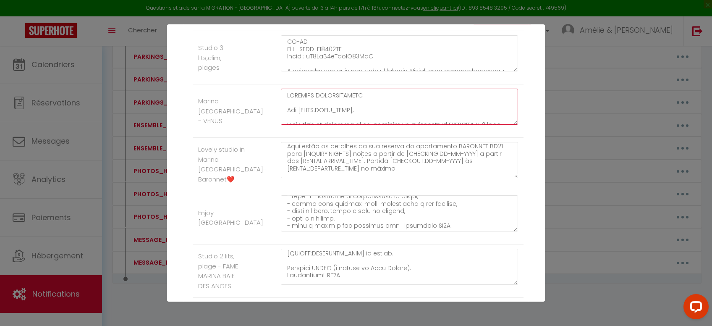
scroll to position [64, 0]
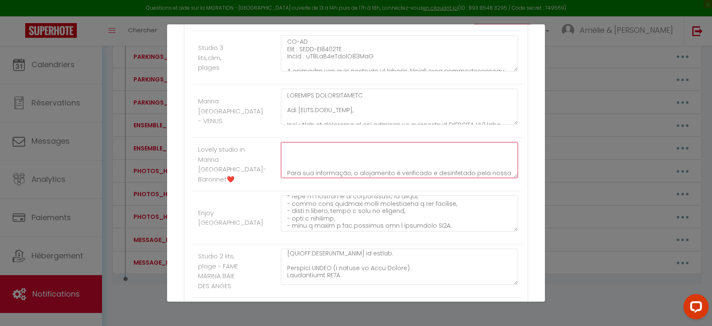
click at [294, 149] on textarea "MENSAGEM PERSONALIZADA Olá [GUEST:FIRST_NAME], Aqui estão os detalhes da sua re…" at bounding box center [399, 160] width 237 height 36
paste textarea "Loremips DOLORSIT Ametconsect AD8 Elitse doei tem incid 998, utlabo Etdo Magnaa…"
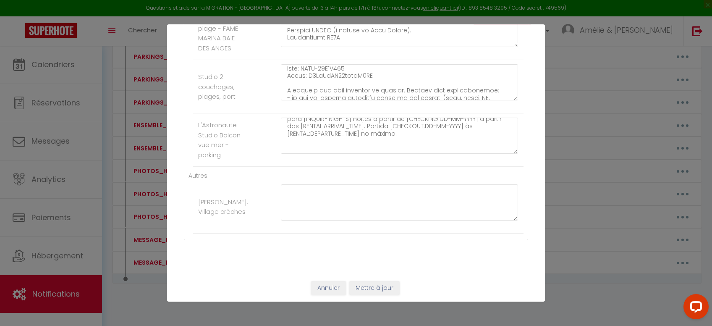
scroll to position [64, 0]
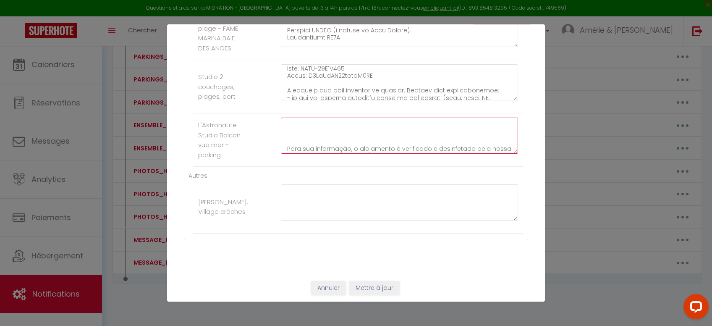
click at [304, 125] on textarea "MENSAGEM PERSONALIZADA Olá [GUEST:FIRST_NAME], Aqui estão os detalhes da sua re…" at bounding box center [399, 136] width 237 height 36
paste textarea "Loremips DOLORSIT (ametcons a elitsed doeiu te incidid ut labor) Etdoloremag 13…"
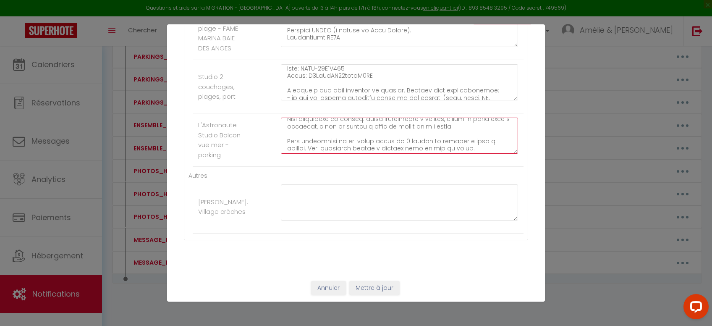
scroll to position [262, 0]
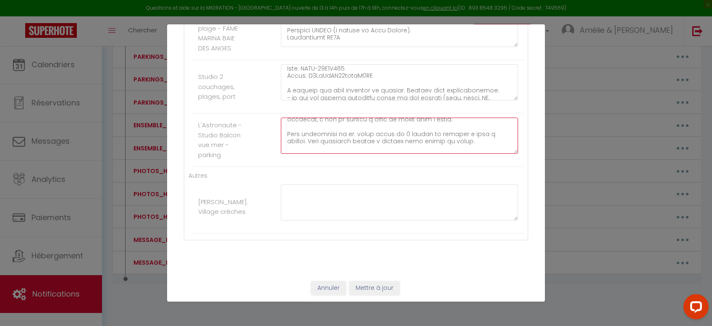
paste textarea "Loremi do sitametcons a elitse do eiusm te incididuntutla e.d 7182: - magna a e…"
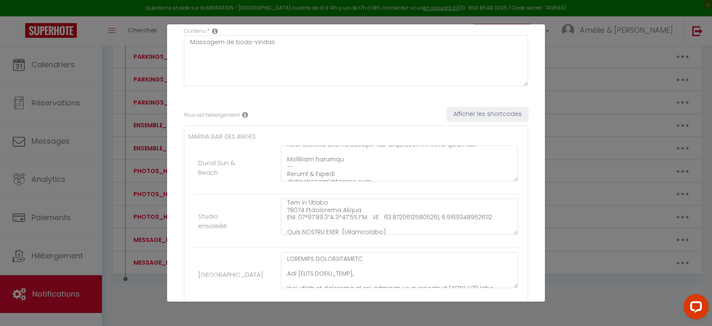
scroll to position [170, 0]
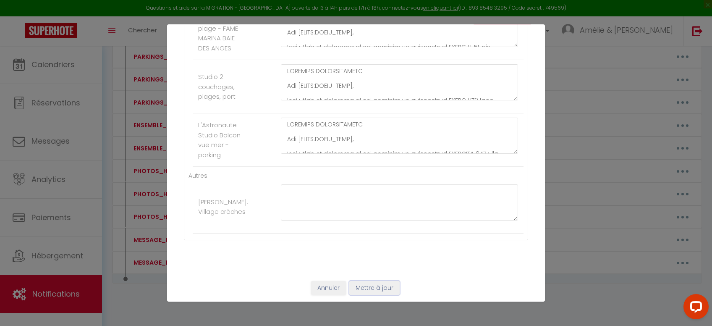
click at [389, 286] on button "Mettre à jour" at bounding box center [374, 288] width 50 height 14
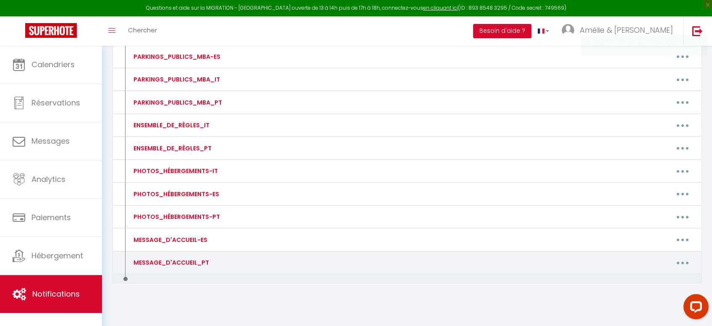
click at [675, 261] on button "button" at bounding box center [683, 262] width 24 height 13
click at [651, 281] on link "Editer" at bounding box center [661, 282] width 62 height 14
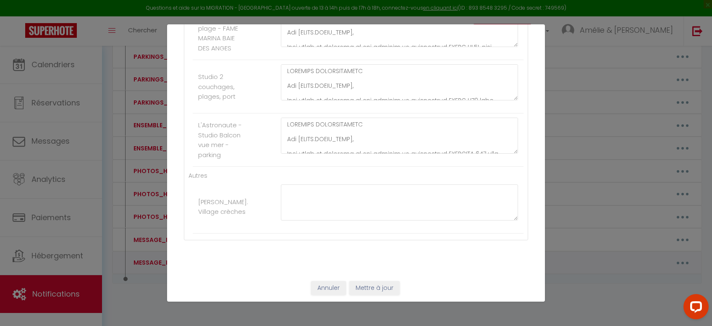
scroll to position [576, 0]
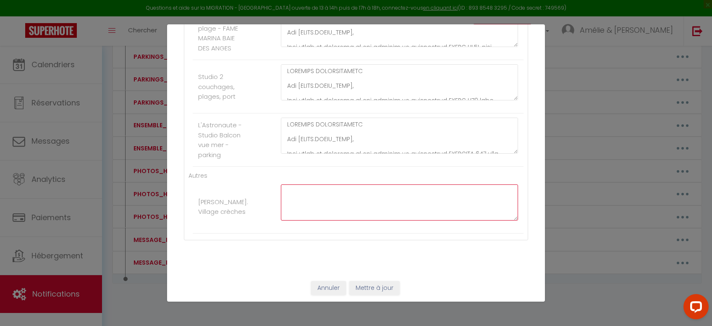
paste textarea "LOREMIPS DOLORSITAMETC Adi [ELITS:DOEIU_TEMP], Inci utlab et dolorema al eni ad…"
paste textarea "A limpeza não está incluída no serviço. Existem duas possibilidades: - ou faz u…"
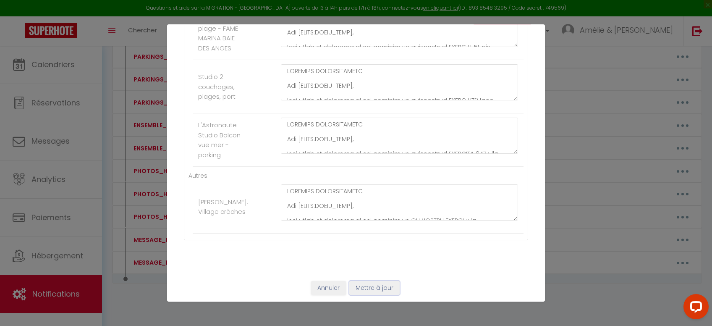
click at [366, 281] on button "Mettre à jour" at bounding box center [374, 288] width 50 height 14
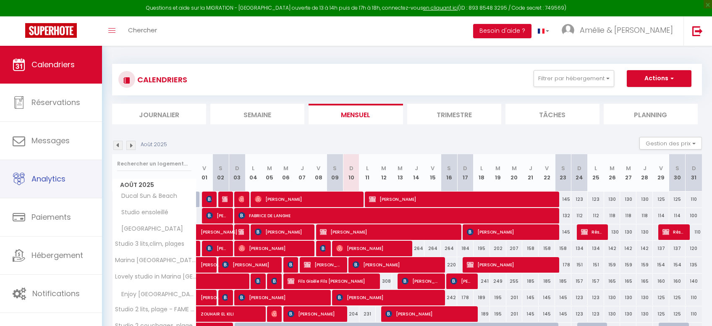
click at [71, 290] on span "Notifications" at bounding box center [55, 293] width 47 height 10
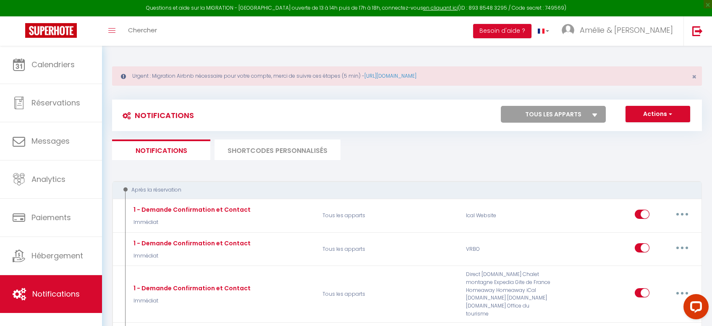
click at [252, 143] on li "SHORTCODES PERSONNALISÉS" at bounding box center [277, 149] width 126 height 21
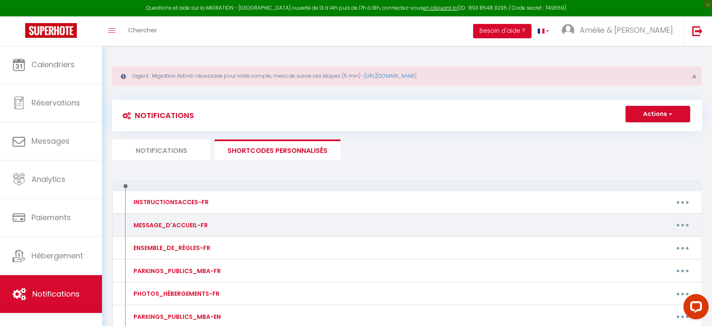
click at [682, 220] on button "button" at bounding box center [683, 224] width 24 height 13
click at [652, 243] on link "Editer" at bounding box center [661, 244] width 62 height 14
type input "MESSAGE_D'ACCUEIL-FR"
type textarea "Message d’accueil"
type textarea "LOREMIP DOLORSITAMET Consect [ADIPI:ELITS_DOEI], Tempo inc utlabore etdo magna …"
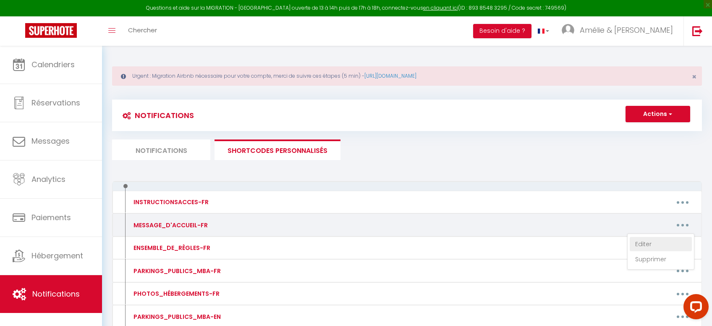
type textarea "LOREMIP DOLORSITAMET Consect [ADIPI:ELITS_DOEI], Tempo inc utlabore etdo magna …"
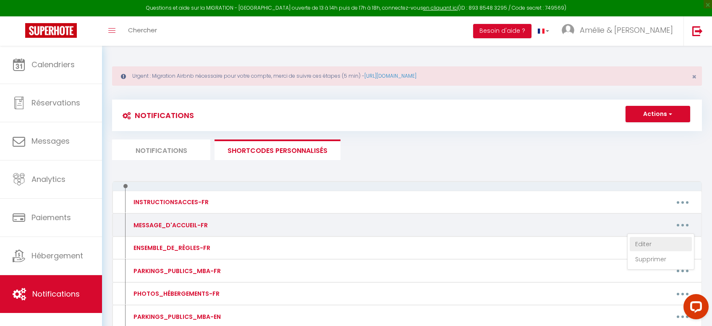
type textarea "LOREMIP DOLORSITAMET Consect [ADIPI:ELITS_DOEI], Tempo inc utlabore etdo magna …"
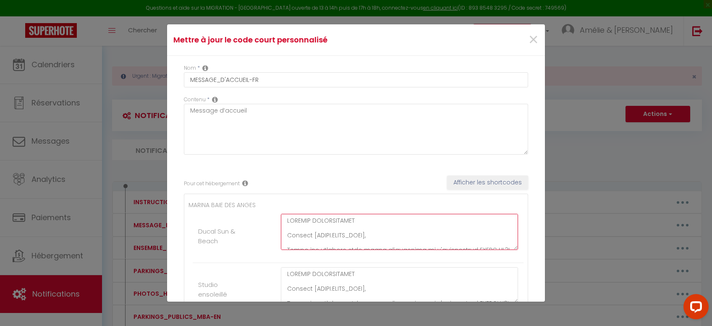
click at [377, 222] on textarea at bounding box center [399, 232] width 237 height 36
click at [374, 230] on textarea at bounding box center [399, 232] width 237 height 36
drag, startPoint x: 286, startPoint y: 218, endPoint x: 403, endPoint y: 217, distance: 117.1
click at [403, 217] on textarea at bounding box center [399, 232] width 237 height 36
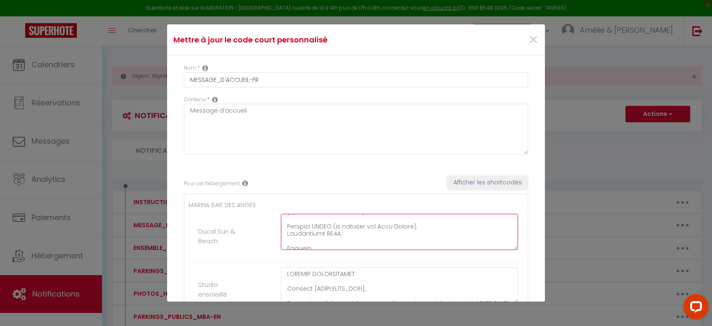
click at [418, 241] on textarea at bounding box center [399, 232] width 237 height 36
click at [352, 235] on textarea at bounding box center [399, 232] width 237 height 36
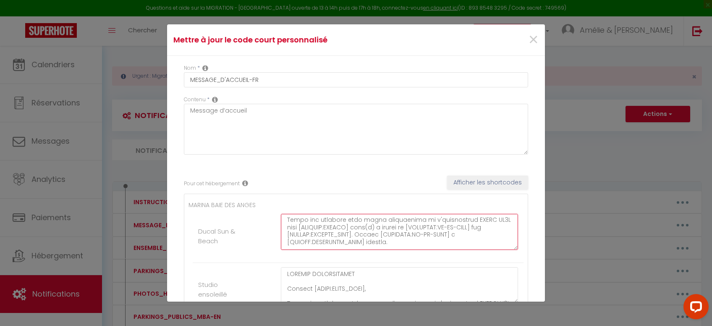
scroll to position [52, 0]
drag, startPoint x: 286, startPoint y: 220, endPoint x: 399, endPoint y: 224, distance: 112.6
click at [399, 224] on textarea at bounding box center [399, 232] width 237 height 36
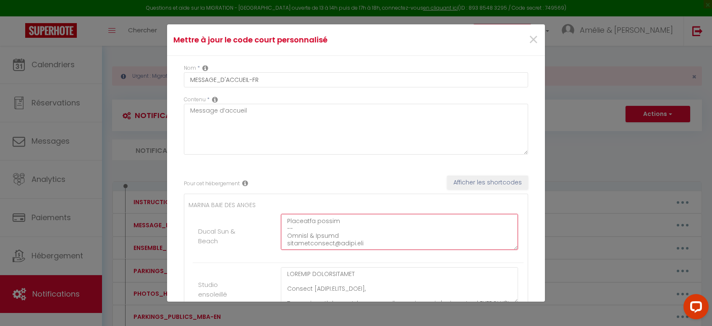
drag, startPoint x: 286, startPoint y: 243, endPoint x: 396, endPoint y: 260, distance: 111.7
click at [396, 250] on textarea at bounding box center [399, 232] width 237 height 36
click at [336, 225] on textarea at bounding box center [399, 232] width 237 height 36
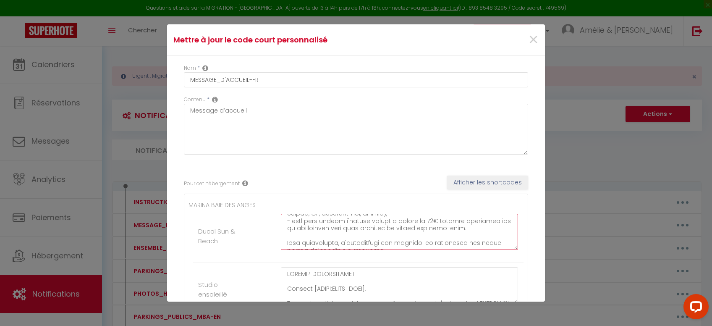
scroll to position [294, 0]
drag, startPoint x: 286, startPoint y: 222, endPoint x: 464, endPoint y: 239, distance: 178.7
click at [464, 239] on textarea at bounding box center [399, 232] width 237 height 36
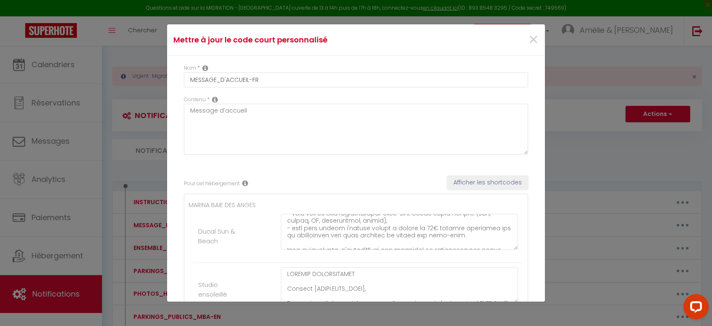
click at [250, 239] on li "Ducal Sun & Beach" at bounding box center [358, 235] width 331 height 53
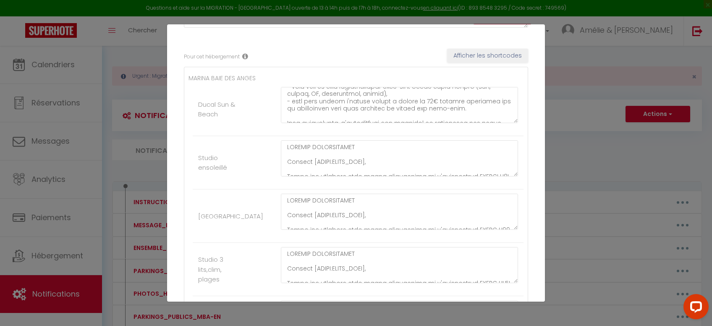
scroll to position [169, 0]
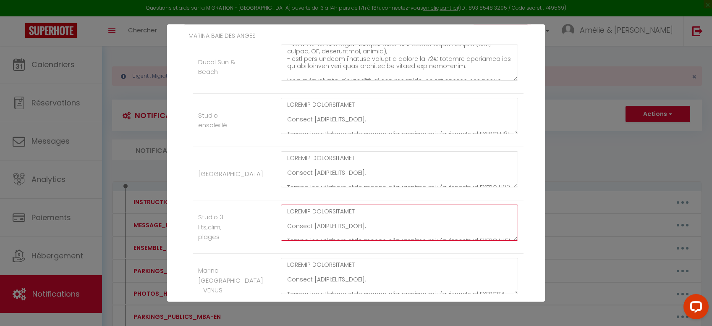
click at [356, 223] on textarea at bounding box center [399, 222] width 237 height 36
drag, startPoint x: 351, startPoint y: 218, endPoint x: 286, endPoint y: 207, distance: 65.9
click at [286, 207] on textarea at bounding box center [399, 222] width 237 height 36
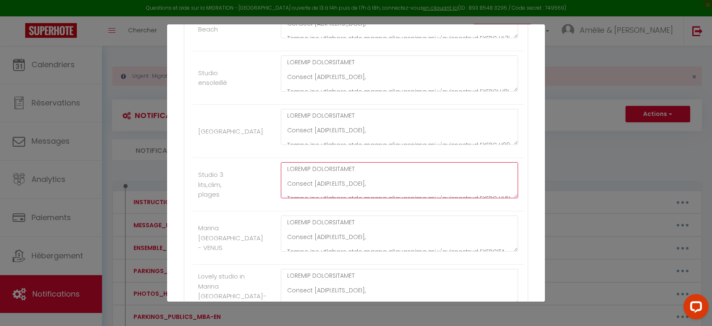
scroll to position [169, 0]
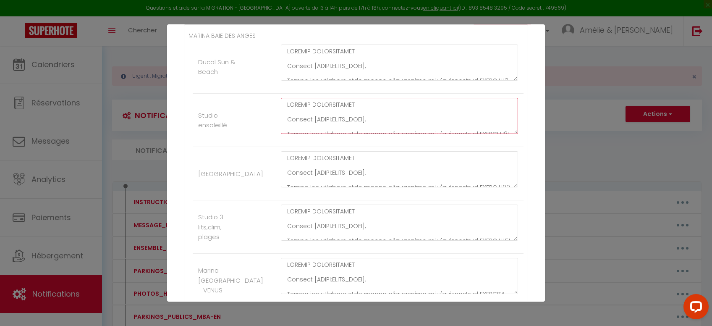
click at [305, 126] on textarea at bounding box center [399, 116] width 237 height 36
drag, startPoint x: 289, startPoint y: 107, endPoint x: 356, endPoint y: 123, distance: 68.2
click at [356, 123] on textarea at bounding box center [399, 116] width 237 height 36
click at [466, 108] on textarea at bounding box center [399, 116] width 237 height 36
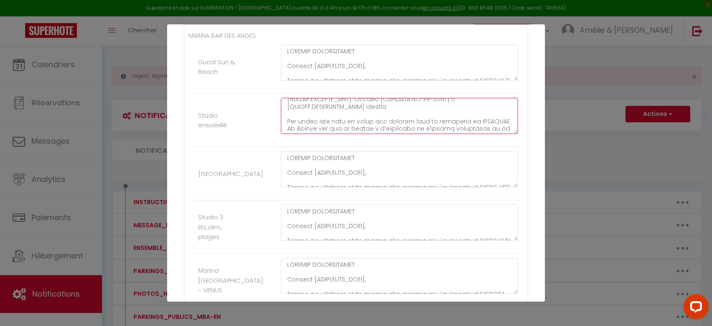
scroll to position [65, 0]
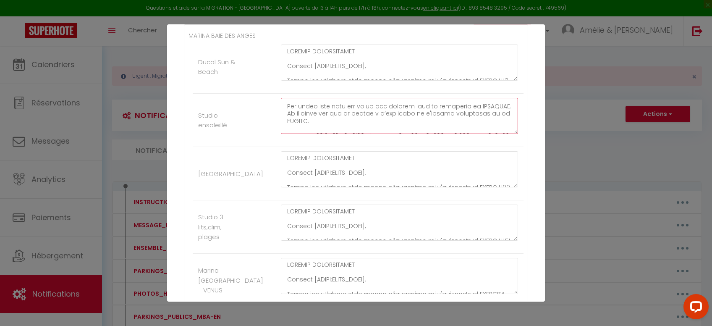
drag, startPoint x: 466, startPoint y: 103, endPoint x: 287, endPoint y: 108, distance: 179.3
click at [287, 108] on textarea at bounding box center [399, 116] width 237 height 36
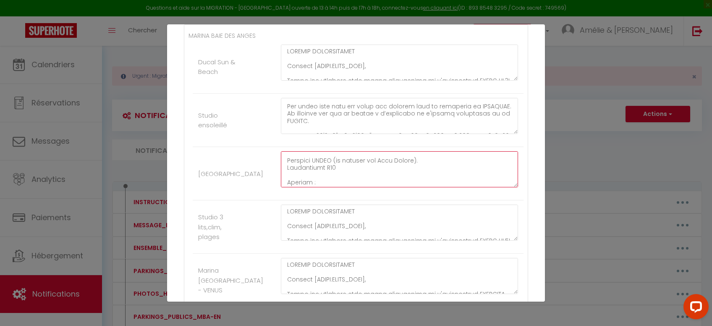
click at [293, 163] on textarea at bounding box center [399, 169] width 237 height 36
click at [288, 160] on textarea at bounding box center [399, 169] width 237 height 36
drag, startPoint x: 286, startPoint y: 160, endPoint x: 467, endPoint y: 157, distance: 181.4
click at [467, 157] on textarea at bounding box center [399, 169] width 237 height 36
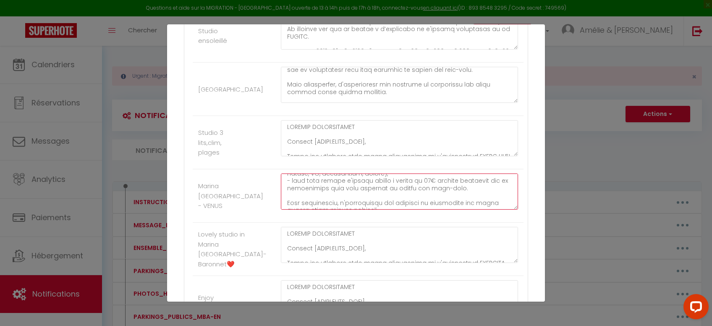
scroll to position [312, 0]
drag, startPoint x: 286, startPoint y: 183, endPoint x: 462, endPoint y: 199, distance: 176.6
click at [462, 199] on textarea at bounding box center [399, 191] width 237 height 36
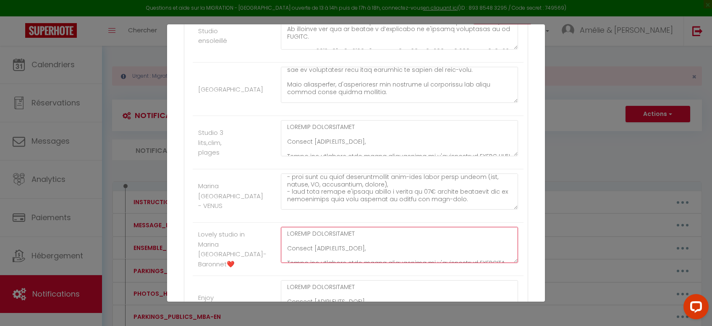
click at [295, 233] on textarea at bounding box center [399, 245] width 237 height 36
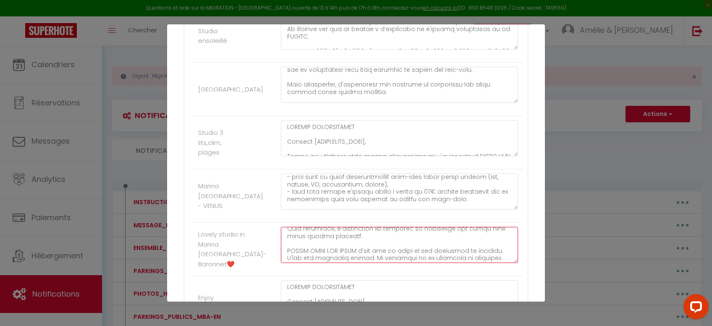
scroll to position [428, 0]
drag, startPoint x: 285, startPoint y: 234, endPoint x: 424, endPoint y: 238, distance: 139.4
click at [431, 245] on textarea at bounding box center [399, 245] width 237 height 36
click at [408, 230] on textarea at bounding box center [399, 245] width 237 height 36
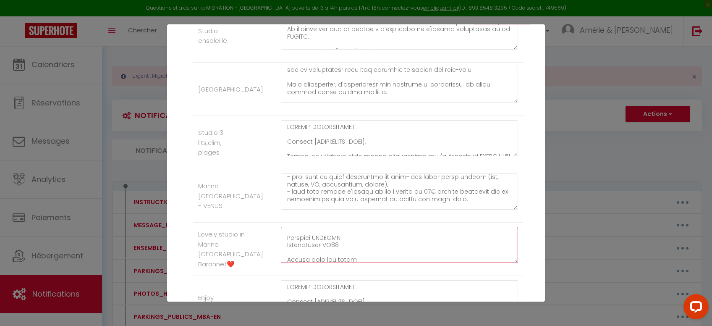
drag, startPoint x: 466, startPoint y: 242, endPoint x: 288, endPoint y: 235, distance: 177.7
click at [288, 235] on textarea at bounding box center [399, 245] width 237 height 36
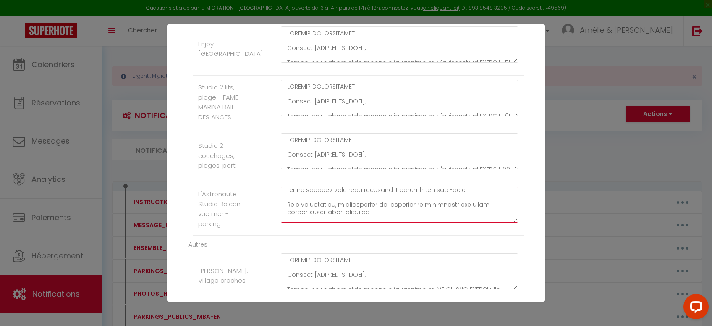
scroll to position [530, 0]
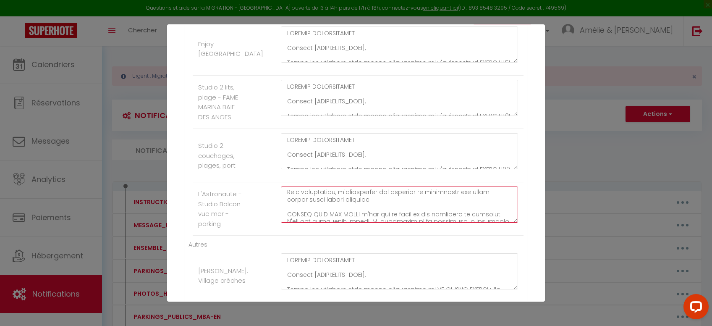
drag, startPoint x: 286, startPoint y: 193, endPoint x: 356, endPoint y: 196, distance: 69.7
click at [356, 196] on textarea at bounding box center [399, 204] width 237 height 36
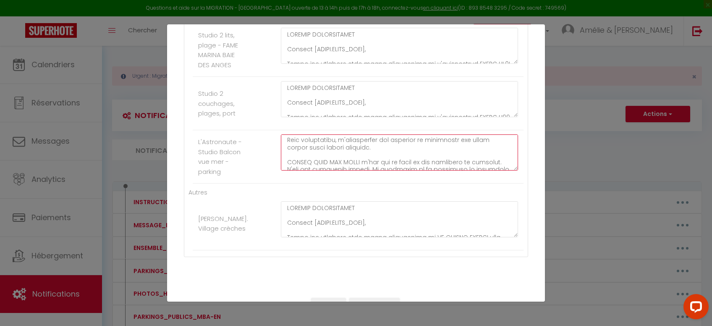
scroll to position [576, 0]
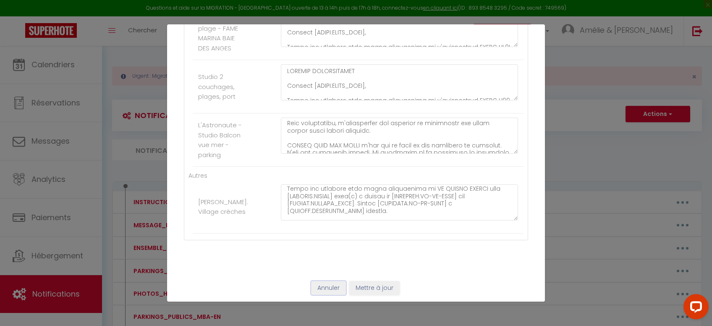
click at [329, 281] on button "Annuler" at bounding box center [328, 288] width 35 height 14
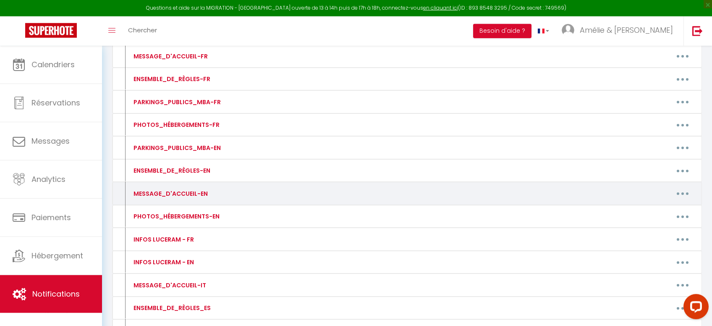
scroll to position [0, 0]
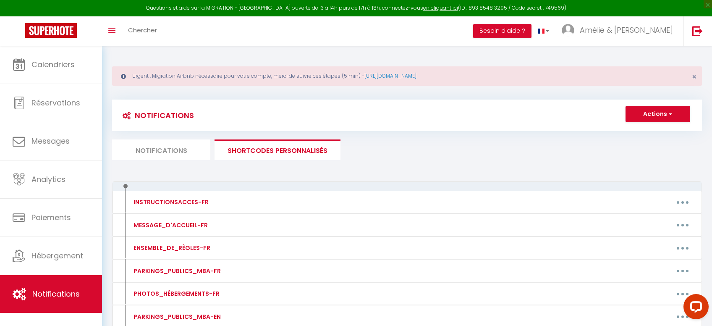
click at [157, 148] on li "Notifications" at bounding box center [161, 149] width 98 height 21
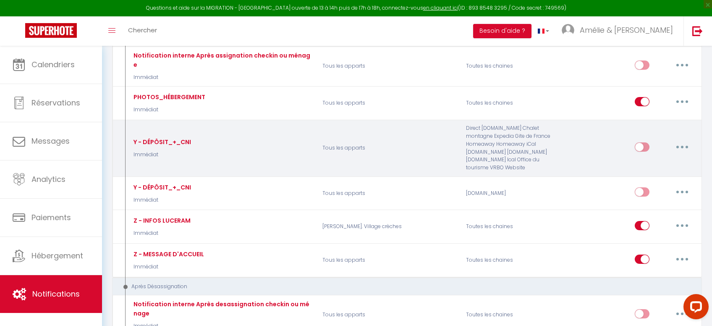
scroll to position [1570, 0]
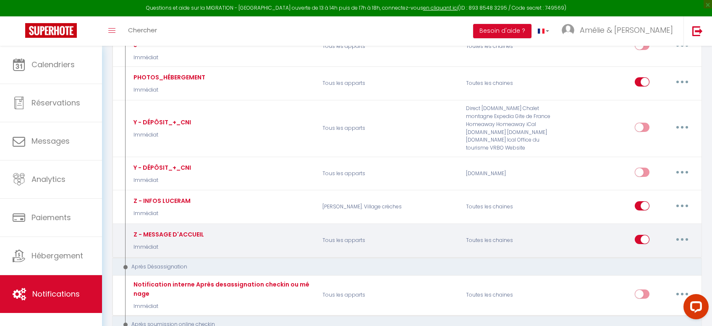
click at [681, 233] on button "button" at bounding box center [682, 239] width 24 height 13
click at [646, 251] on link "Editer" at bounding box center [660, 258] width 62 height 14
type input "Z - MESSAGE D'ACCUEIL"
select select "21"
select select "Immédiat"
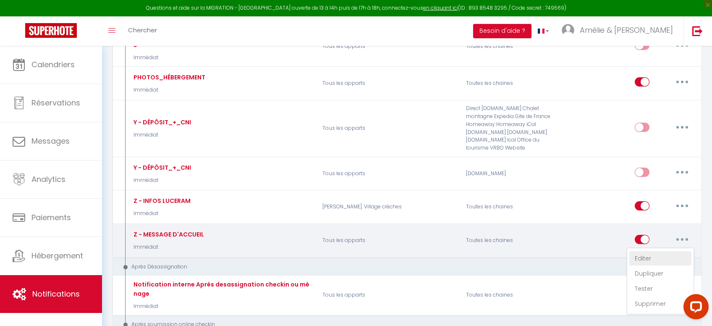
select select
checkbox input "true"
checkbox input "false"
checkbox input "true"
radio input "true"
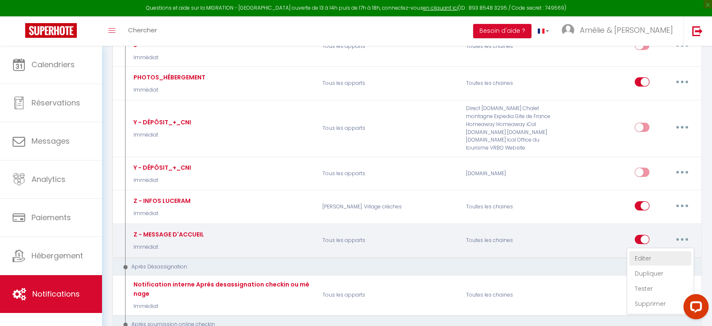
type input "MESSAGE D'ACCUEIL [RENTAL:NAME]"
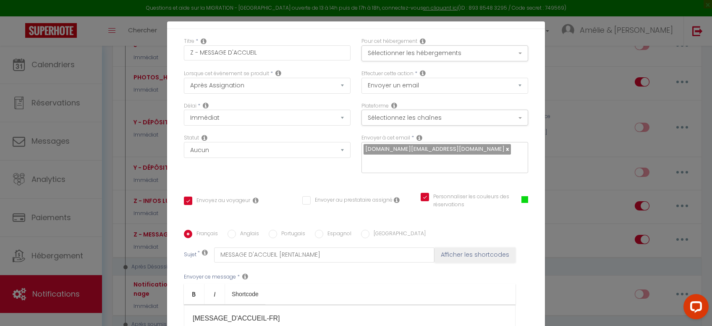
scroll to position [84, 0]
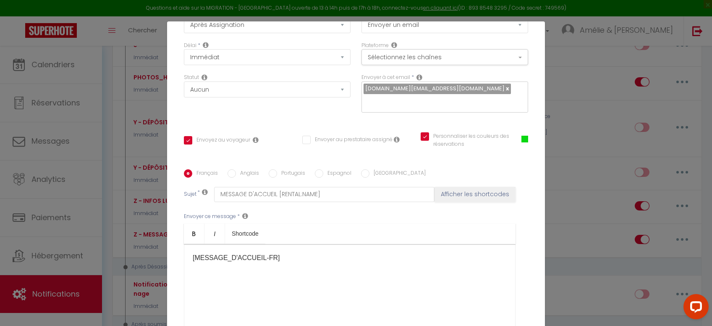
click at [284, 178] on label "Portugais" at bounding box center [291, 173] width 28 height 9
click at [277, 178] on input "Portugais" at bounding box center [273, 173] width 8 height 8
radio input "true"
checkbox input "true"
checkbox input "false"
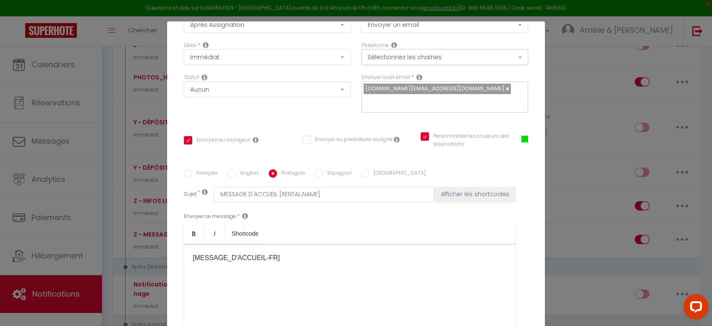
checkbox input "true"
click at [244, 177] on label "Anglais" at bounding box center [247, 173] width 23 height 9
click at [236, 177] on input "Anglais" at bounding box center [232, 173] width 8 height 8
radio input "true"
checkbox input "true"
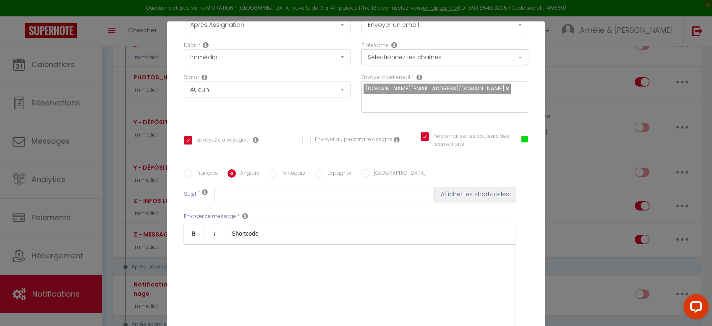
checkbox input "false"
checkbox input "true"
type input "WELCOME MESSAGE [RENTAL:NAME]"
click at [212, 175] on label "Français" at bounding box center [205, 173] width 26 height 9
click at [192, 175] on input "Français" at bounding box center [188, 173] width 8 height 8
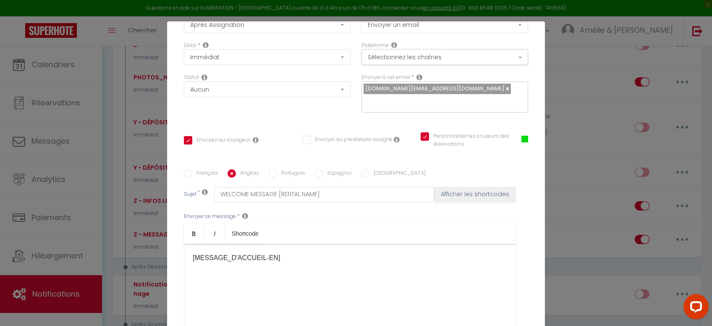
radio input "true"
checkbox input "true"
checkbox input "false"
checkbox input "true"
type input "MESSAGE D'ACCUEIL [RENTAL:NAME]"
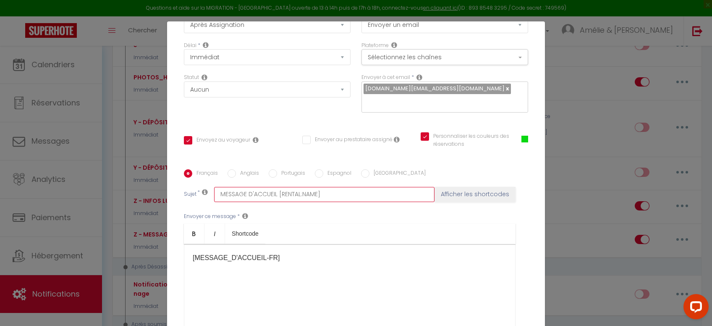
drag, startPoint x: 277, startPoint y: 196, endPoint x: 212, endPoint y: 192, distance: 64.3
click at [214, 192] on input "MESSAGE D'ACCUEIL [RENTAL:NAME]" at bounding box center [324, 194] width 220 height 15
click at [290, 177] on label "Portugais" at bounding box center [291, 173] width 28 height 9
click at [277, 177] on input "Portugais" at bounding box center [273, 173] width 8 height 8
radio input "true"
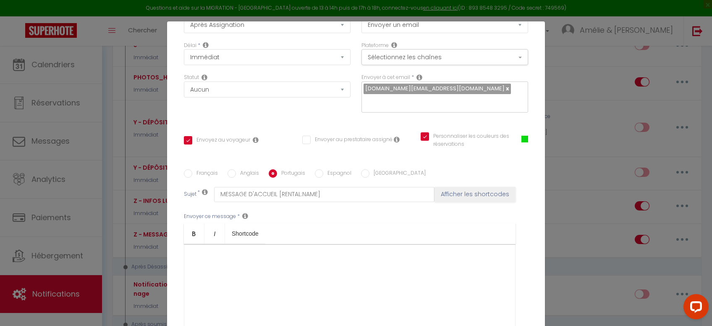
checkbox input "true"
checkbox input "false"
checkbox input "true"
click at [274, 194] on input "text" at bounding box center [324, 194] width 220 height 15
paste input "MENSAGEM DE BOAS-VINDAS"
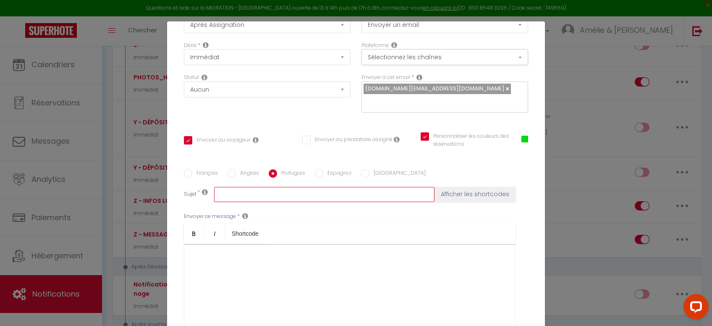
type input "MENSAGEM DE BOAS-VINDAS"
checkbox input "true"
checkbox input "false"
checkbox input "true"
type input "MENSAGEM DE BOAS-VINDAS"
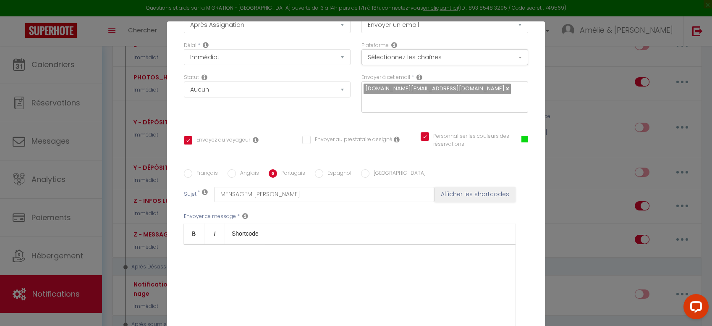
click at [242, 176] on label "Anglais" at bounding box center [247, 173] width 23 height 9
click at [236, 176] on input "Anglais" at bounding box center [232, 173] width 8 height 8
radio input "true"
checkbox input "true"
checkbox input "false"
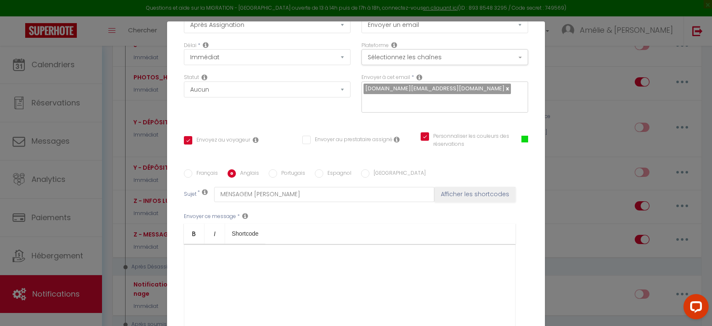
checkbox input "true"
type input "WELCOME MESSAGE [RENTAL:NAME]"
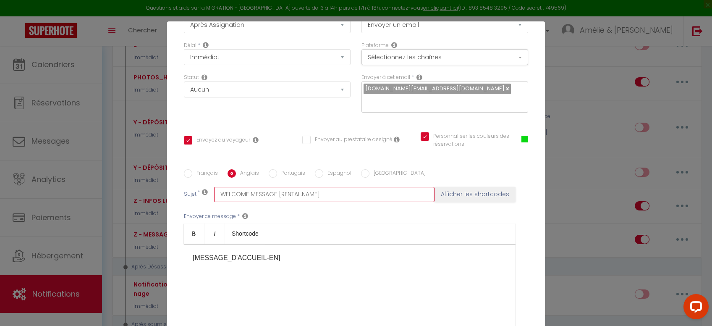
drag, startPoint x: 325, startPoint y: 199, endPoint x: 277, endPoint y: 196, distance: 48.3
click at [277, 196] on input "WELCOME MESSAGE [RENTAL:NAME]" at bounding box center [324, 194] width 220 height 15
click at [290, 173] on label "Portugais" at bounding box center [291, 173] width 28 height 9
click at [277, 173] on input "Portugais" at bounding box center [273, 173] width 8 height 8
radio input "true"
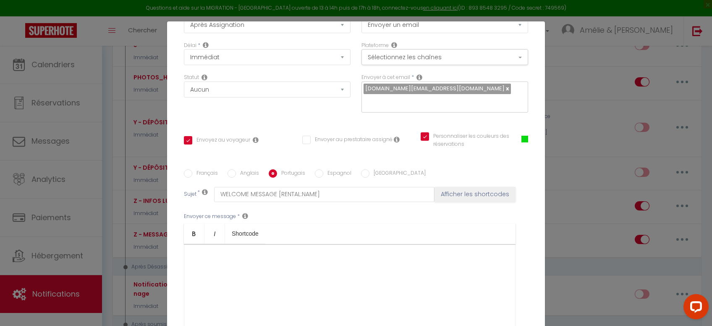
checkbox input "true"
checkbox input "false"
checkbox input "true"
click at [313, 193] on input "MENSAGEM DE BOAS-VINDAS" at bounding box center [324, 194] width 220 height 15
paste input "[RENTAL:NAME]"
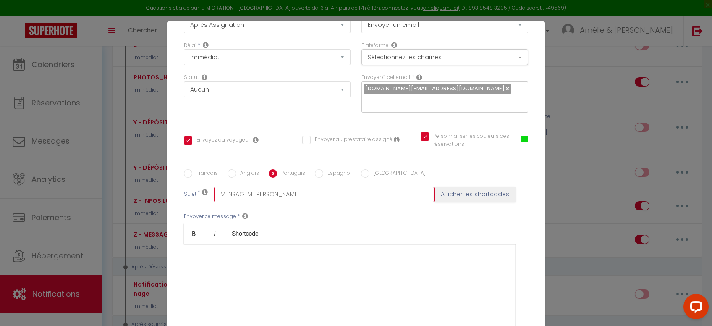
type input "MENSAGEM DE BOAS-VINDAS[RENTAL:NAME]"
checkbox input "true"
checkbox input "false"
checkbox input "true"
click at [301, 191] on input "MENSAGEM DE BOAS-VINDAS[RENTAL:NAME]" at bounding box center [324, 194] width 220 height 15
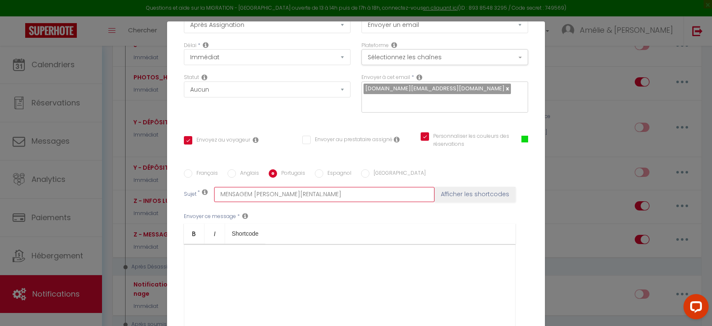
type input "MENSAGEM DE BOAS-VINDAS [RENTAL:NAME]"
checkbox input "true"
checkbox input "false"
checkbox input "true"
type input "MENSAGEM DE BOAS-VINDAS [RENTAL:NAME]"
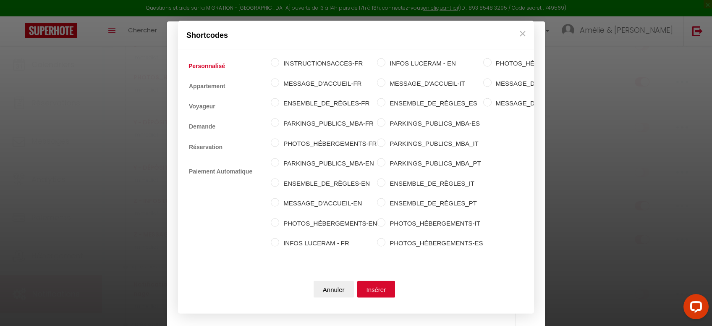
click at [492, 98] on label "MESSAGE_D'ACCUEIL_PT" at bounding box center [540, 103] width 97 height 10
click at [487, 98] on input "MESSAGE_D'ACCUEIL_PT" at bounding box center [487, 102] width 8 height 8
radio input "true"
click at [386, 291] on button "Insérer" at bounding box center [376, 288] width 38 height 17
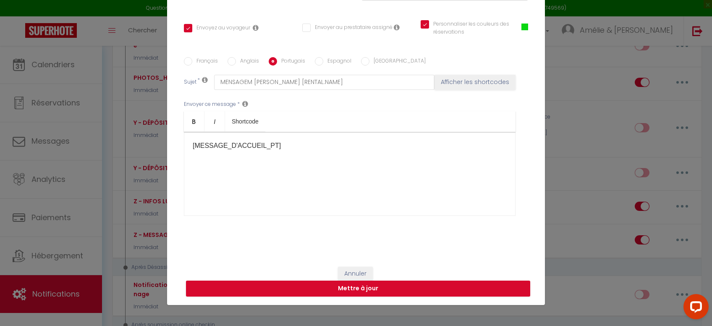
scroll to position [43, 0]
click at [359, 290] on button "Mettre à jour" at bounding box center [358, 288] width 344 height 16
checkbox input "true"
checkbox input "false"
checkbox input "true"
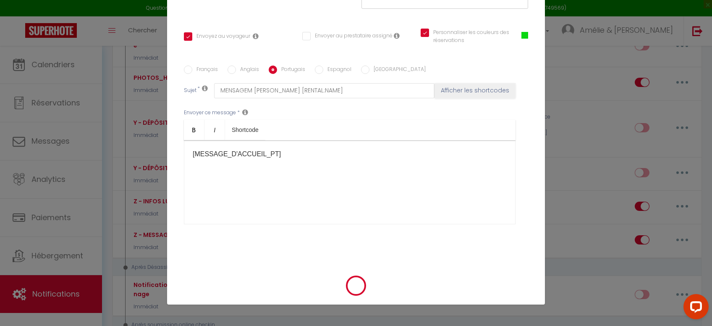
scroll to position [147, 0]
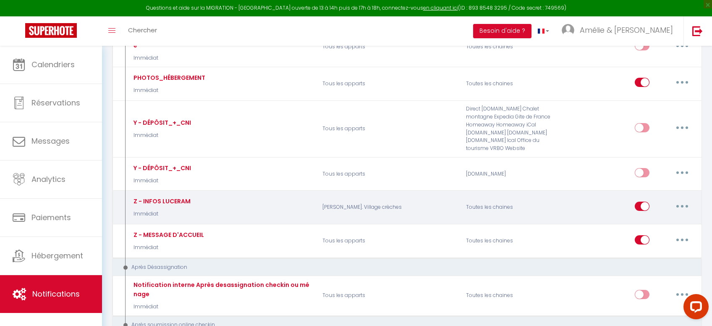
click at [682, 199] on button "button" at bounding box center [682, 205] width 24 height 13
click at [650, 218] on link "Editer" at bounding box center [660, 225] width 62 height 14
type input "Z - INFOS LUCERAM"
select select "21"
select select "Immédiat"
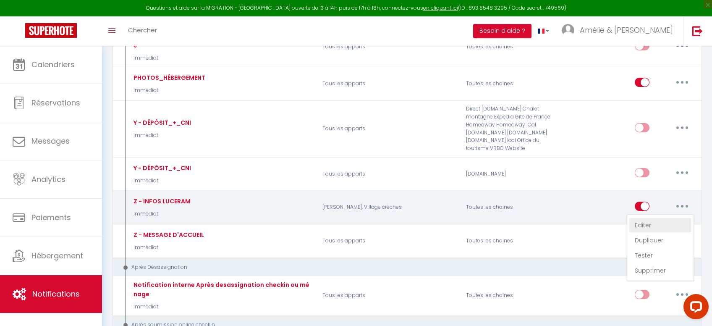
select select
checkbox input "true"
checkbox input "false"
radio input "true"
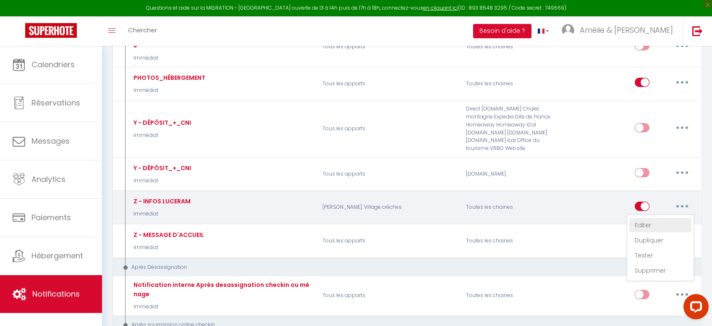
type input "INFOS LUCERAM [RENTAL:NAME]"
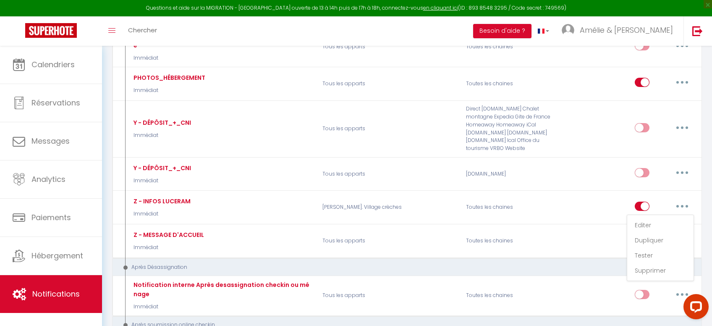
scroll to position [43, 0]
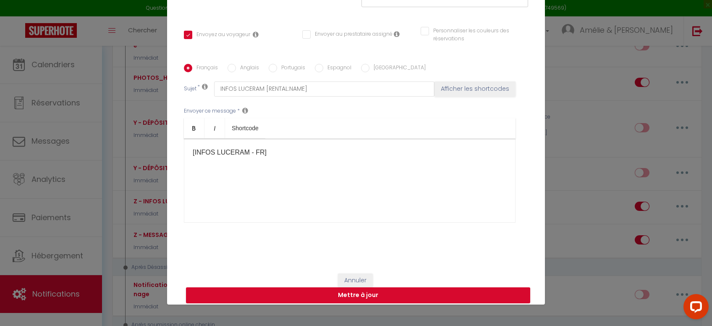
click at [313, 76] on div "Français Anglais Portugais Espagnol Italien Sujet * INFOS LUCERAM [RENTAL:NAME]…" at bounding box center [356, 148] width 348 height 169
click at [278, 73] on label "Portugais" at bounding box center [291, 68] width 28 height 9
click at [277, 72] on input "Portugais" at bounding box center [273, 68] width 8 height 8
radio input "true"
checkbox input "true"
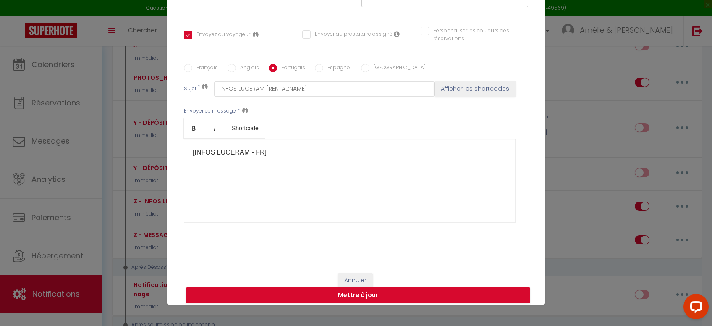
checkbox input "false"
click at [327, 72] on label "Espagnol" at bounding box center [337, 68] width 28 height 9
click at [323, 72] on input "Espagnol" at bounding box center [319, 68] width 8 height 8
radio input "true"
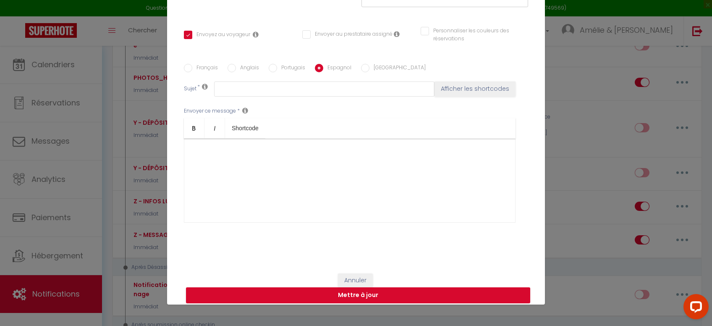
checkbox input "true"
checkbox input "false"
click at [362, 68] on input "[GEOGRAPHIC_DATA]" at bounding box center [365, 68] width 8 height 8
radio input "true"
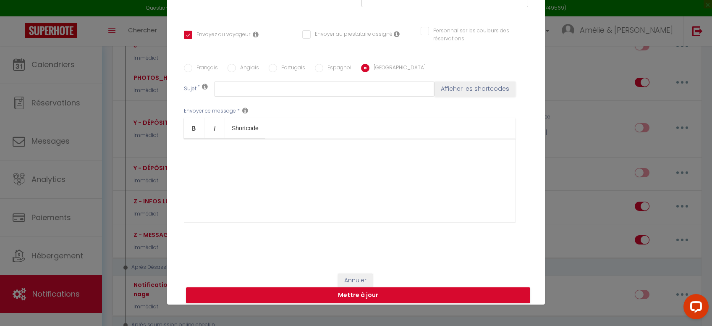
checkbox input "true"
checkbox input "false"
click at [241, 71] on label "Anglais" at bounding box center [247, 68] width 23 height 9
click at [236, 71] on input "Anglais" at bounding box center [232, 68] width 8 height 8
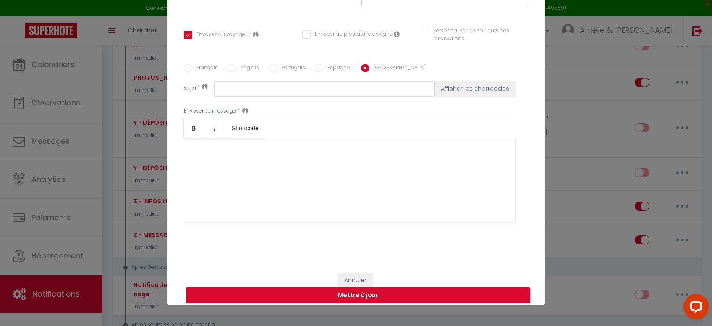
radio input "true"
checkbox input "true"
checkbox input "false"
type input "INFOS LUCERAM [RENTAL:NAME]"
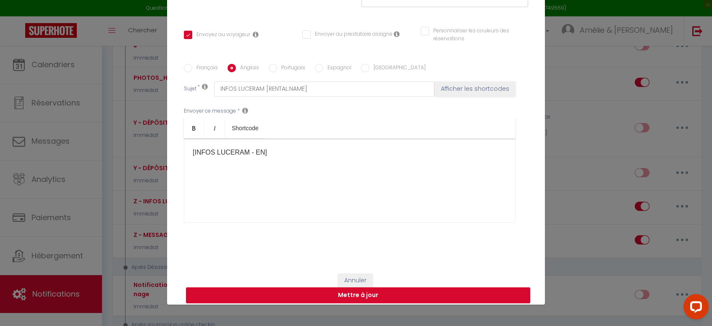
click at [207, 72] on label "Français" at bounding box center [205, 68] width 26 height 9
click at [192, 72] on input "Français" at bounding box center [188, 68] width 8 height 8
radio input "true"
checkbox input "true"
checkbox input "false"
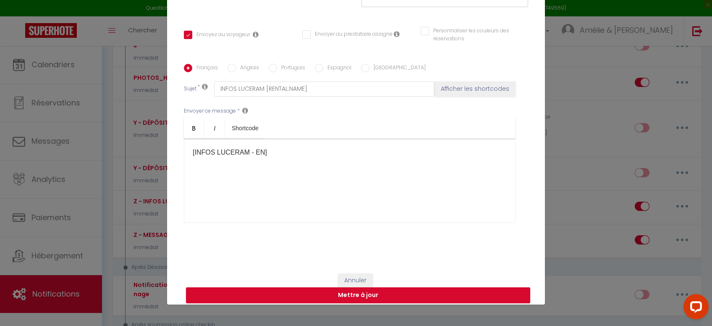
checkbox input "false"
click at [246, 72] on label "Anglais" at bounding box center [247, 68] width 23 height 9
click at [236, 72] on input "Anglais" at bounding box center [232, 68] width 8 height 8
radio input "true"
checkbox input "true"
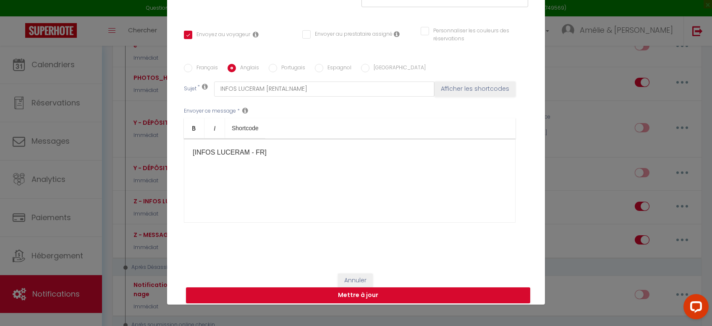
checkbox input "false"
click at [202, 73] on label "Français" at bounding box center [205, 68] width 26 height 9
click at [192, 72] on input "Français" at bounding box center [188, 68] width 8 height 8
radio input "true"
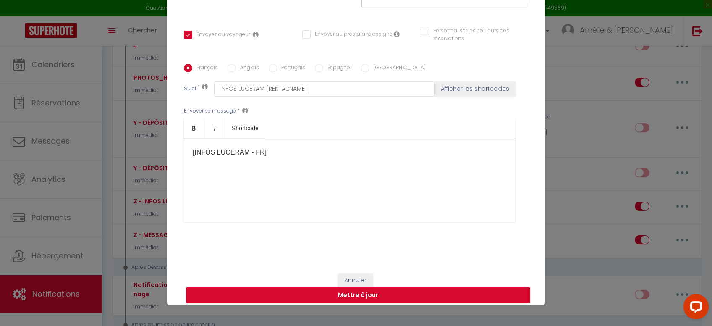
checkbox input "true"
checkbox input "false"
click at [361, 286] on button "Annuler" at bounding box center [355, 280] width 35 height 14
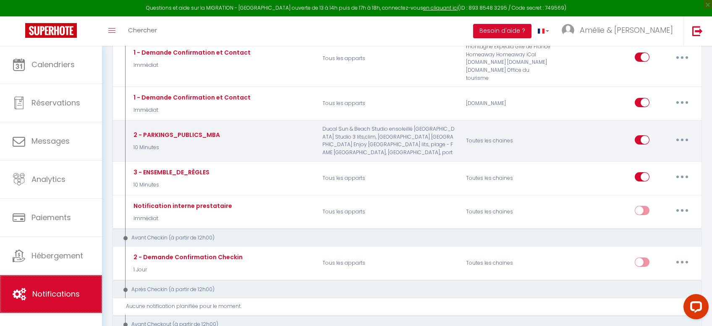
scroll to position [0, 0]
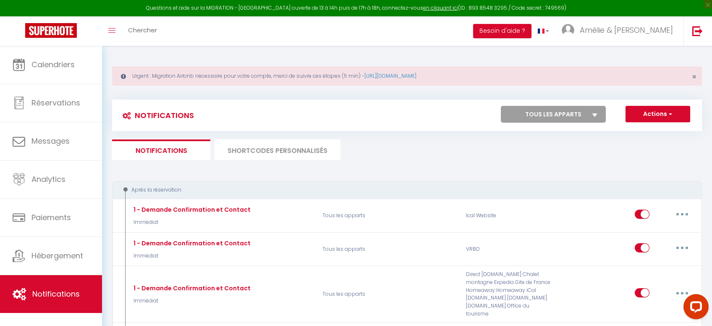
click at [267, 154] on li "SHORTCODES PERSONNALISÉS" at bounding box center [277, 149] width 126 height 21
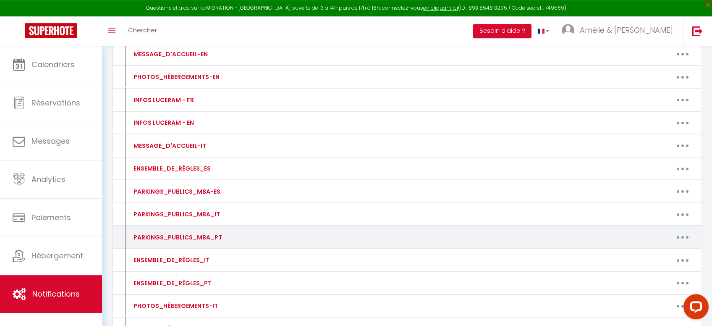
scroll to position [311, 0]
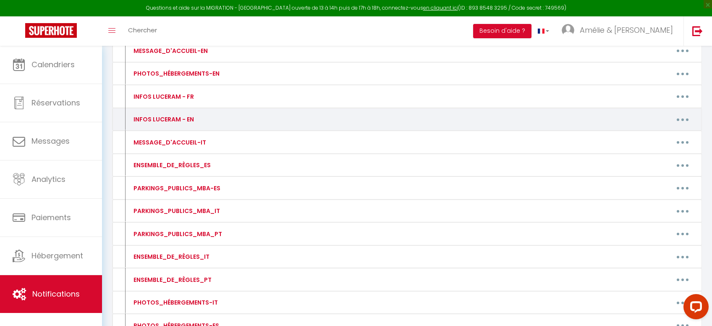
click at [687, 119] on button "button" at bounding box center [683, 118] width 24 height 13
click at [660, 135] on link "Editer" at bounding box center [661, 138] width 62 height 14
type input "INFOS LUCERAM - EN"
type textarea "Hello [GUEST:FIRST_NAME], Here is a list of services and shops located in the v…"
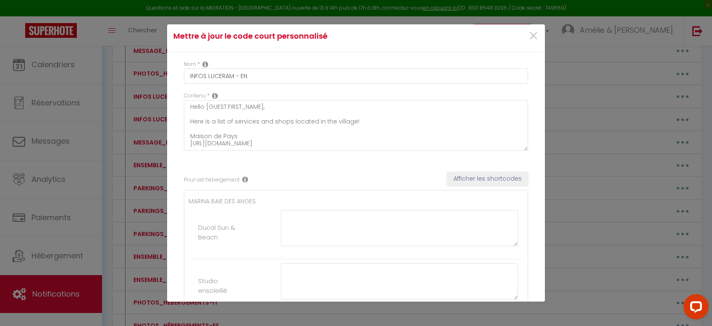
scroll to position [0, 0]
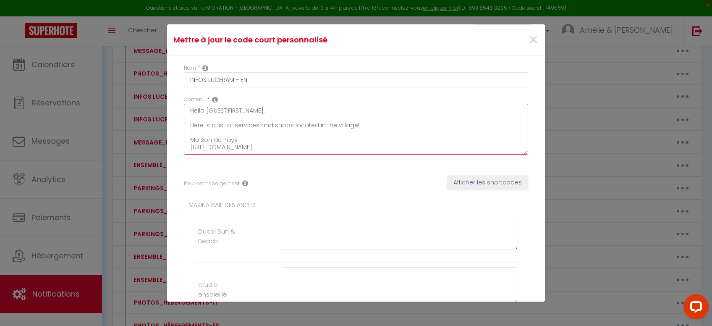
click at [344, 127] on textarea "Hello [GUEST:FIRST_NAME], Here is a list of services and shops located in the v…" at bounding box center [356, 129] width 344 height 51
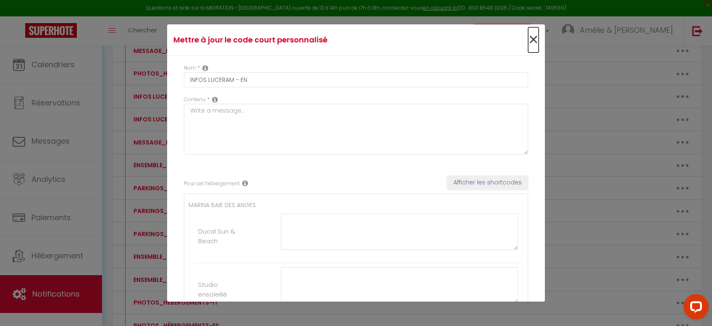
click at [531, 44] on span "×" at bounding box center [533, 39] width 10 height 25
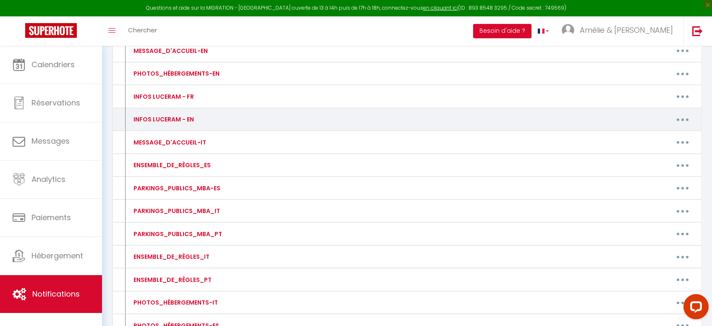
click at [688, 117] on button "button" at bounding box center [683, 118] width 24 height 13
click at [659, 149] on link "Supprimer" at bounding box center [661, 153] width 62 height 14
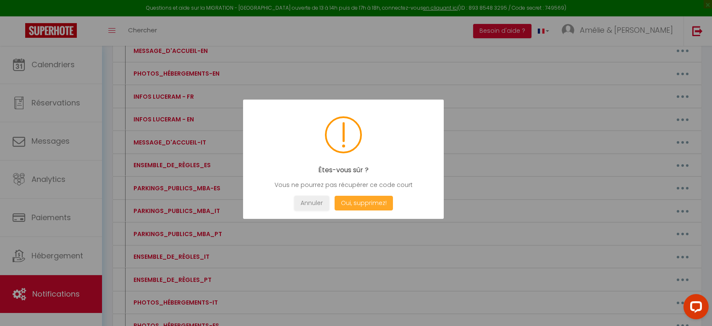
click at [387, 204] on button "Oui, supprimez!" at bounding box center [364, 203] width 58 height 15
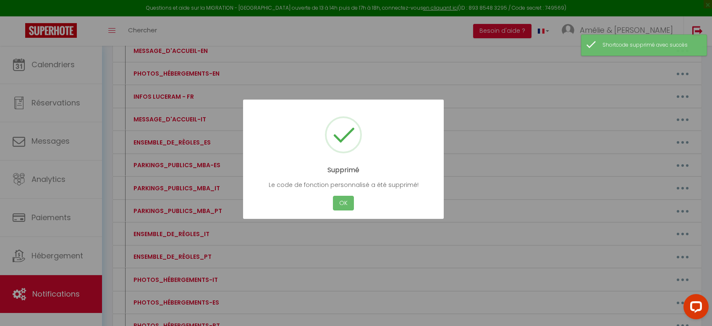
click at [350, 208] on button "OK" at bounding box center [343, 203] width 21 height 15
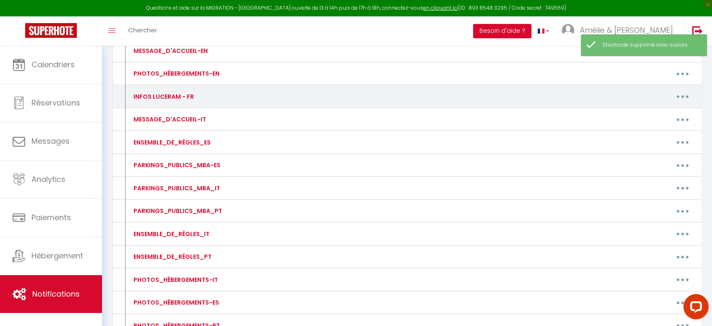
click at [684, 86] on div "INFOS LUCERAM - FR Editer Supprimer" at bounding box center [407, 96] width 590 height 23
click at [684, 94] on button "button" at bounding box center [683, 96] width 24 height 13
click at [674, 106] on div "Editer Supprimer" at bounding box center [660, 123] width 67 height 36
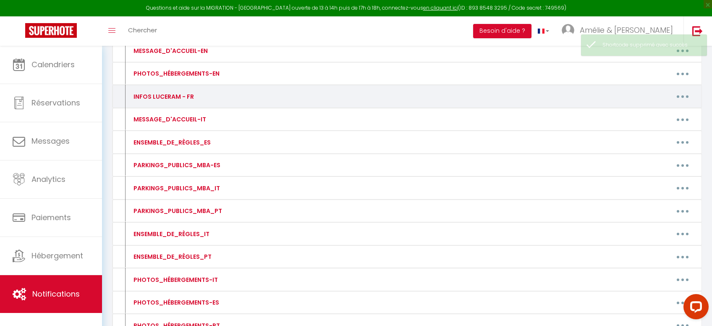
click at [685, 100] on button "button" at bounding box center [683, 96] width 24 height 13
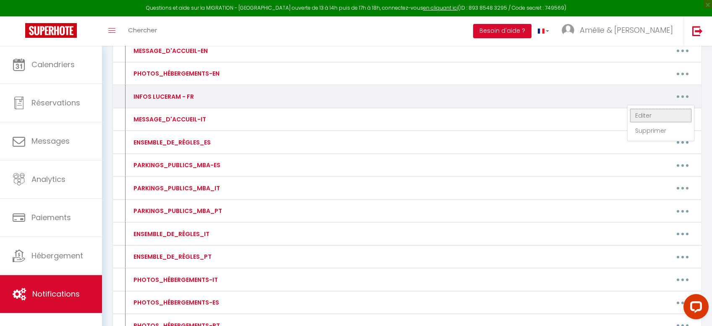
click at [654, 117] on link "Editer" at bounding box center [661, 115] width 62 height 14
type input "INFOS LUCERAM - FR"
type textarea "Bonjour [FIRST_NAME], Voici une liste des services et commerces se trouvant au …"
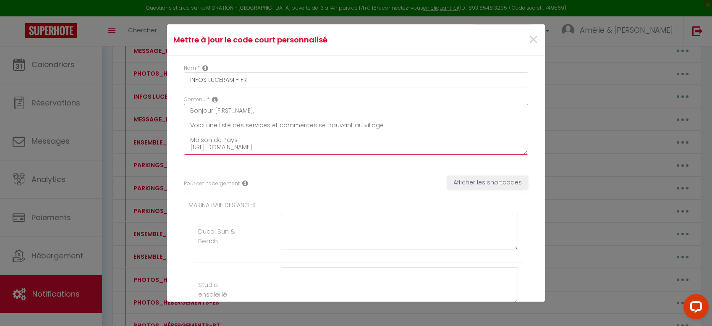
click at [261, 140] on textarea "Bonjour [FIRST_NAME], Voici une liste des services et commerces se trouvant au …" at bounding box center [356, 129] width 344 height 51
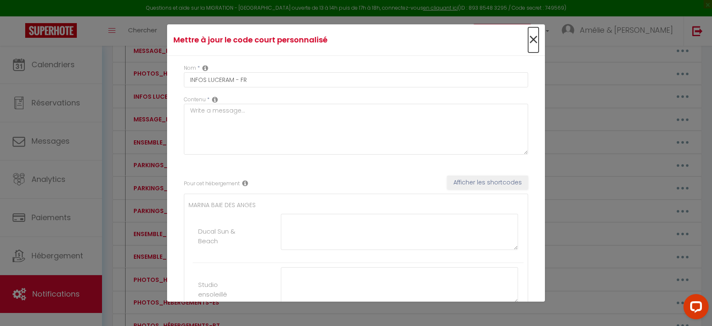
click at [529, 39] on span "×" at bounding box center [533, 39] width 10 height 25
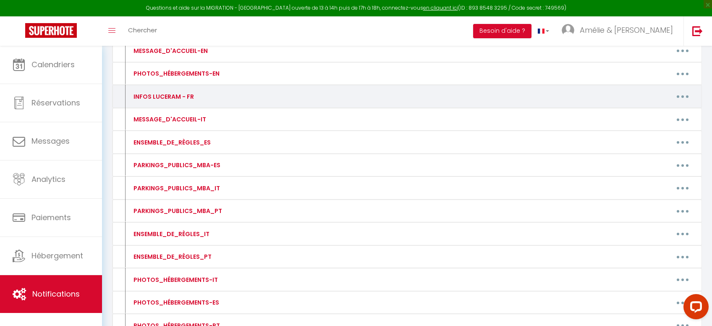
click at [687, 91] on button "button" at bounding box center [683, 96] width 24 height 13
click at [650, 132] on link "Supprimer" at bounding box center [661, 130] width 62 height 14
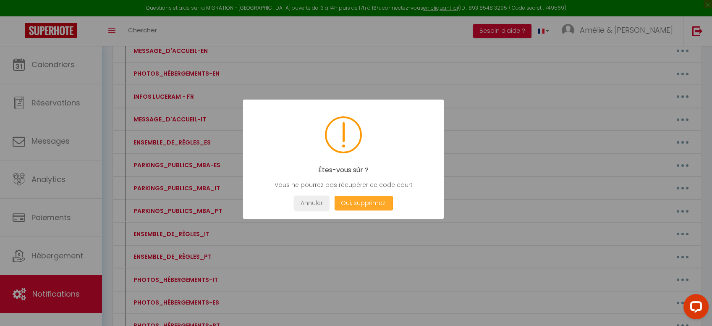
click at [375, 205] on button "Oui, supprimez!" at bounding box center [364, 203] width 58 height 15
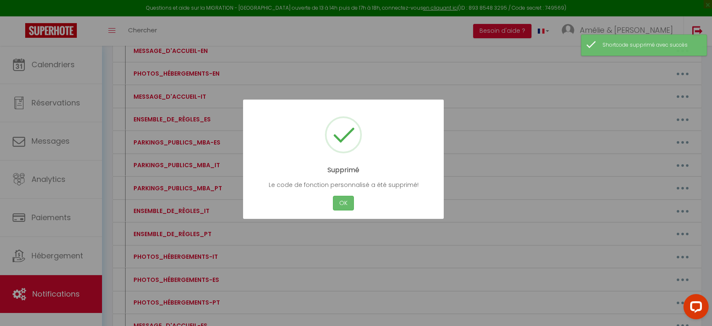
click at [348, 203] on button "OK" at bounding box center [343, 203] width 21 height 15
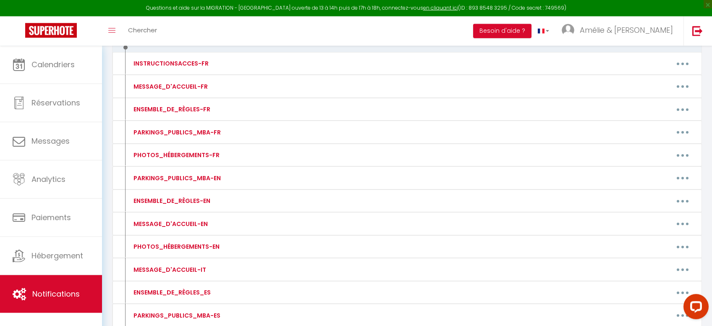
scroll to position [89, 0]
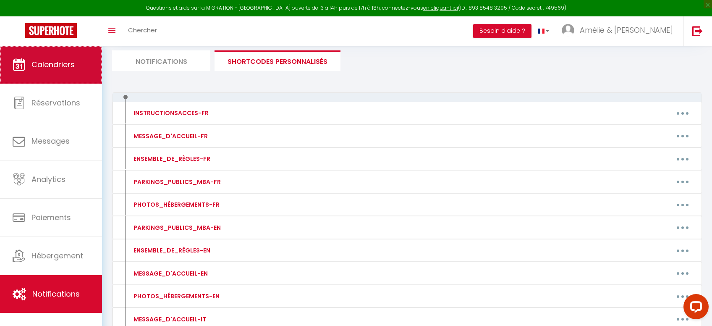
click at [49, 73] on link "Calendriers" at bounding box center [51, 65] width 102 height 38
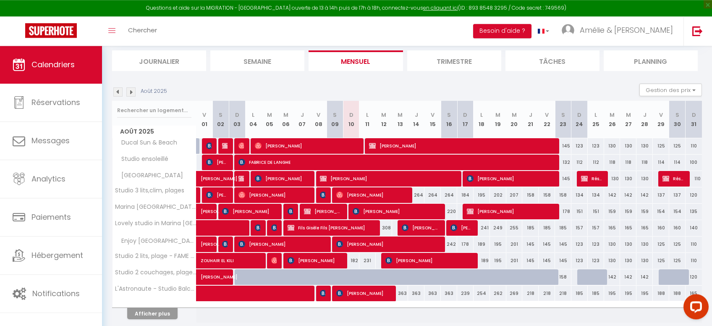
scroll to position [119, 0]
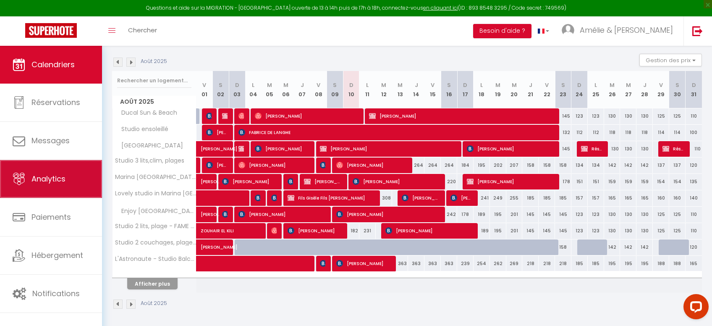
click at [71, 192] on link "Analytics" at bounding box center [51, 179] width 102 height 38
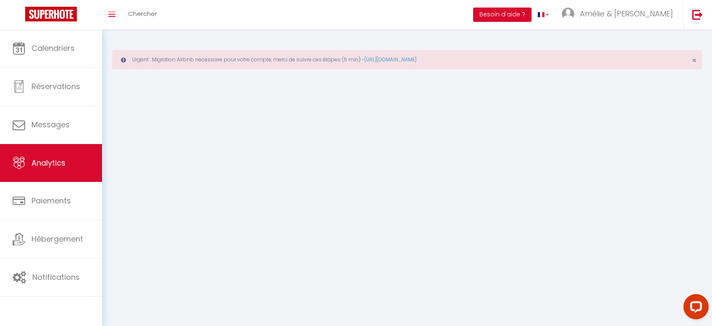
select select "2025"
select select "8"
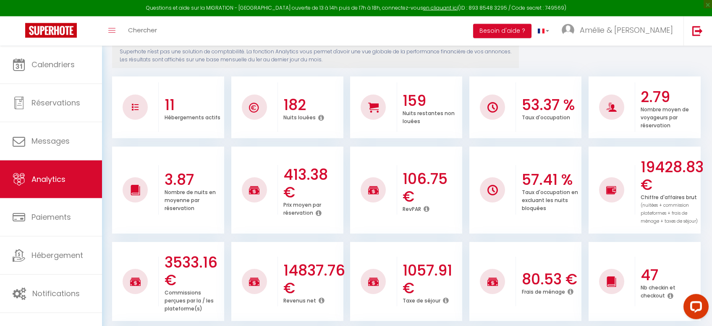
scroll to position [44, 0]
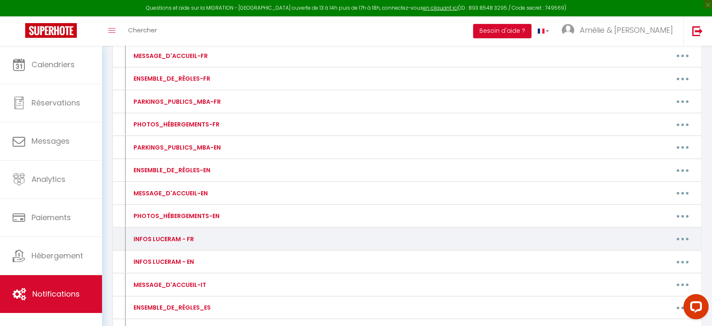
click at [688, 233] on button "button" at bounding box center [683, 238] width 24 height 13
click at [655, 252] on link "Editer" at bounding box center [661, 258] width 62 height 14
type input "INFOS LUCERAM - FR"
type textarea "Bonjour [FIRST_NAME], Voici une liste des services et commerces se trouvant au …"
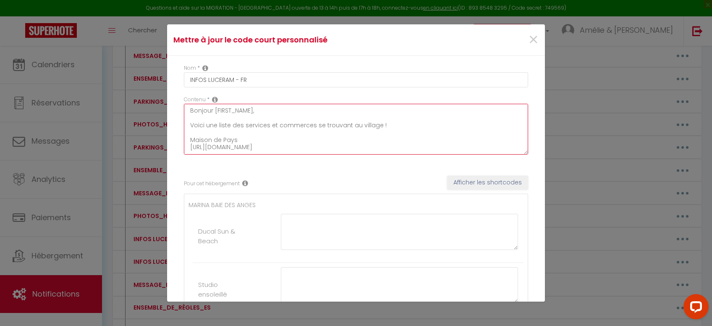
click at [424, 146] on textarea "Bonjour [FIRST_NAME], Voici une liste des services et commerces se trouvant au …" at bounding box center [356, 129] width 344 height 51
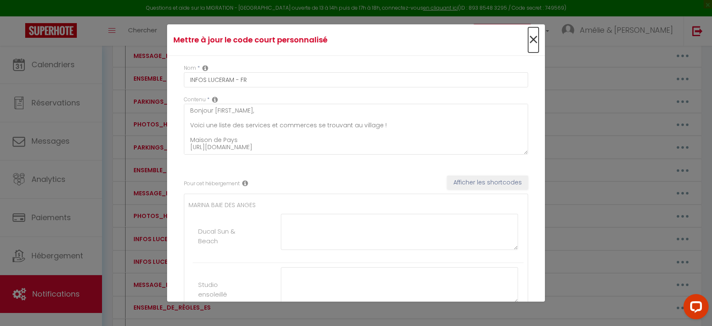
click at [536, 39] on span "×" at bounding box center [533, 39] width 10 height 25
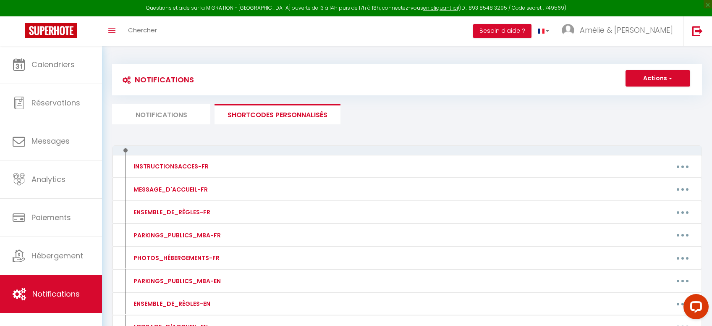
click at [169, 112] on li "Notifications" at bounding box center [161, 114] width 98 height 21
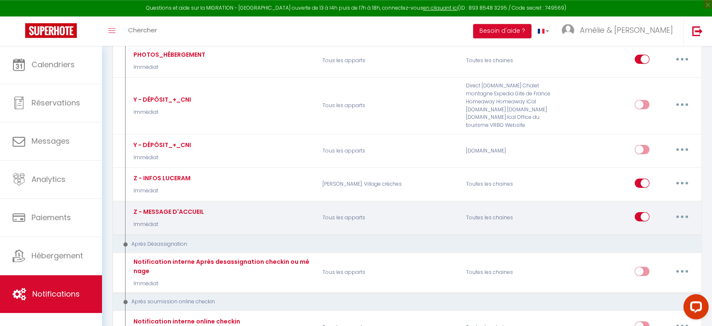
scroll to position [1602, 0]
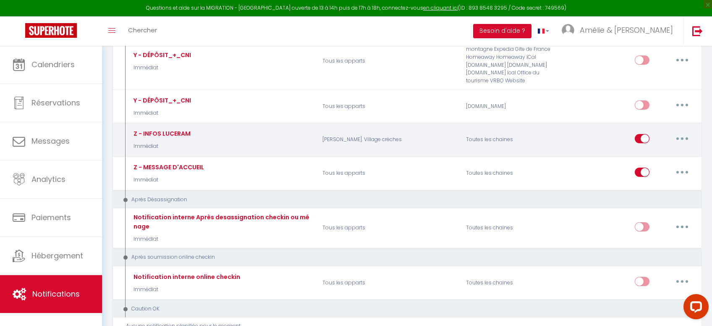
click at [675, 132] on button "button" at bounding box center [682, 138] width 24 height 13
click at [657, 150] on link "Editer" at bounding box center [660, 157] width 62 height 14
type input "Z - INFOS LUCERAM"
select select "21"
select select "Immédiat"
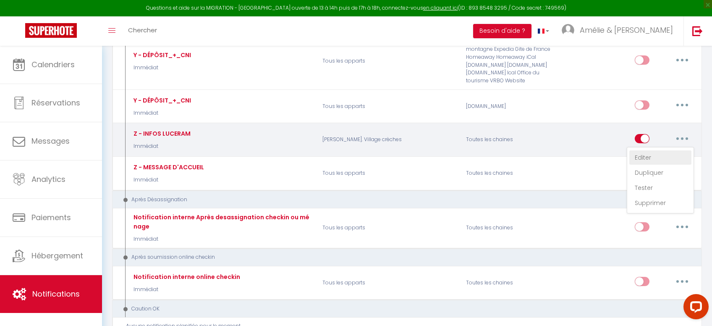
select select
checkbox input "true"
checkbox input "false"
radio input "true"
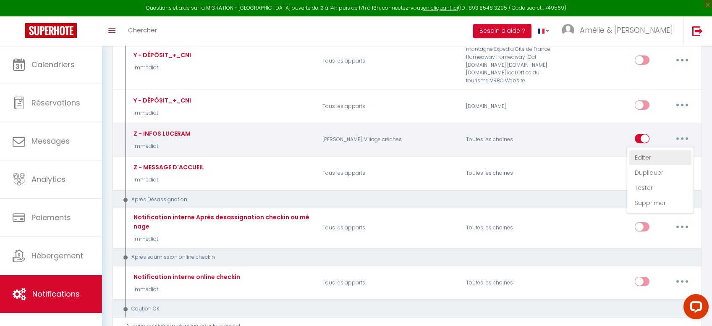
type input "INFOS LUCERAM [RENTAL:NAME]"
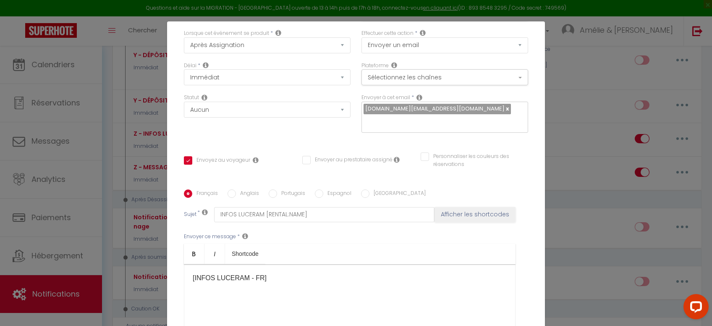
scroll to position [84, 0]
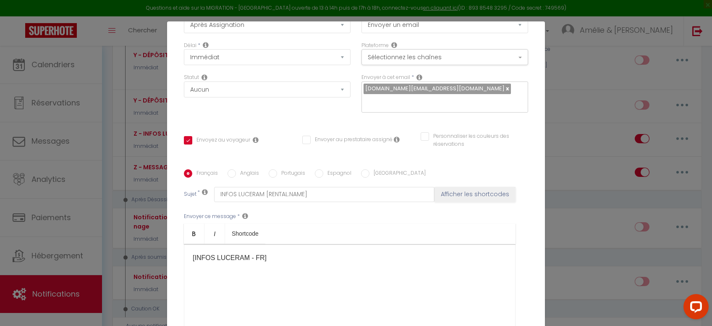
click at [288, 176] on label "Portugais" at bounding box center [291, 173] width 28 height 9
click at [277, 176] on input "Portugais" at bounding box center [273, 173] width 8 height 8
radio input "true"
checkbox input "true"
checkbox input "false"
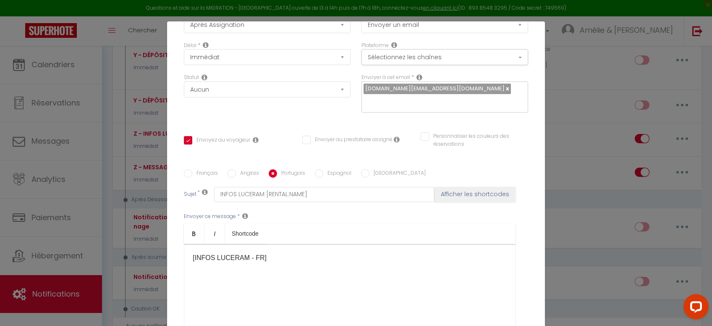
checkbox input "false"
click at [264, 254] on div at bounding box center [350, 286] width 332 height 84
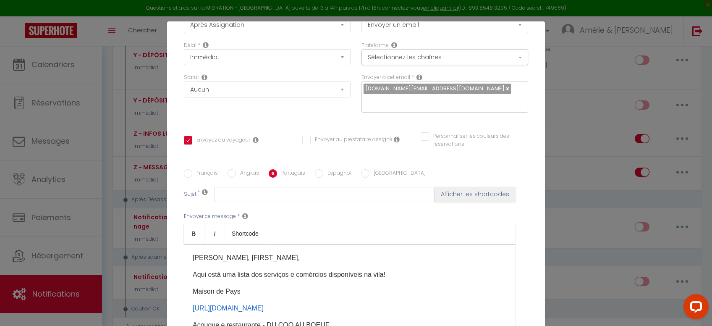
scroll to position [47, 0]
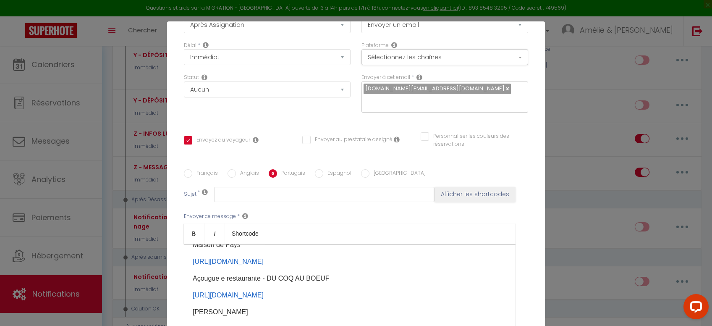
click at [235, 177] on input "Anglais" at bounding box center [232, 173] width 8 height 8
radio input "true"
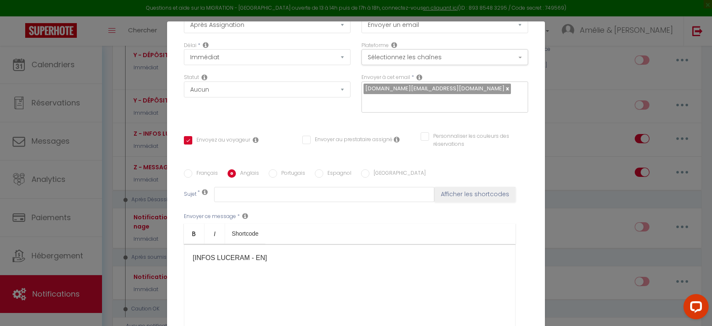
checkbox input "true"
checkbox input "false"
type input "INFOS LUCERAM [RENTAL:NAME]"
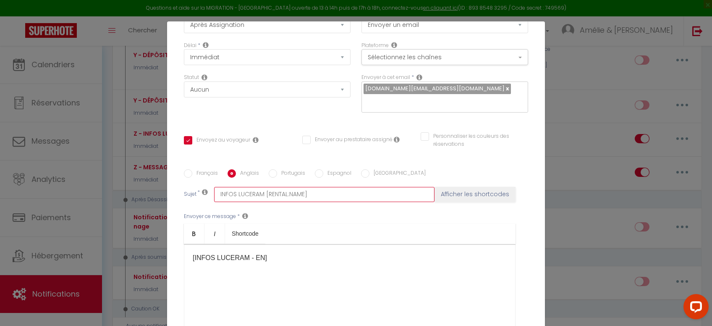
drag, startPoint x: 319, startPoint y: 197, endPoint x: 184, endPoint y: 194, distance: 135.6
click at [214, 194] on input "INFOS LUCERAM [RENTAL:NAME]" at bounding box center [324, 194] width 220 height 15
click at [205, 172] on label "Français" at bounding box center [205, 173] width 26 height 9
click at [192, 172] on input "Français" at bounding box center [188, 173] width 8 height 8
radio input "true"
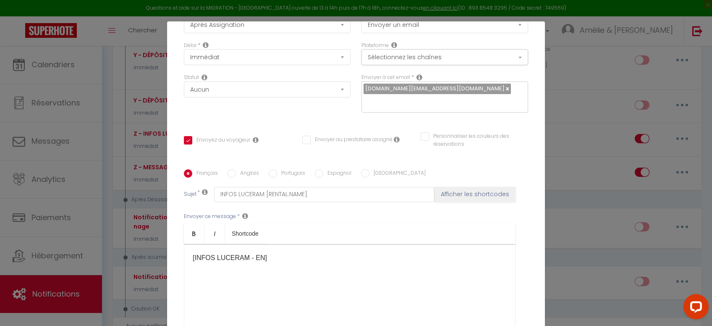
checkbox input "true"
checkbox input "false"
drag, startPoint x: 312, startPoint y: 195, endPoint x: 195, endPoint y: 195, distance: 117.1
click at [214, 195] on input "INFOS LUCERAM [RENTAL:NAME]" at bounding box center [324, 194] width 220 height 15
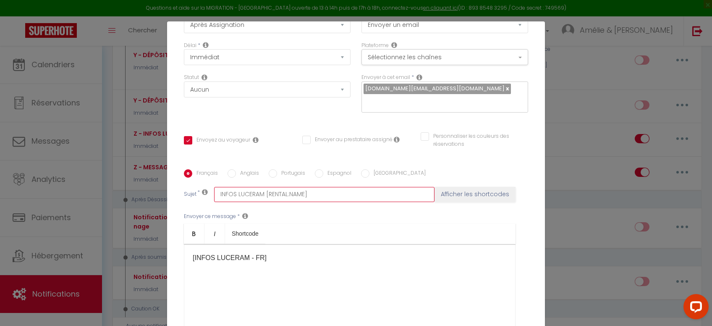
click at [322, 200] on input "INFOS LUCERAM [RENTAL:NAME]" at bounding box center [324, 194] width 220 height 15
drag, startPoint x: 326, startPoint y: 199, endPoint x: 265, endPoint y: 194, distance: 60.7
click at [265, 194] on input "INFOS LUCERAM [RENTAL:NAME]" at bounding box center [324, 194] width 220 height 15
click at [285, 174] on label "Portugais" at bounding box center [291, 173] width 28 height 9
click at [277, 174] on input "Portugais" at bounding box center [273, 173] width 8 height 8
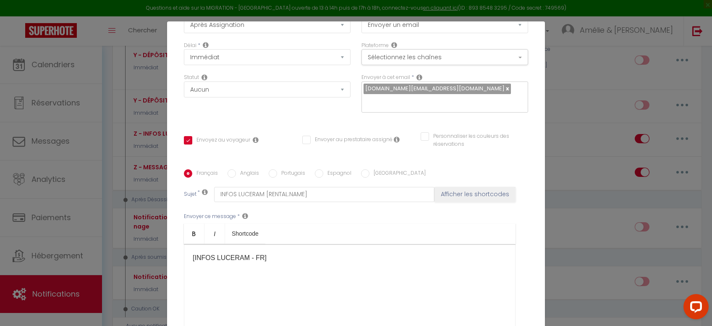
radio input "true"
checkbox input "true"
checkbox input "false"
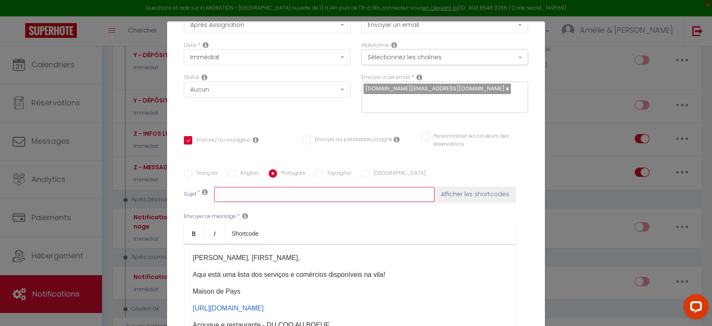
click at [299, 193] on input "text" at bounding box center [324, 194] width 220 height 15
paste input "[RENTAL:NAME]"
type input "[RENTAL:NAME]"
checkbox input "true"
checkbox input "false"
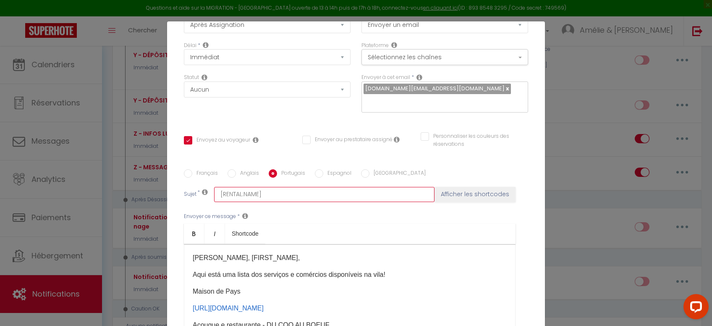
checkbox input "false"
type input "[RENTAL:NAME]"
click at [338, 175] on label "Espagnol" at bounding box center [337, 173] width 28 height 9
click at [323, 175] on input "Espagnol" at bounding box center [319, 173] width 8 height 8
radio input "true"
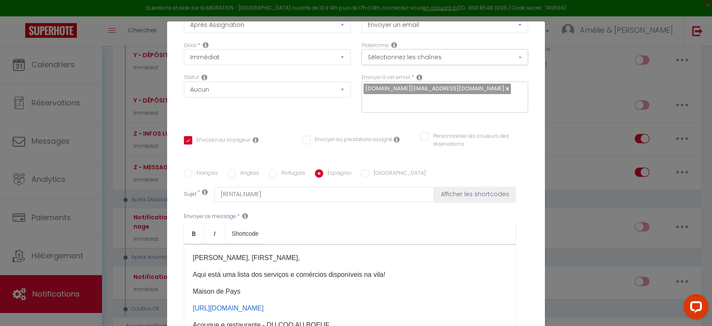
checkbox input "true"
checkbox input "false"
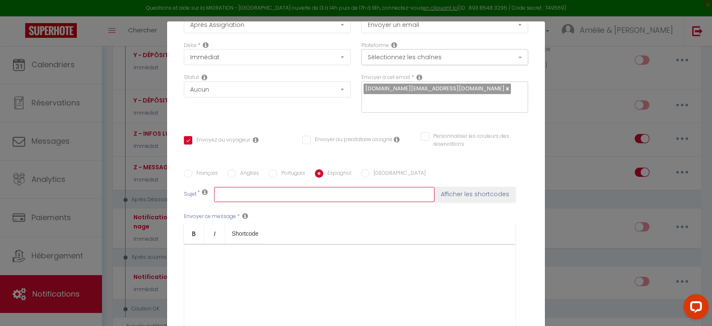
click at [335, 192] on input "text" at bounding box center [324, 194] width 220 height 15
paste input "[RENTAL:NAME]"
type input "[RENTAL:NAME]"
checkbox input "true"
checkbox input "false"
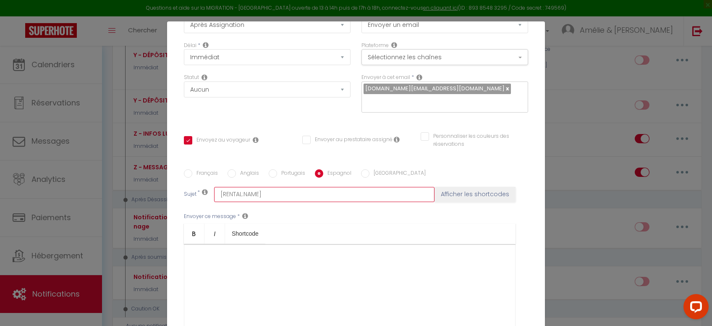
checkbox input "false"
type input "[RENTAL:NAME]"
click at [377, 175] on label "[GEOGRAPHIC_DATA]" at bounding box center [397, 173] width 56 height 9
click at [369, 175] on input "[GEOGRAPHIC_DATA]" at bounding box center [365, 173] width 8 height 8
radio input "true"
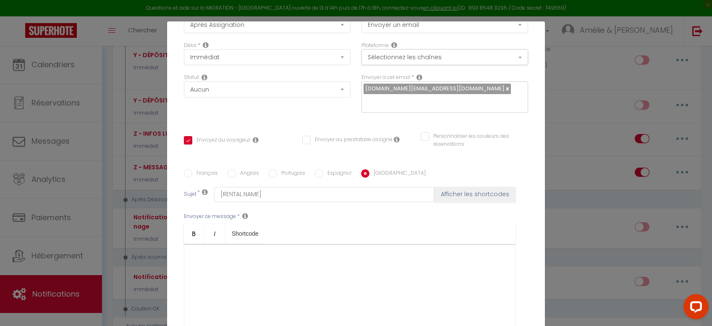
checkbox input "true"
checkbox input "false"
click at [378, 190] on input "text" at bounding box center [324, 194] width 220 height 15
paste input "[RENTAL:NAME]"
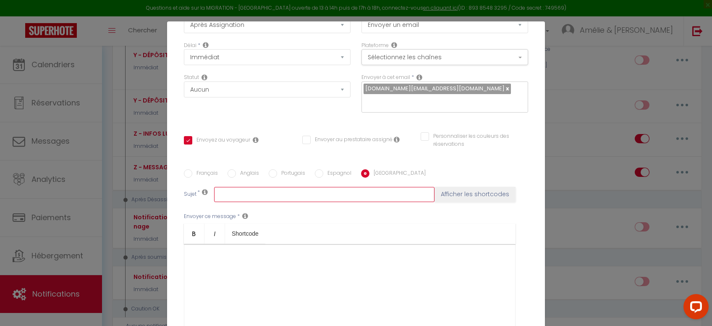
type input "[RENTAL:NAME]"
checkbox input "true"
checkbox input "false"
type input "[RENTAL:NAME]"
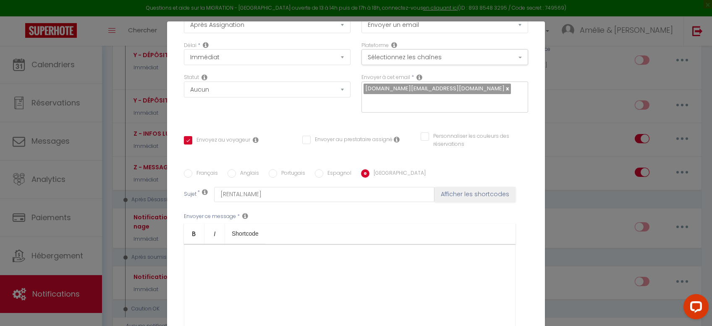
click at [212, 171] on label "Français" at bounding box center [205, 173] width 26 height 9
click at [192, 171] on input "Français" at bounding box center [188, 173] width 8 height 8
radio input "true"
checkbox input "true"
checkbox input "false"
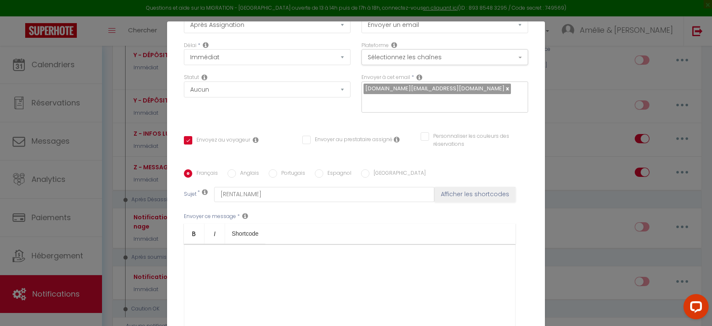
checkbox input "false"
type input "INFOS LUCERAM [RENTAL:NAME]"
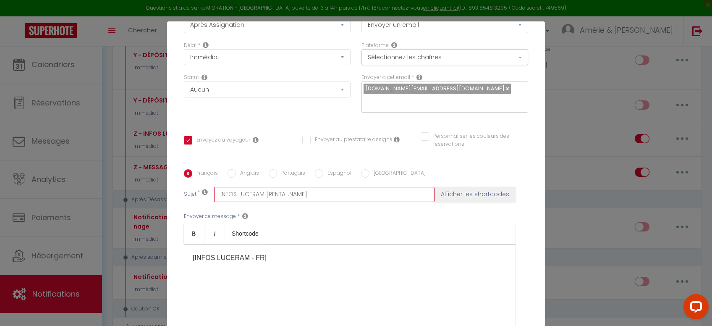
drag, startPoint x: 264, startPoint y: 196, endPoint x: 194, endPoint y: 197, distance: 70.5
click at [214, 197] on input "INFOS LUCERAM [RENTAL:NAME]" at bounding box center [324, 194] width 220 height 15
click at [336, 178] on label "Espagnol" at bounding box center [337, 173] width 28 height 9
click at [323, 178] on input "Espagnol" at bounding box center [319, 173] width 8 height 8
radio input "true"
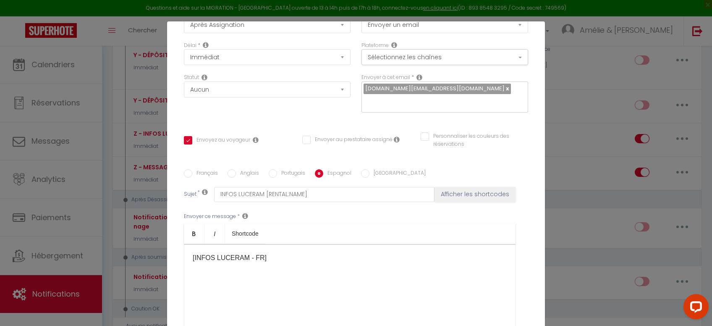
checkbox input "true"
checkbox input "false"
type input "[RENTAL:NAME]"
click at [253, 256] on div at bounding box center [350, 286] width 332 height 84
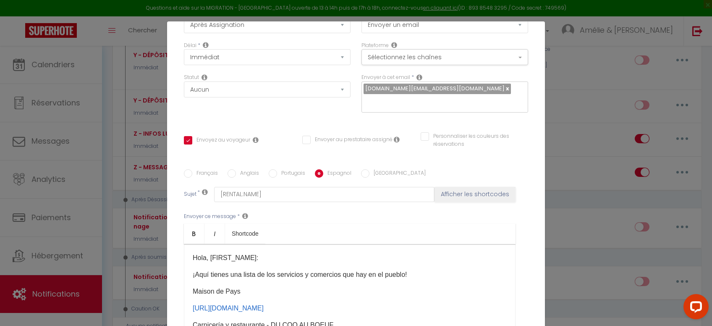
click at [370, 178] on label "[GEOGRAPHIC_DATA]" at bounding box center [397, 173] width 56 height 9
click at [369, 178] on input "[GEOGRAPHIC_DATA]" at bounding box center [365, 173] width 8 height 8
radio input "true"
checkbox input "true"
checkbox input "false"
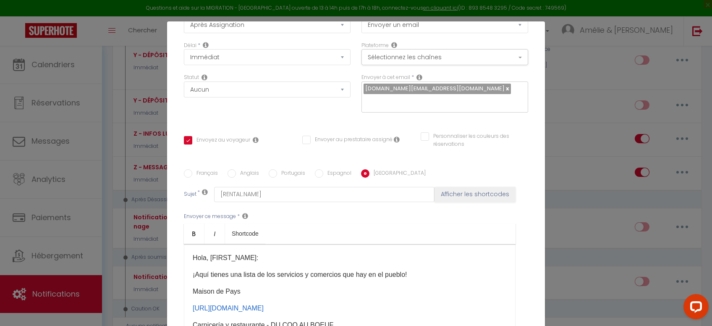
checkbox input "false"
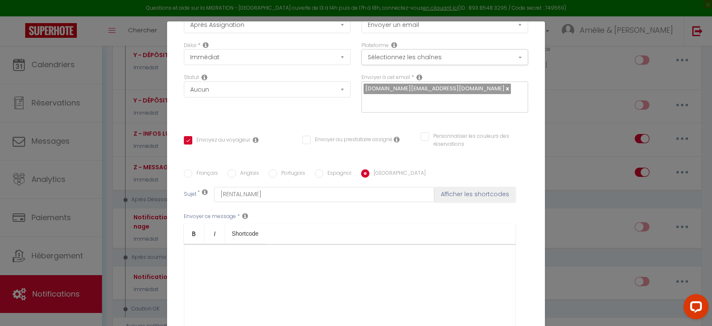
click at [251, 265] on div at bounding box center [350, 286] width 332 height 84
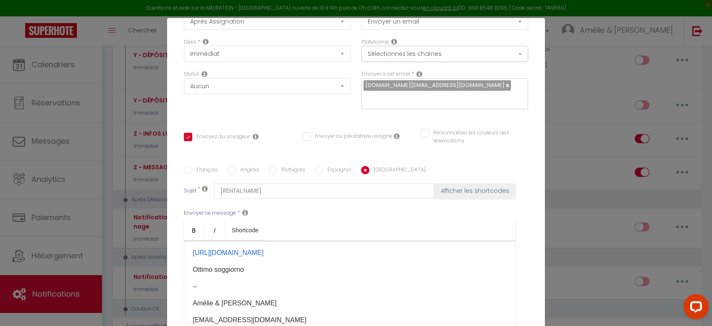
click at [244, 173] on label "Anglais" at bounding box center [247, 170] width 23 height 9
click at [236, 173] on input "Anglais" at bounding box center [232, 170] width 8 height 8
radio input "true"
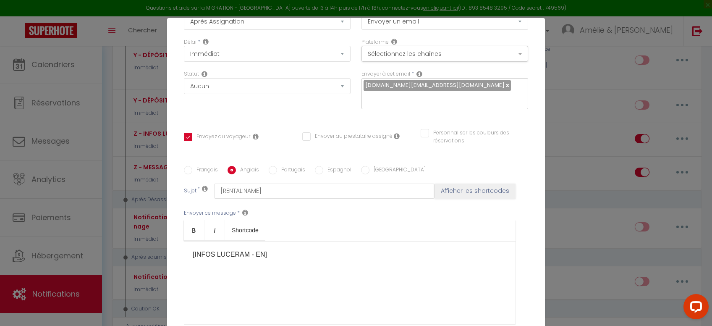
checkbox input "true"
checkbox input "false"
type input "INFOS LUCERAM [RENTAL:NAME]"
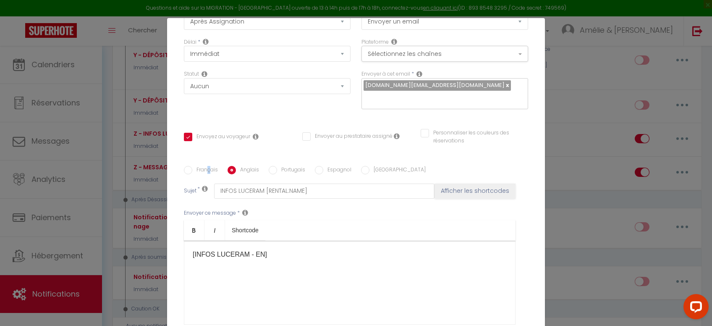
click at [208, 173] on label "Français" at bounding box center [205, 170] width 26 height 9
click at [239, 175] on label "Anglais" at bounding box center [247, 170] width 23 height 9
click at [236, 174] on input "Anglais" at bounding box center [232, 170] width 8 height 8
click at [194, 168] on label "Français" at bounding box center [205, 170] width 26 height 9
click at [192, 168] on input "Français" at bounding box center [188, 170] width 8 height 8
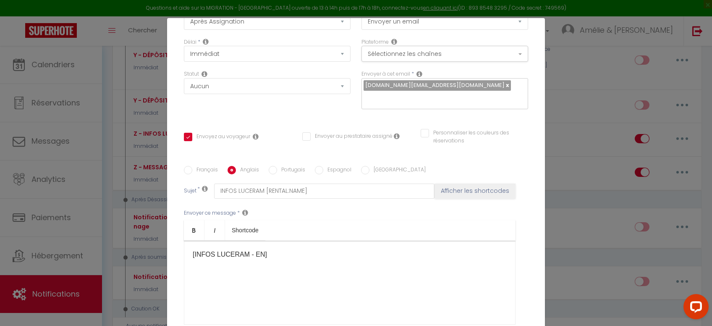
radio input "true"
checkbox input "true"
checkbox input "false"
click at [245, 172] on label "Anglais" at bounding box center [247, 170] width 23 height 9
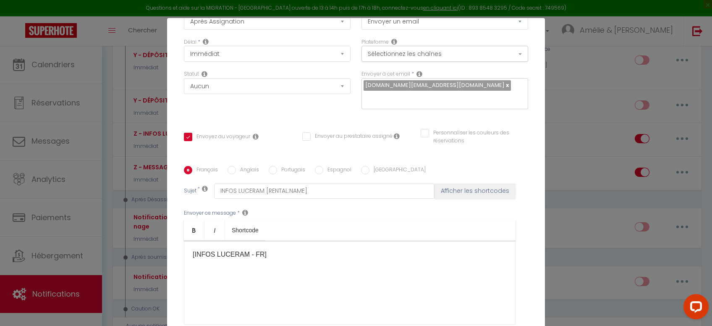
click at [236, 172] on input "Anglais" at bounding box center [232, 170] width 8 height 8
radio input "true"
checkbox input "true"
checkbox input "false"
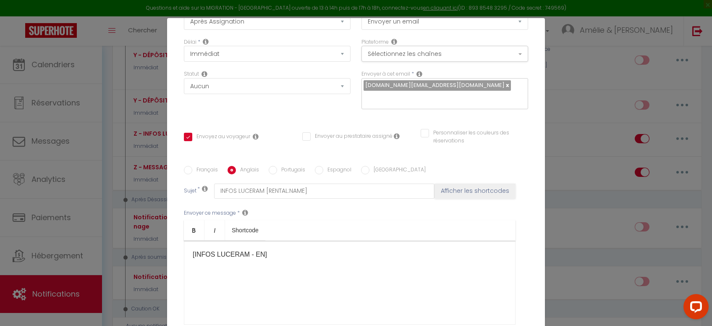
click at [281, 173] on label "Portugais" at bounding box center [291, 170] width 28 height 9
click at [277, 173] on input "Portugais" at bounding box center [273, 170] width 8 height 8
radio input "true"
checkbox input "true"
checkbox input "false"
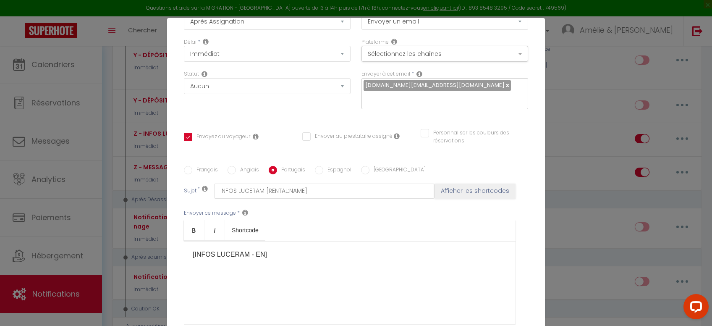
checkbox input "false"
type input "[RENTAL:NAME]"
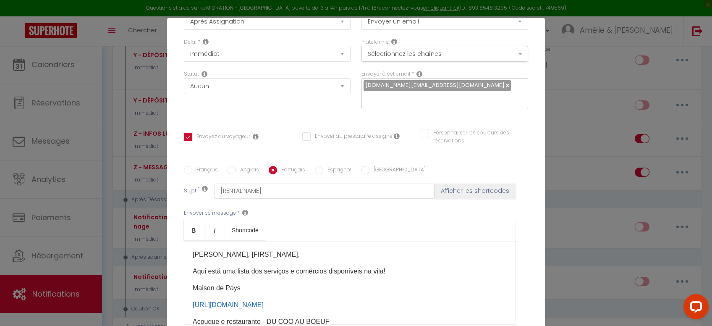
click at [206, 170] on label "Français" at bounding box center [205, 170] width 26 height 9
click at [192, 170] on input "Français" at bounding box center [188, 170] width 8 height 8
radio input "true"
checkbox input "true"
checkbox input "false"
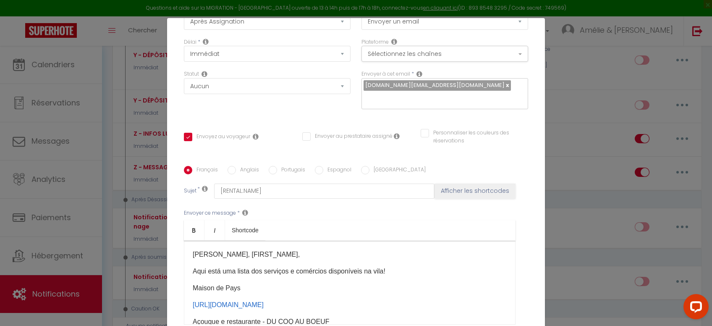
checkbox input "false"
type input "INFOS LUCERAM [RENTAL:NAME]"
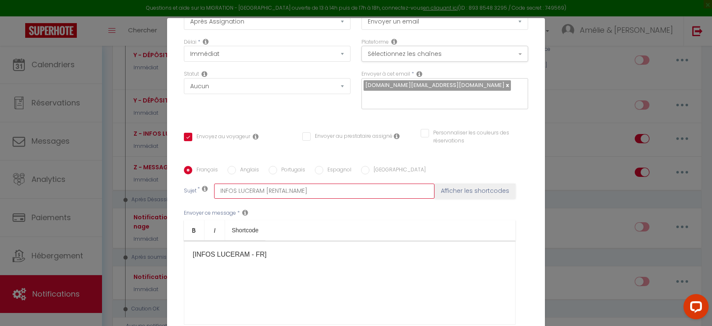
drag, startPoint x: 243, startPoint y: 192, endPoint x: 186, endPoint y: 194, distance: 57.5
click at [214, 194] on input "INFOS LUCERAM [RENTAL:NAME]" at bounding box center [324, 190] width 220 height 15
click at [366, 173] on input "[GEOGRAPHIC_DATA]" at bounding box center [365, 170] width 8 height 8
radio input "true"
checkbox input "true"
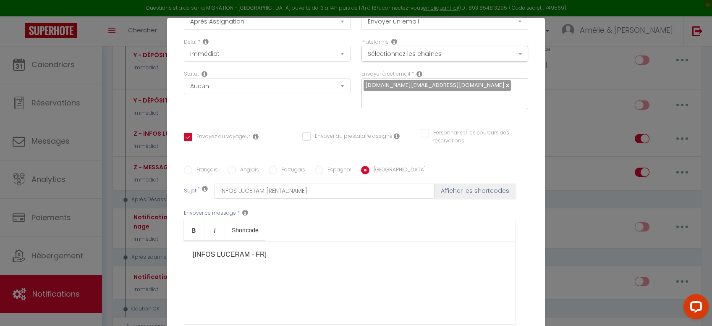
checkbox input "false"
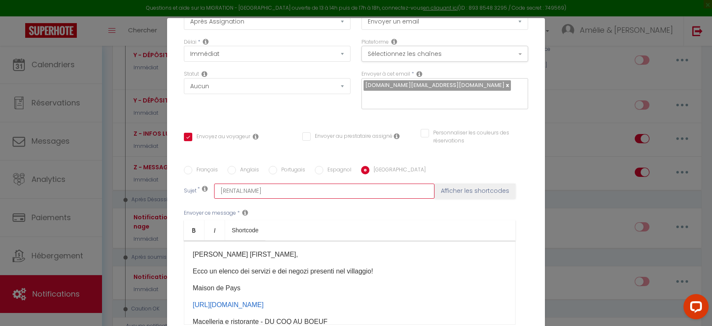
click at [218, 191] on input "[RENTAL:NAME]" at bounding box center [324, 190] width 220 height 15
paste input "INFORMAZIONI SU LUCERAM"
type input "INFORMAZIONI SU LUCERAM[RENTAL:NAME]"
checkbox input "true"
checkbox input "false"
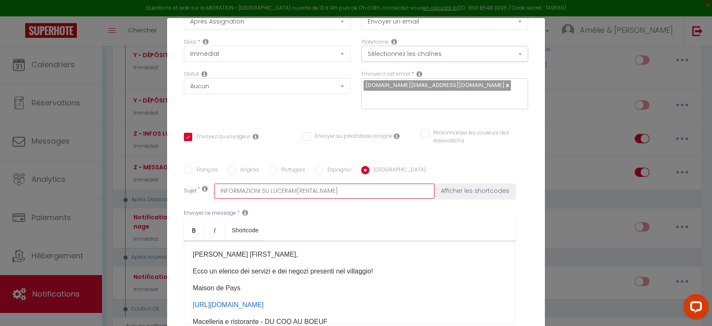
checkbox input "false"
type input "INFORMAZIONI SU LUCERAM [RENTAL:NAME]"
checkbox input "true"
checkbox input "false"
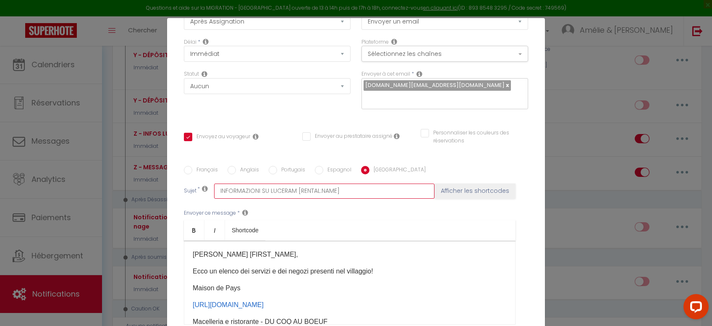
type input "INFORMAZIONI SU LUCERAM [RENTAL:NAME]"
click at [322, 172] on input "Espagnol" at bounding box center [319, 170] width 8 height 8
radio input "true"
checkbox input "true"
checkbox input "false"
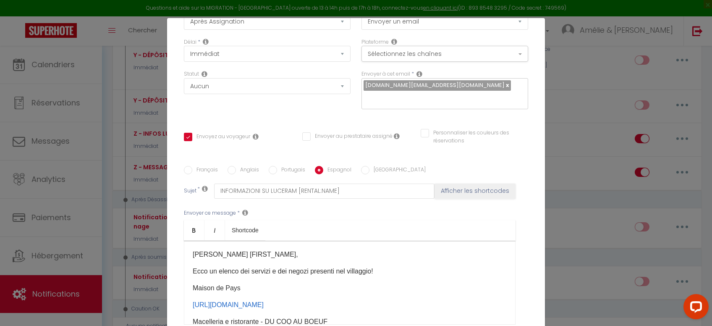
checkbox input "false"
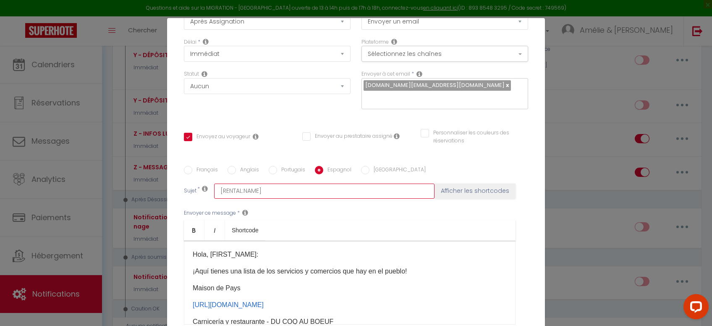
click at [218, 195] on input "[RENTAL:NAME]" at bounding box center [324, 190] width 220 height 15
paste input "INFORMACIÓN SOBRE LUCERAM"
type input "INFORMACIÓN SOBRE LUCERAM[RENTAL:NAME]"
checkbox input "true"
checkbox input "false"
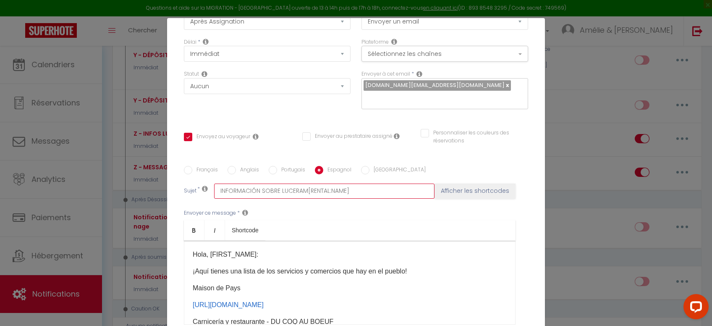
checkbox input "false"
type input "INFORMACIÓN SOBRE LUCERAM [RENTAL:NAME]"
checkbox input "true"
checkbox input "false"
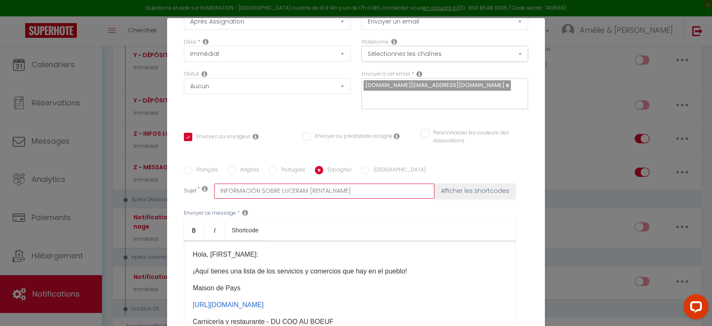
type input "INFORMACIÓN SOBRE LUCERAM [RENTAL:NAME]"
click at [284, 173] on label "Portugais" at bounding box center [291, 170] width 28 height 9
click at [277, 173] on input "Portugais" at bounding box center [273, 170] width 8 height 8
radio input "true"
checkbox input "true"
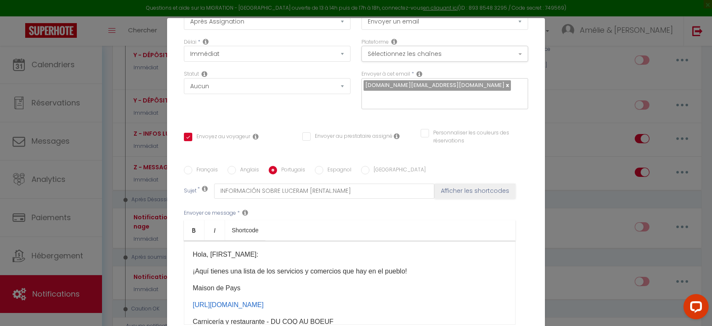
checkbox input "false"
click at [217, 187] on input "[RENTAL:NAME]" at bounding box center [324, 190] width 220 height 15
paste input "INFORMAÇÕES SOBRE LUCERAM"
type input "INFORMAÇÕES SOBRE LUCERAM[RENTAL:NAME]"
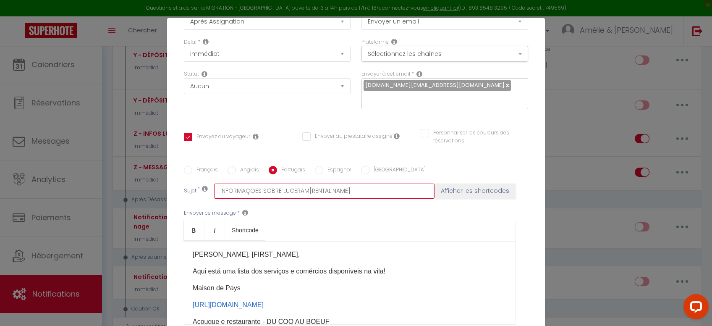
checkbox input "true"
checkbox input "false"
type input "INFORMAÇÕES SOBRE LUCERAM [RENTAL:NAME]"
checkbox input "true"
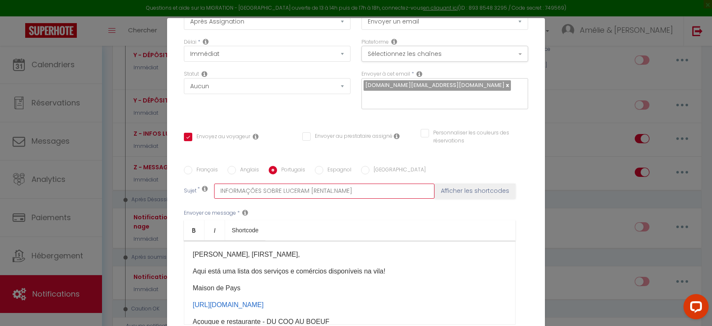
checkbox input "false"
type input "INFORMAÇÕES SOBRE LUCERAM [RENTAL:NAME]"
click at [239, 171] on label "Anglais" at bounding box center [247, 170] width 23 height 9
click at [236, 171] on input "Anglais" at bounding box center [232, 170] width 8 height 8
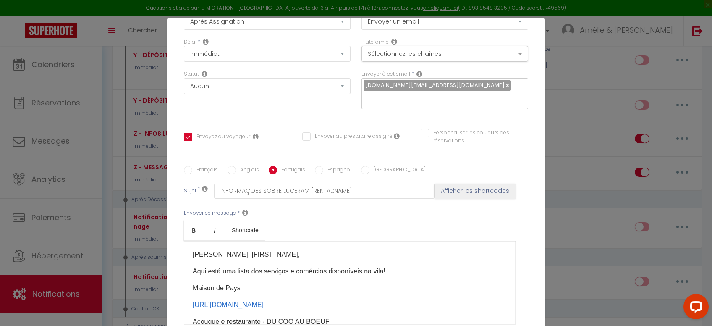
radio input "true"
checkbox input "true"
checkbox input "false"
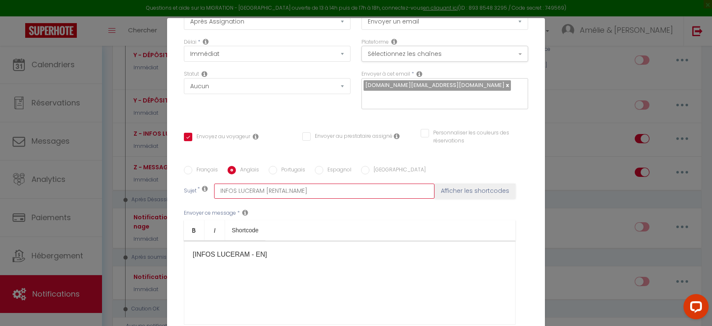
drag, startPoint x: 265, startPoint y: 194, endPoint x: 196, endPoint y: 189, distance: 69.0
click at [214, 189] on input "INFOS LUCERAM [RENTAL:NAME]" at bounding box center [324, 190] width 220 height 15
paste input "LUCERAM INFORMATION"
type input "LUCERAM INFORMATION[RENTAL:NAME]"
checkbox input "true"
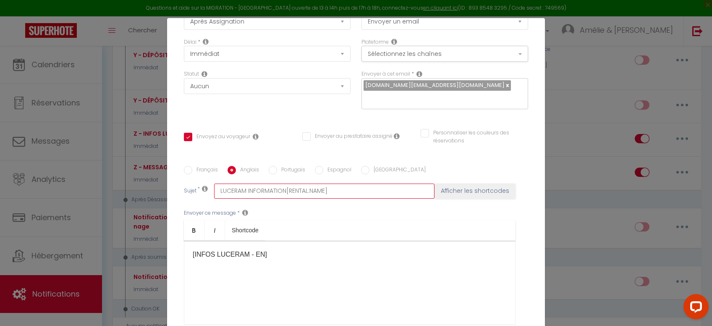
checkbox input "false"
type input "LUCERAM INFORMATION [RENTAL:NAME]"
checkbox input "true"
checkbox input "false"
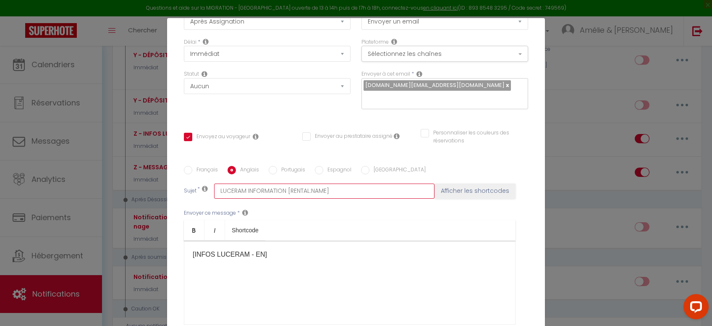
checkbox input "false"
type input "LUCERAM INFORMATION [RENTAL:NAME]"
drag, startPoint x: 269, startPoint y: 256, endPoint x: 119, endPoint y: 253, distance: 149.9
click at [184, 253] on div "[INFOS LUCERAM - EN]​​" at bounding box center [350, 283] width 332 height 84
click at [221, 195] on input "LUCERAM INFORMATION [RENTAL:NAME]" at bounding box center [324, 190] width 220 height 15
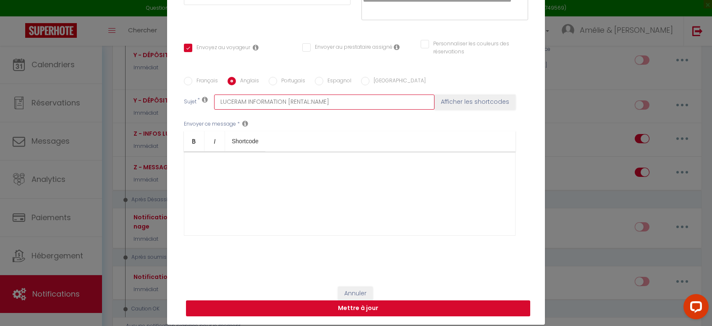
scroll to position [43, 0]
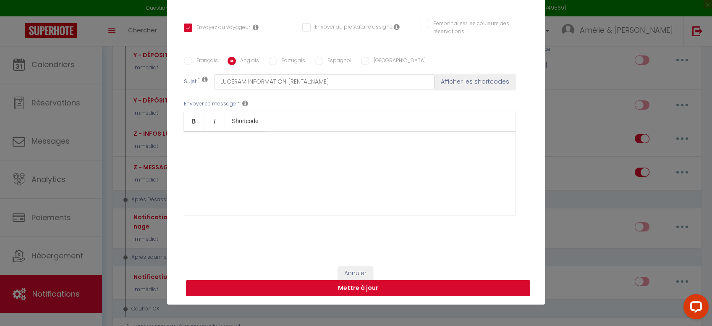
click at [388, 291] on button "Mettre à jour" at bounding box center [358, 288] width 344 height 16
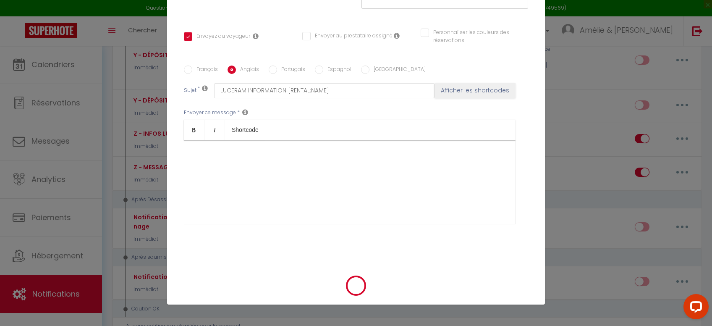
checkbox input "true"
checkbox input "false"
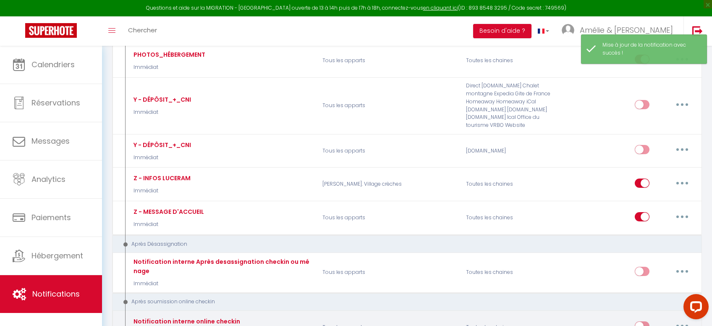
scroll to position [1513, 0]
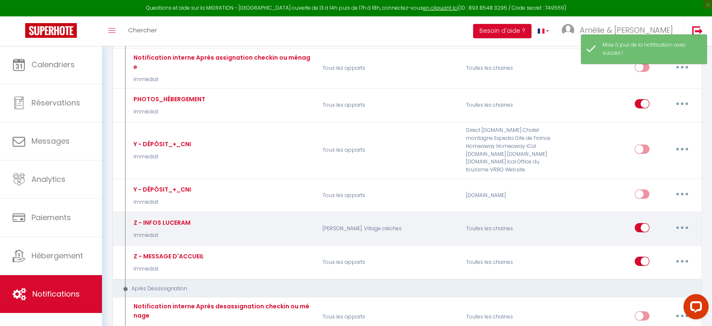
click at [676, 221] on button "button" at bounding box center [682, 227] width 24 height 13
click at [649, 239] on link "Editer" at bounding box center [660, 246] width 62 height 14
type input "Z - INFOS LUCERAM"
select select "21"
select select "Immédiat"
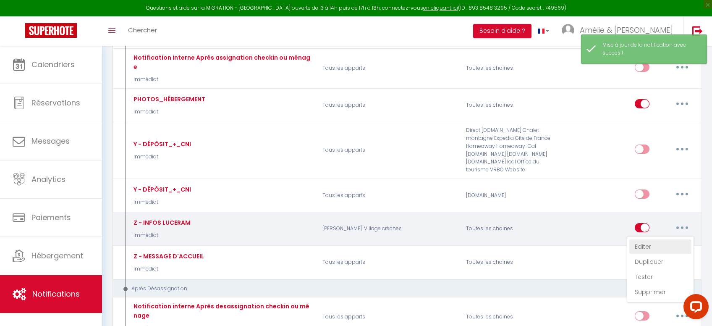
select select
checkbox input "true"
checkbox input "false"
radio input "true"
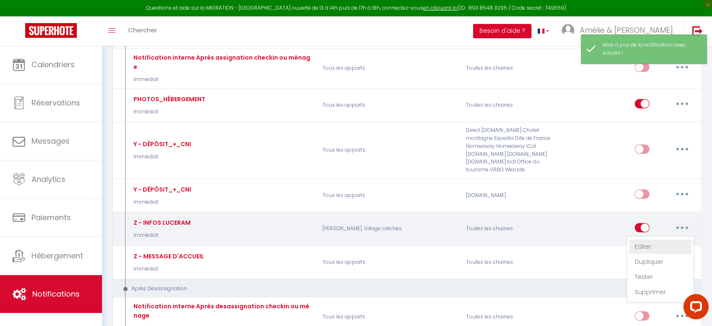
type input "INFOS LUCERAM [RENTAL:NAME]"
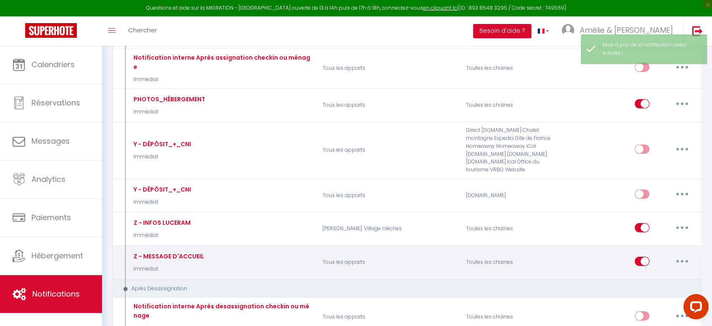
scroll to position [43, 0]
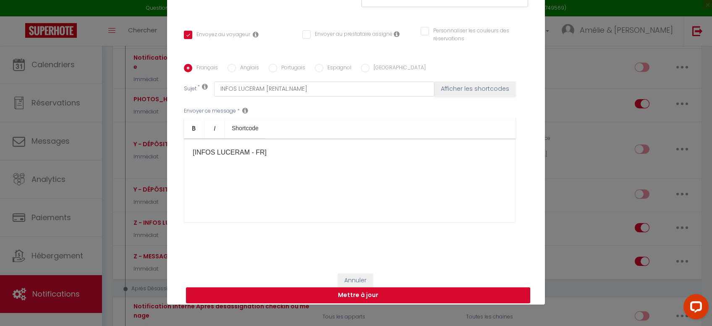
click at [247, 71] on label "Anglais" at bounding box center [247, 68] width 23 height 9
click at [236, 71] on input "Anglais" at bounding box center [232, 68] width 8 height 8
radio input "true"
checkbox input "true"
checkbox input "false"
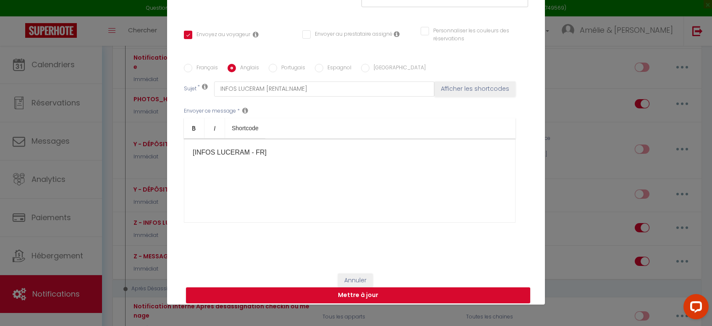
checkbox input "false"
type input "LUCERAM INFORMATION [RENTAL:NAME]"
click at [277, 70] on label "Portugais" at bounding box center [291, 68] width 28 height 9
click at [276, 70] on input "Portugais" at bounding box center [273, 68] width 8 height 8
radio input "true"
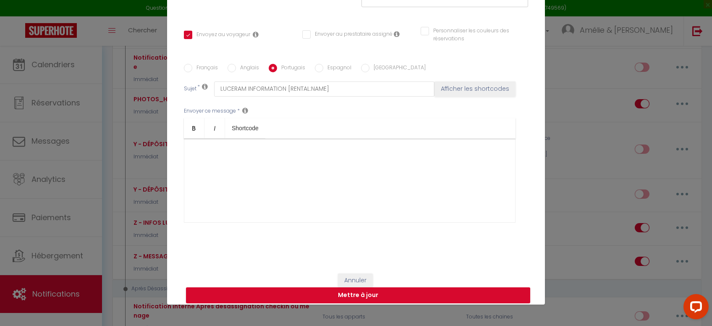
checkbox input "true"
checkbox input "false"
type input "INFORMAÇÕES SOBRE LUCERAM [RENTAL:NAME]"
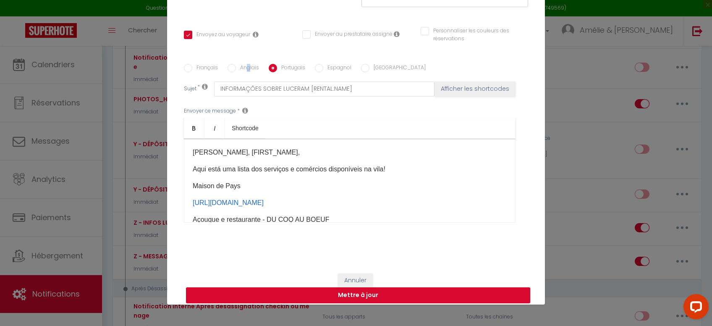
click at [248, 67] on label "Anglais" at bounding box center [247, 68] width 23 height 9
click at [236, 67] on input "Anglais" at bounding box center [232, 68] width 8 height 8
radio input "true"
checkbox input "true"
checkbox input "false"
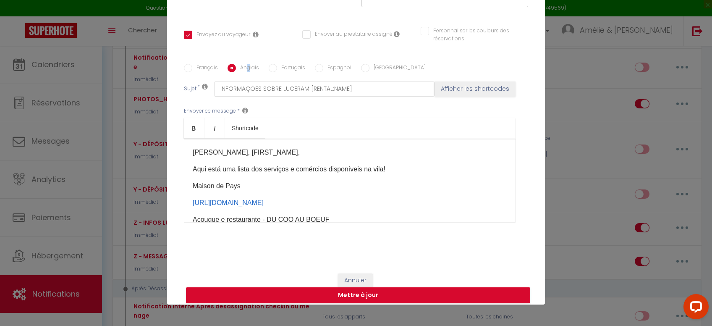
checkbox input "false"
type input "LUCERAM INFORMATION [RENTAL:NAME]"
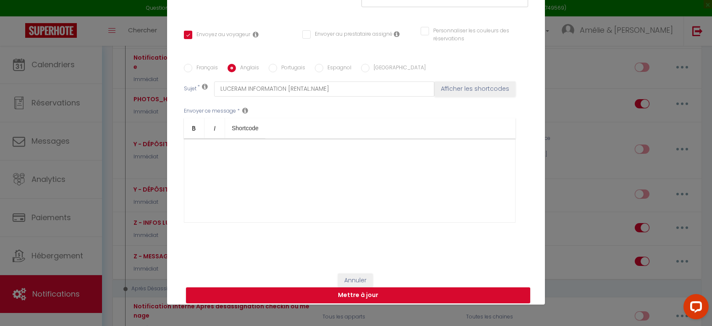
click at [287, 70] on label "Portugais" at bounding box center [291, 68] width 28 height 9
click at [277, 70] on input "Portugais" at bounding box center [273, 68] width 8 height 8
radio input "true"
checkbox input "true"
checkbox input "false"
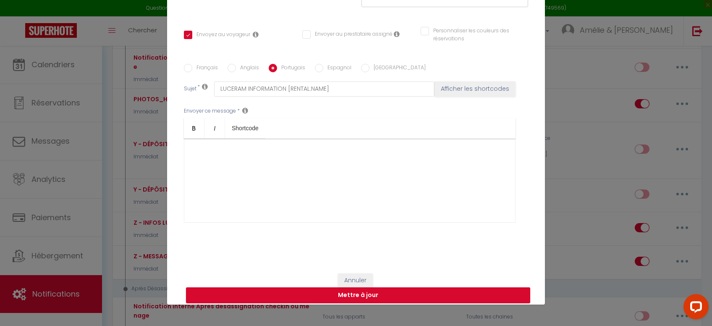
checkbox input "false"
type input "INFORMAÇÕES SOBRE LUCERAM [RENTAL:NAME]"
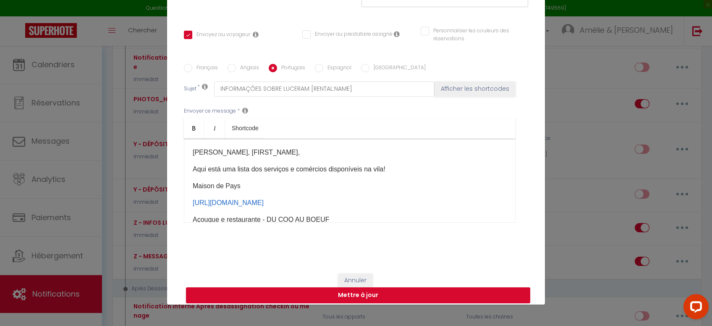
click at [331, 71] on label "Espagnol" at bounding box center [337, 68] width 28 height 9
click at [323, 71] on input "Espagnol" at bounding box center [319, 68] width 8 height 8
radio input "true"
checkbox input "true"
checkbox input "false"
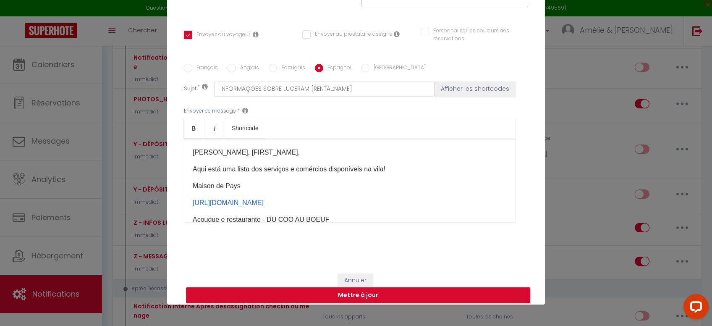
checkbox input "false"
type input "INFORMACIÓN SOBRE LUCERAM [RENTAL:NAME]"
click at [366, 71] on input "[GEOGRAPHIC_DATA]" at bounding box center [365, 68] width 8 height 8
radio input "true"
checkbox input "true"
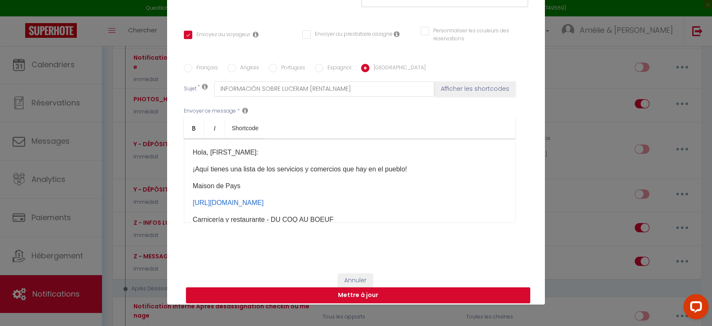
checkbox input "false"
type input "INFORMAZIONI SU LUCERAM [RENTAL:NAME]"
click at [235, 71] on input "Anglais" at bounding box center [232, 68] width 8 height 8
radio input "true"
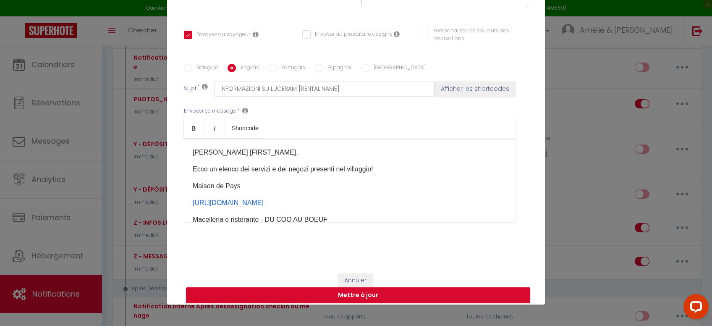
checkbox input "true"
checkbox input "false"
type input "LUCERAM INFORMATION [RENTAL:NAME]"
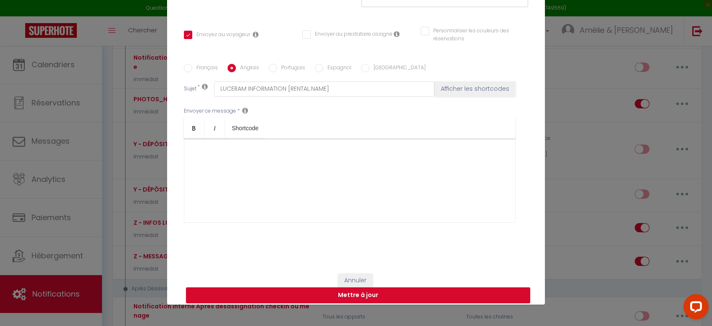
click at [246, 160] on div "​" at bounding box center [350, 181] width 332 height 84
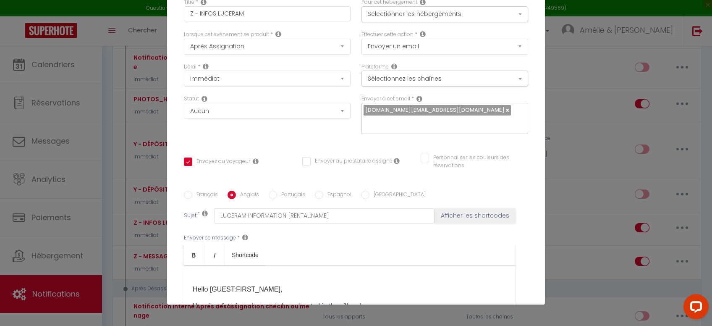
scroll to position [105, 0]
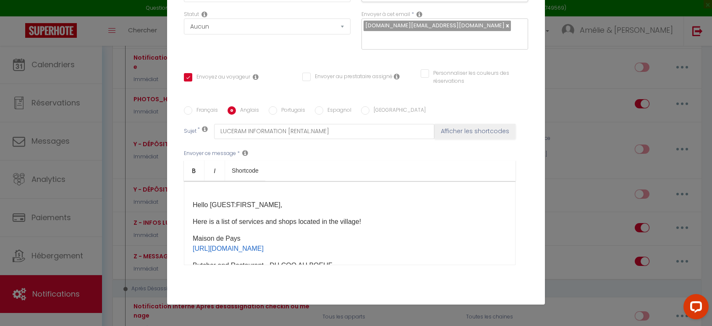
click at [229, 190] on div "​ Hello [GUEST:FIRST_NAME], Here is a list of services and shops located in the…" at bounding box center [350, 223] width 332 height 84
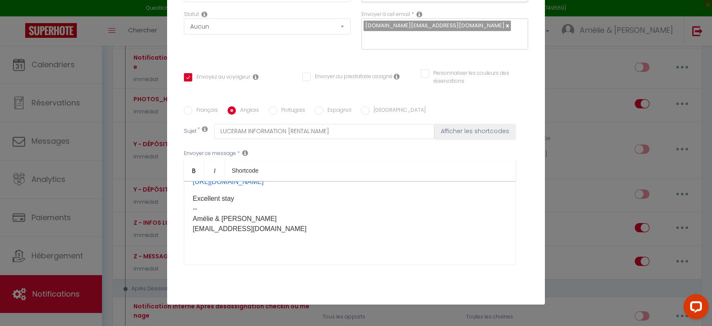
scroll to position [187, 0]
click at [298, 254] on div "​Hello [GUEST:FIRST_NAME], Here is a list of services and shops located in the …" at bounding box center [350, 223] width 332 height 84
click at [292, 258] on div "​Hello [GUEST:FIRST_NAME], Here is a list of services and shops located in the …" at bounding box center [350, 223] width 332 height 84
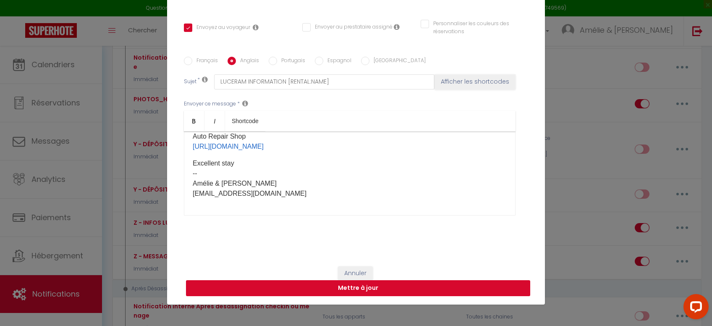
click at [374, 286] on button "Mettre à jour" at bounding box center [358, 288] width 344 height 16
checkbox input "true"
checkbox input "false"
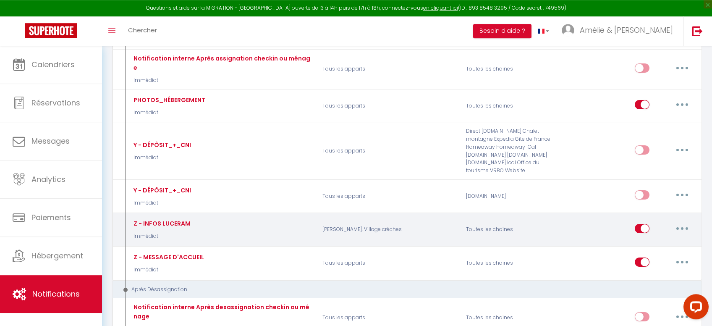
scroll to position [1513, 0]
click at [684, 221] on button "button" at bounding box center [682, 227] width 24 height 13
click at [653, 239] on link "Editer" at bounding box center [660, 246] width 62 height 14
type input "Z - INFOS LUCERAM"
select select "21"
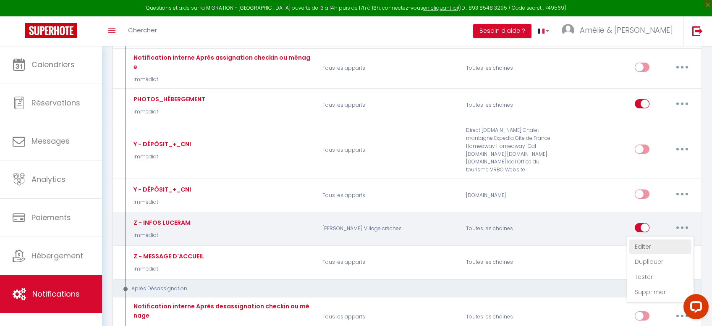
select select "Immédiat"
select select
checkbox input "true"
checkbox input "false"
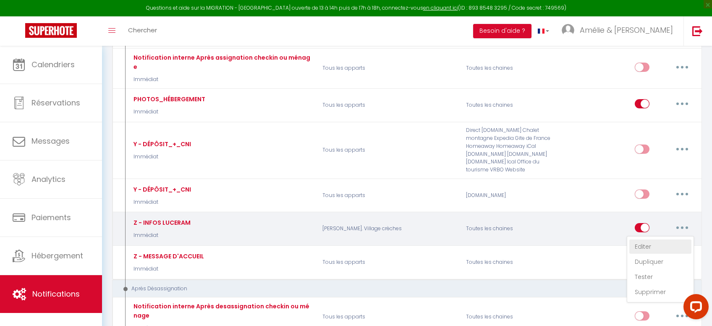
radio input "true"
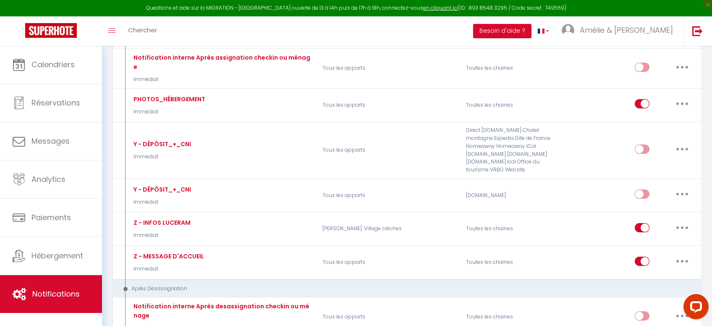
scroll to position [43, 0]
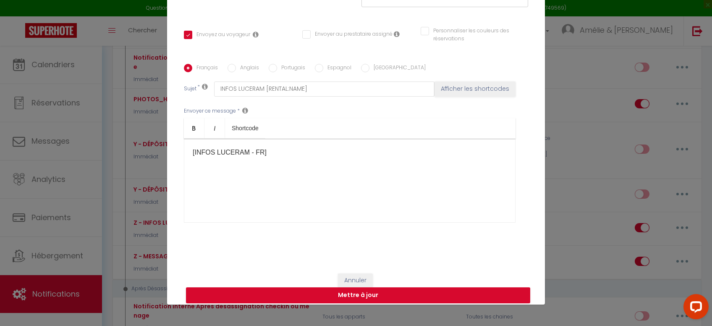
click at [236, 73] on label "Anglais" at bounding box center [247, 68] width 23 height 9
click at [236, 72] on input "Anglais" at bounding box center [232, 68] width 8 height 8
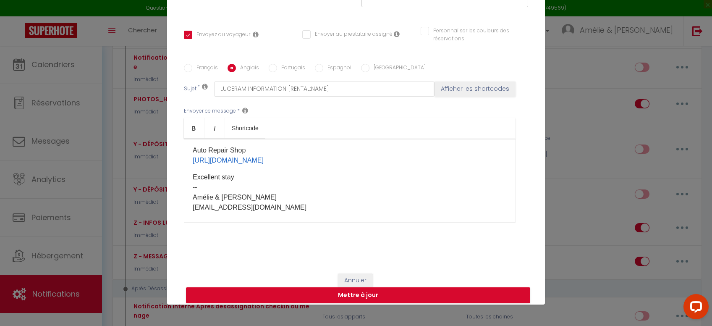
click at [199, 72] on label "Français" at bounding box center [205, 68] width 26 height 9
click at [192, 72] on input "Français" at bounding box center [188, 68] width 8 height 8
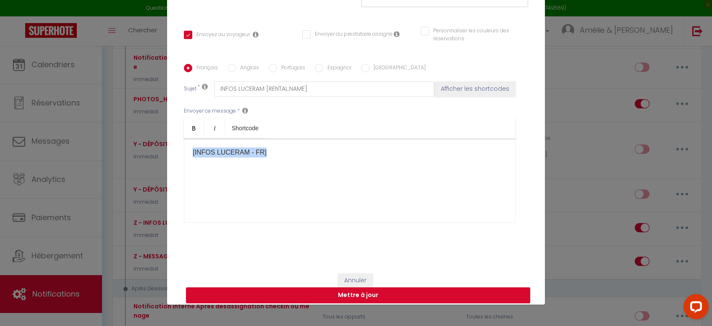
drag, startPoint x: 270, startPoint y: 183, endPoint x: 123, endPoint y: 138, distance: 154.6
click at [184, 139] on div "[INFOS LUCERAM - FR]​​" at bounding box center [350, 181] width 332 height 84
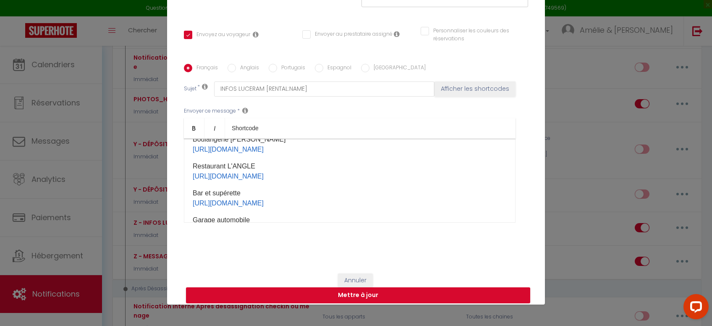
scroll to position [187, 0]
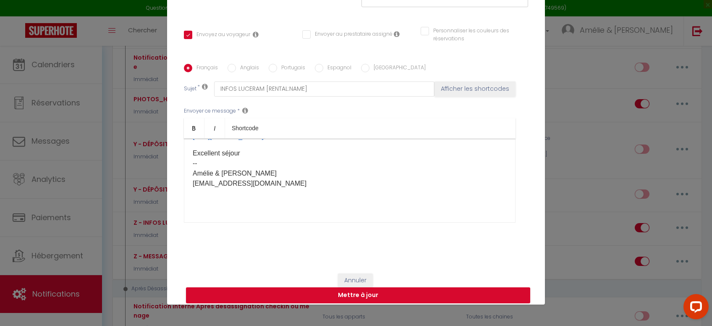
click at [254, 215] on div "Bonjour [FIRST_NAME], Voici une liste des services et commerces se trouvant au …" at bounding box center [350, 181] width 332 height 84
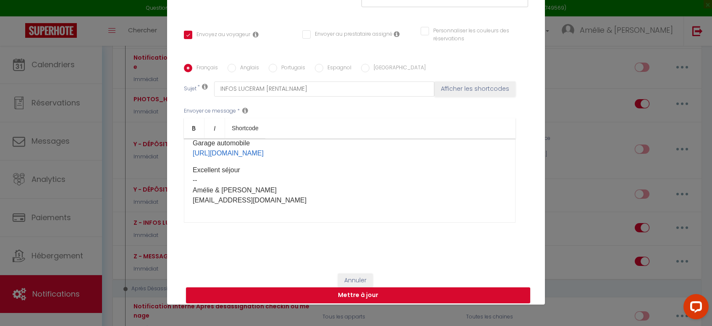
scroll to position [170, 0]
click at [290, 73] on label "Portugais" at bounding box center [291, 68] width 28 height 9
click at [277, 72] on input "Portugais" at bounding box center [273, 68] width 8 height 8
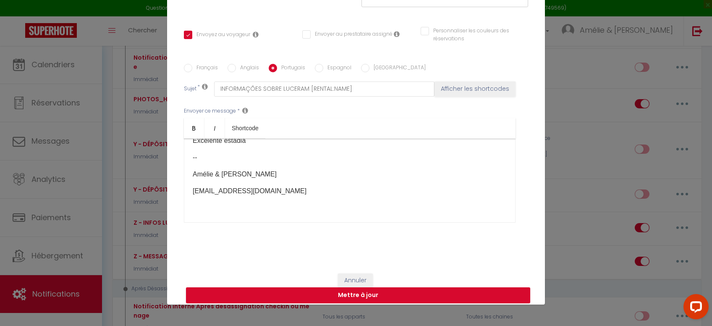
scroll to position [248, 0]
click at [256, 218] on div "Olá, [FIRST_NAME], Aqui está uma lista dos serviços e comércios disponíveis na …" at bounding box center [350, 181] width 332 height 84
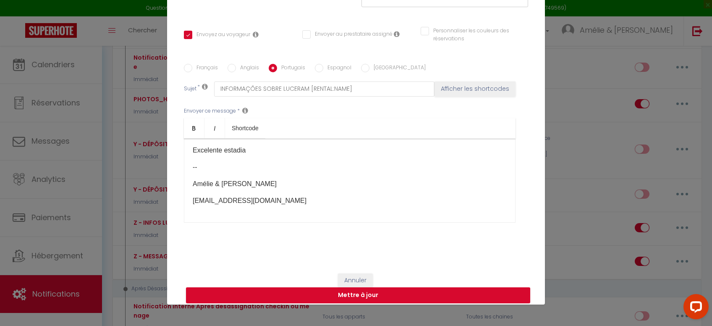
click at [212, 178] on div "Olá, [FIRST_NAME], Aqui está uma lista dos serviços e comércios disponíveis na …" at bounding box center [350, 181] width 332 height 84
click at [240, 70] on label "Anglais" at bounding box center [247, 68] width 23 height 9
click at [236, 70] on input "Anglais" at bounding box center [232, 68] width 8 height 8
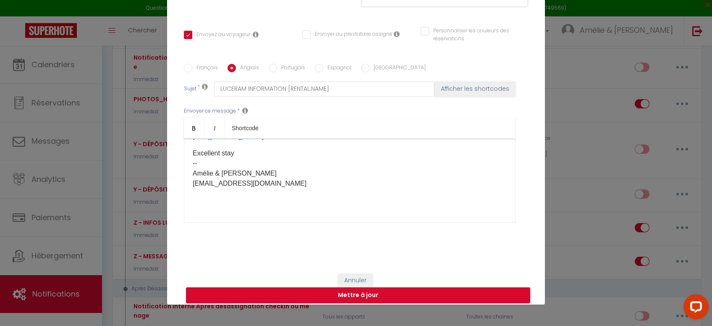
scroll to position [194, 0]
drag, startPoint x: 285, startPoint y: 185, endPoint x: 172, endPoint y: 167, distance: 113.9
click at [184, 167] on div "​Hello [GUEST:FIRST_NAME], Here is a list of services and shops located in the …" at bounding box center [350, 181] width 332 height 84
copy p "-- Amélie & Fabien fameimmobilier@gmail.com"
click at [272, 71] on input "Portugais" at bounding box center [273, 68] width 8 height 8
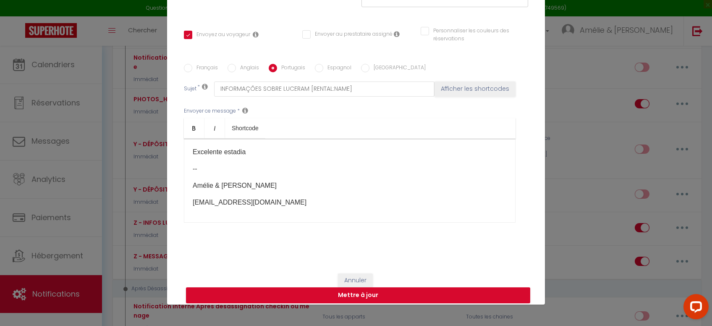
scroll to position [237, 0]
drag, startPoint x: 282, startPoint y: 206, endPoint x: 180, endPoint y: 167, distance: 109.7
click at [184, 167] on div "Olá, [FIRST_NAME], Aqui está uma lista dos serviços e comércios disponíveis na …" at bounding box center [350, 181] width 332 height 84
click at [217, 169] on p at bounding box center [350, 167] width 314 height 10
click at [340, 68] on label "Espagnol" at bounding box center [337, 68] width 28 height 9
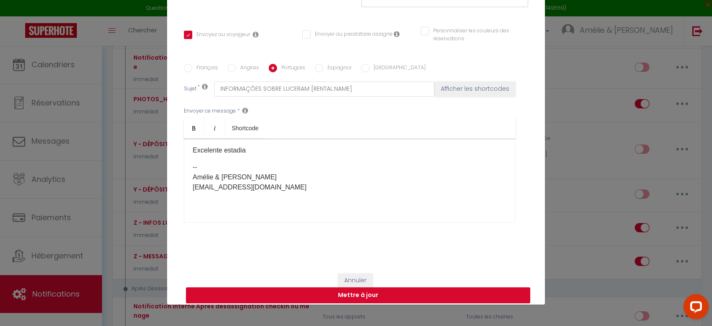
click at [323, 68] on input "Espagnol" at bounding box center [319, 68] width 8 height 8
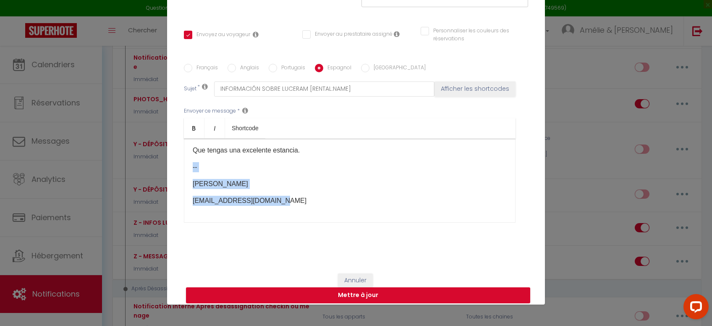
drag, startPoint x: 279, startPoint y: 204, endPoint x: 186, endPoint y: 164, distance: 101.7
click at [186, 164] on div "Hola, [FIRST_NAME]: ¡Aquí tienes una lista de los servicios y comercios que hay…" at bounding box center [350, 181] width 332 height 84
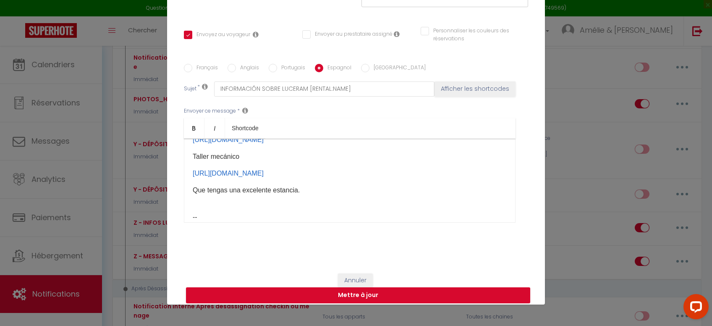
click at [207, 208] on p "​ -- Amélie & Fabien fameimmobilier@gmail.com ​" at bounding box center [350, 230] width 314 height 57
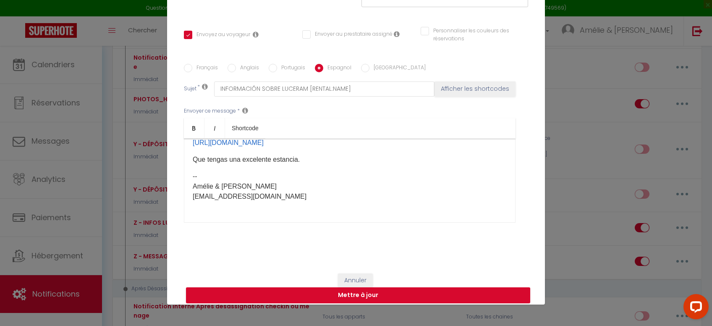
scroll to position [241, 0]
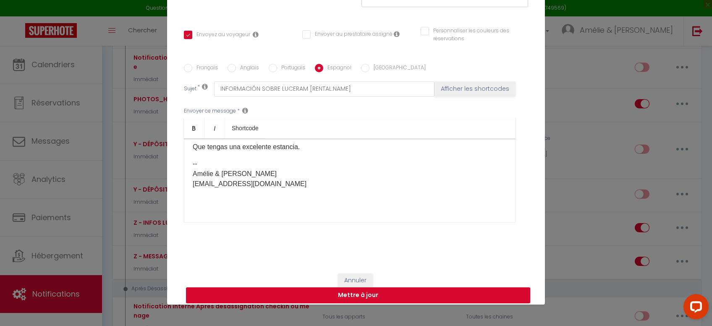
click at [256, 218] on div "Hola, [FIRST_NAME]: ¡Aquí tienes una lista de los servicios y comercios que hay…" at bounding box center [350, 181] width 332 height 84
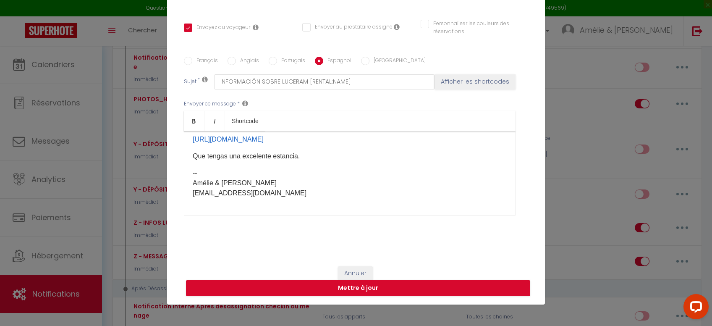
scroll to position [156, 0]
click at [263, 208] on div "Hola, [FIRST_NAME]: ¡Aquí tienes una lista de los servicios y comercios que hay…" at bounding box center [350, 173] width 332 height 84
click at [364, 61] on input "[GEOGRAPHIC_DATA]" at bounding box center [365, 61] width 8 height 8
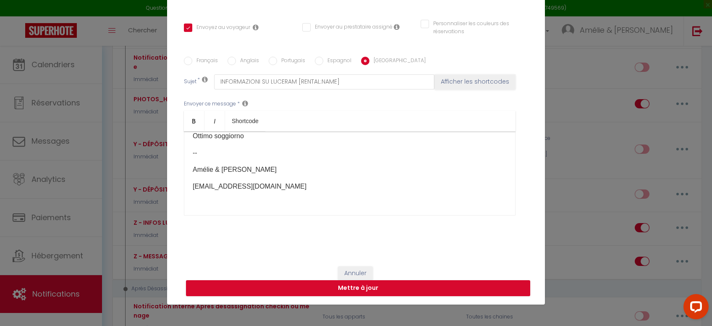
scroll to position [248, 0]
click at [274, 206] on div "Buongiorno [FIRST_NAME], Ecco un elenco dei servizi e dei negozi presenti nel v…" at bounding box center [350, 173] width 332 height 84
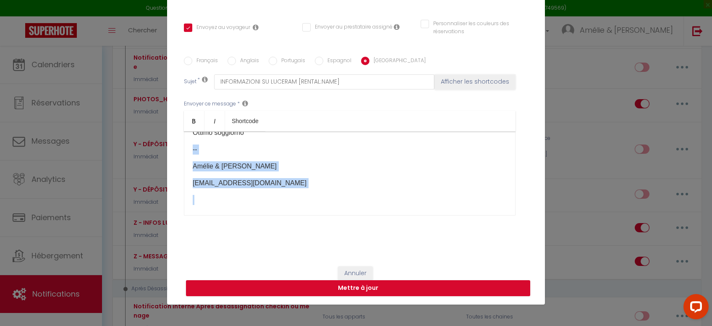
drag, startPoint x: 246, startPoint y: 200, endPoint x: 192, endPoint y: 143, distance: 78.1
click at [192, 143] on div "Buongiorno [FIRST_NAME], Ecco un elenco dei servizi e dei negozi presenti nel v…" at bounding box center [350, 173] width 332 height 84
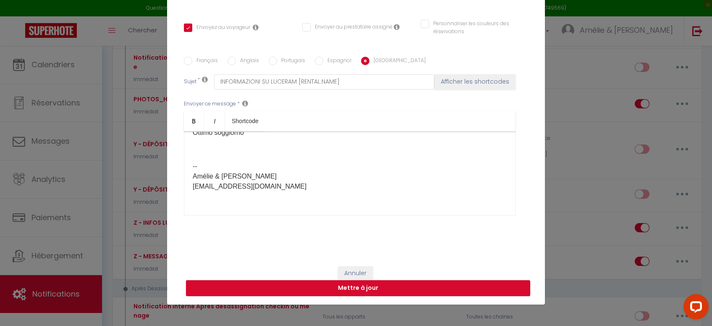
click at [214, 206] on div "Buongiorno [FIRST_NAME], Ecco un elenco dei servizi e dei negozi presenti nel v…" at bounding box center [350, 173] width 332 height 84
click at [203, 151] on p at bounding box center [350, 149] width 314 height 10
click at [208, 59] on label "Français" at bounding box center [205, 61] width 26 height 9
click at [192, 59] on input "Français" at bounding box center [188, 61] width 8 height 8
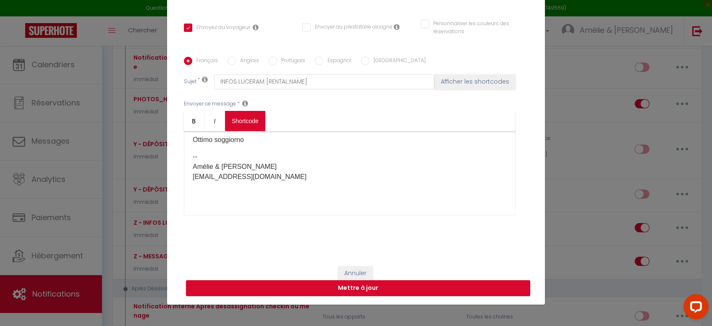
scroll to position [204, 0]
click at [243, 58] on label "Anglais" at bounding box center [247, 61] width 23 height 9
click at [236, 58] on input "Anglais" at bounding box center [232, 61] width 8 height 8
click at [272, 62] on input "Portugais" at bounding box center [273, 61] width 8 height 8
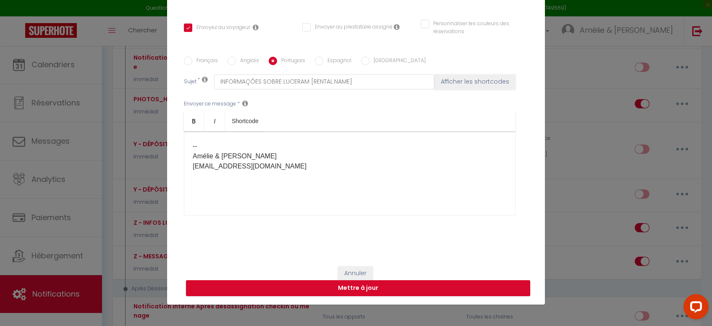
scroll to position [204, 0]
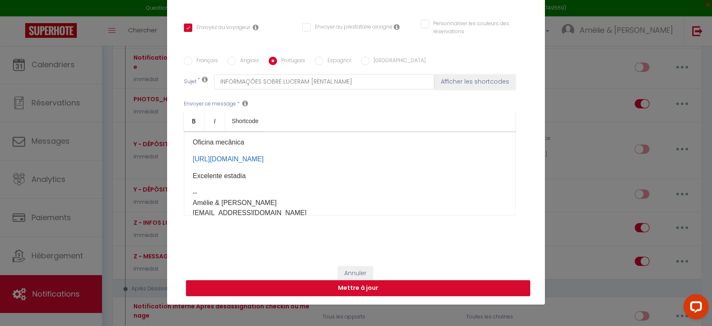
click at [320, 65] on input "Espagnol" at bounding box center [319, 61] width 8 height 8
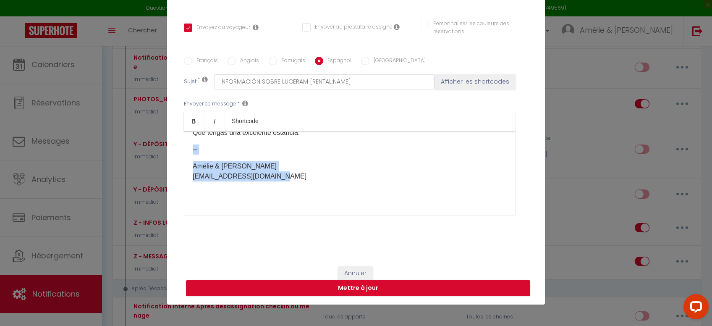
drag, startPoint x: 282, startPoint y: 182, endPoint x: 191, endPoint y: 148, distance: 96.6
click at [191, 148] on div "Hola, [FIRST_NAME]: ¡Aquí tienes una lista de los servicios y comercios que hay…" at bounding box center [350, 173] width 332 height 84
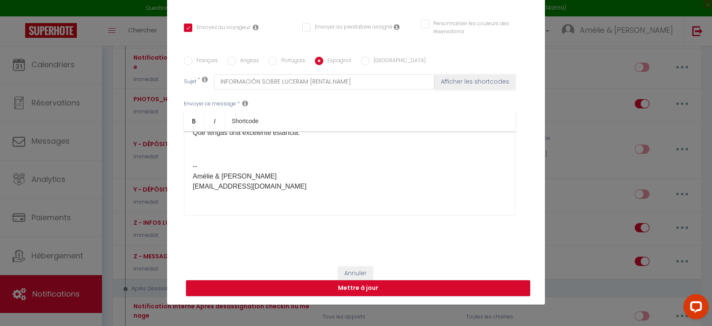
click at [202, 149] on p at bounding box center [350, 149] width 314 height 10
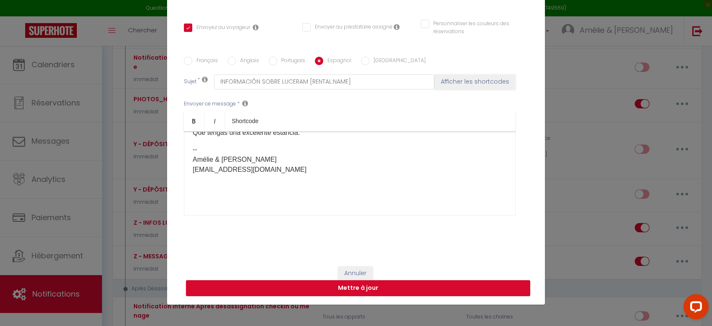
click at [374, 61] on label "[GEOGRAPHIC_DATA]" at bounding box center [397, 61] width 56 height 9
click at [369, 61] on input "[GEOGRAPHIC_DATA]" at bounding box center [365, 61] width 8 height 8
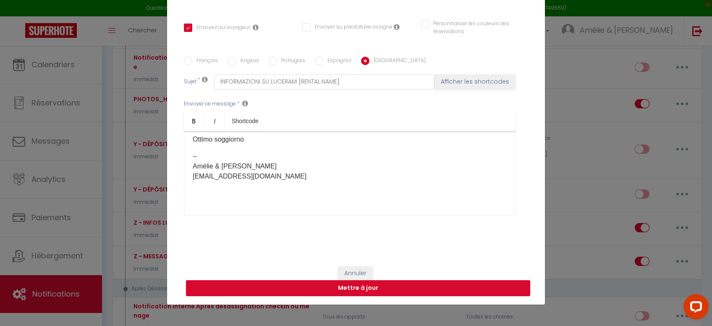
scroll to position [241, 0]
click at [209, 204] on div "Buongiorno [FIRST_NAME], Ecco un elenco dei servizi e dei negozi presenti nel v…" at bounding box center [350, 173] width 332 height 84
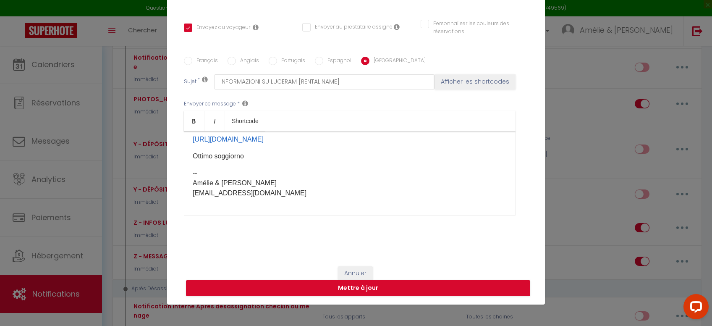
scroll to position [224, 0]
click at [335, 62] on label "Espagnol" at bounding box center [337, 61] width 28 height 9
click at [323, 62] on input "Espagnol" at bounding box center [319, 61] width 8 height 8
click at [229, 212] on div "Hola, [FIRST_NAME]: ¡Aquí tienes una lista de los servicios y comercios que hay…" at bounding box center [350, 173] width 332 height 84
click at [277, 63] on label "Portugais" at bounding box center [291, 61] width 28 height 9
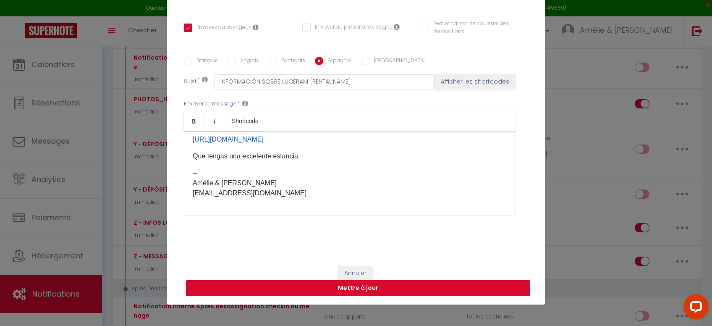
click at [276, 63] on input "Portugais" at bounding box center [273, 61] width 8 height 8
click at [235, 205] on div "Olá, [FIRST_NAME], Aqui está uma lista dos serviços e comércios disponíveis na …" at bounding box center [350, 173] width 332 height 84
click at [235, 63] on input "Anglais" at bounding box center [232, 61] width 8 height 8
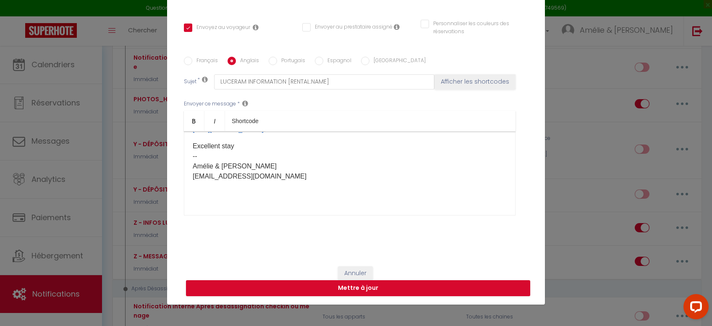
click at [227, 207] on div "​Hello [GUEST:FIRST_NAME], Here is a list of services and shops located in the …" at bounding box center [350, 173] width 332 height 84
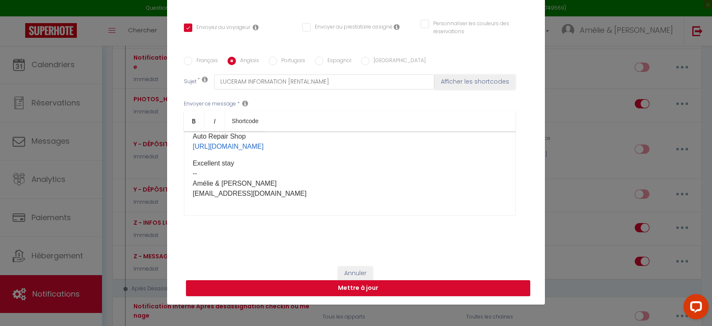
click at [210, 60] on label "Français" at bounding box center [205, 61] width 26 height 9
click at [192, 60] on input "Français" at bounding box center [188, 61] width 8 height 8
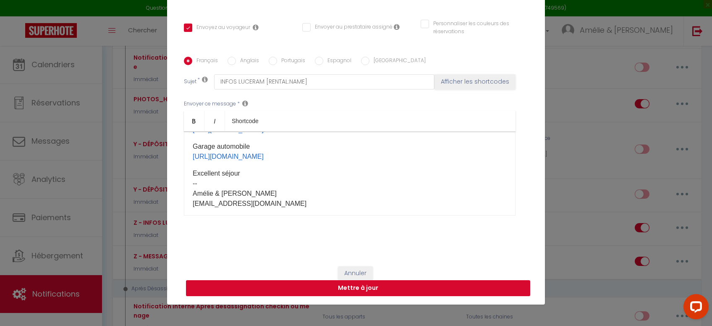
click at [371, 289] on button "Mettre à jour" at bounding box center [358, 288] width 344 height 16
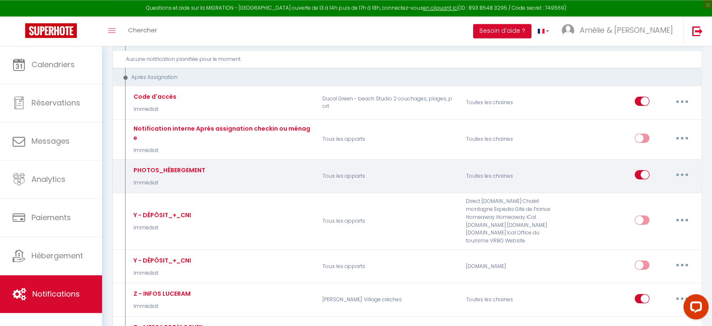
scroll to position [1424, 0]
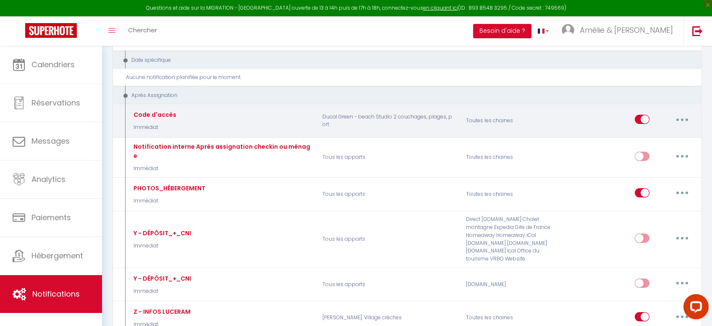
click at [687, 112] on button "button" at bounding box center [682, 118] width 24 height 13
click at [666, 131] on link "Editer" at bounding box center [660, 138] width 62 height 14
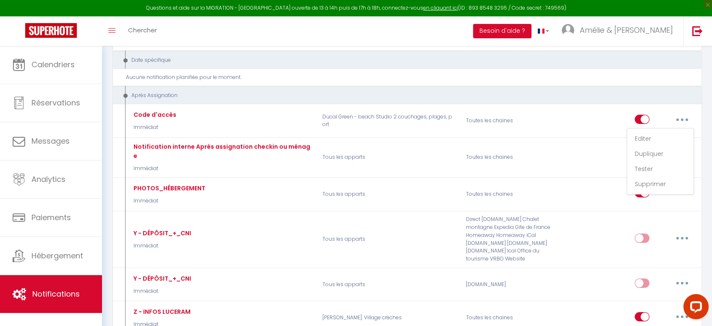
scroll to position [43, 0]
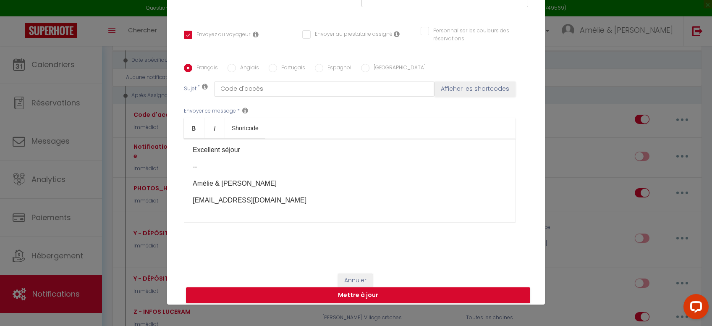
click at [298, 68] on label "Portugais" at bounding box center [291, 68] width 28 height 9
click at [277, 68] on input "Portugais" at bounding box center [273, 68] width 8 height 8
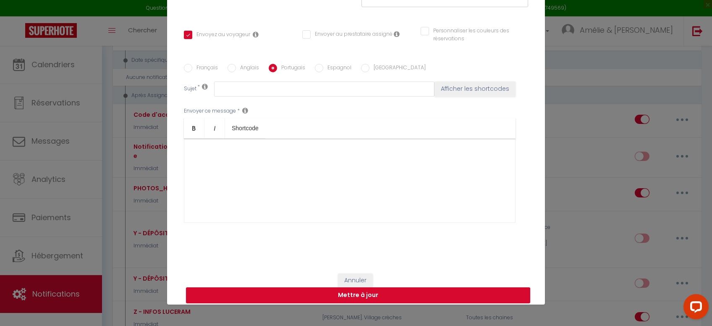
click at [325, 71] on label "Espagnol" at bounding box center [337, 68] width 28 height 9
click at [323, 71] on input "Espagnol" at bounding box center [319, 68] width 8 height 8
click at [369, 72] on label "[GEOGRAPHIC_DATA]" at bounding box center [397, 68] width 56 height 9
click at [369, 72] on input "[GEOGRAPHIC_DATA]" at bounding box center [365, 68] width 8 height 8
click at [249, 71] on label "Anglais" at bounding box center [247, 68] width 23 height 9
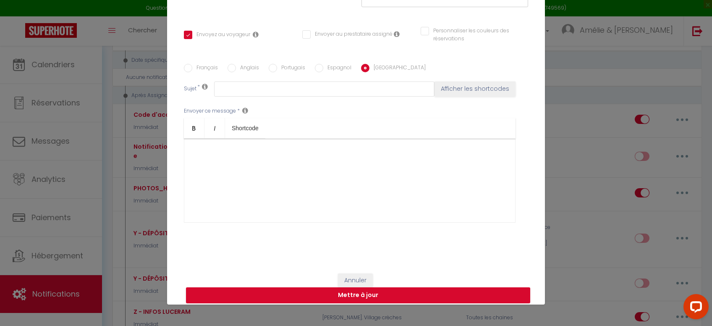
click at [236, 71] on input "Anglais" at bounding box center [232, 68] width 8 height 8
click at [206, 67] on label "Français" at bounding box center [205, 68] width 26 height 9
click at [192, 67] on input "Français" at bounding box center [188, 68] width 8 height 8
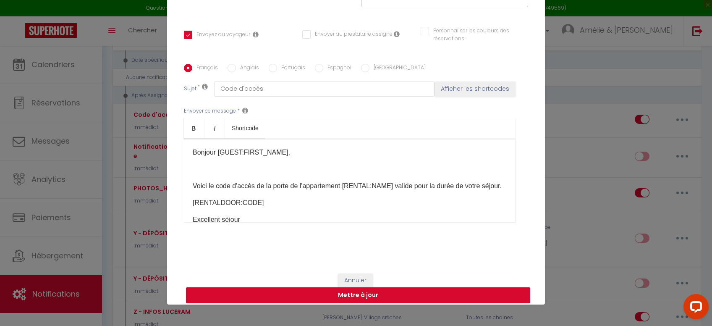
click at [202, 168] on p at bounding box center [350, 169] width 314 height 10
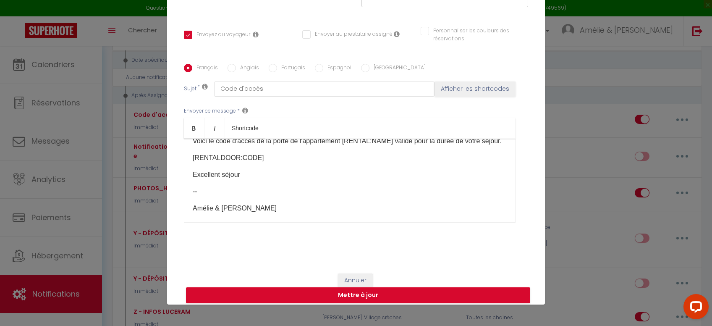
scroll to position [47, 0]
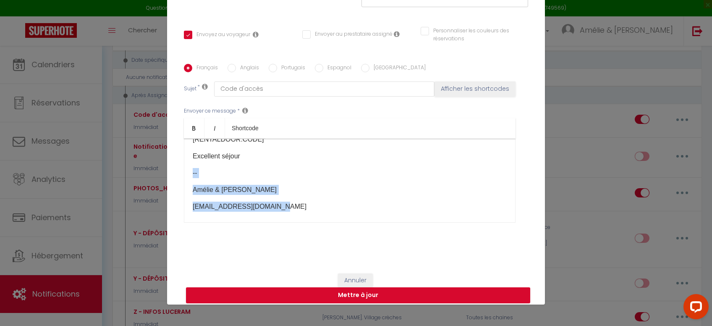
drag, startPoint x: 290, startPoint y: 210, endPoint x: 190, endPoint y: 167, distance: 109.1
click at [190, 167] on div "Bonjour [GUEST:FIRST_NAME]​, Voici le code d'accès​ de la porte de l'appartemen…" at bounding box center [350, 181] width 332 height 84
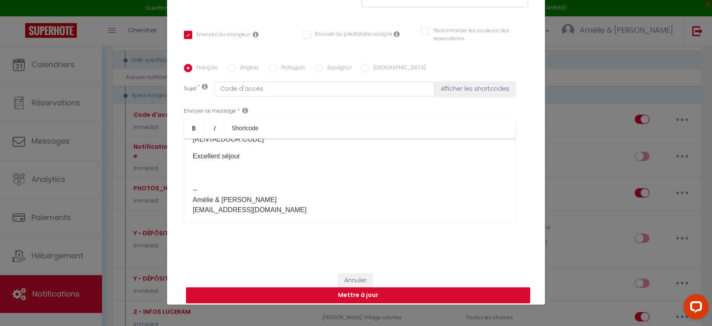
click at [204, 173] on p at bounding box center [350, 173] width 314 height 10
click at [276, 218] on p at bounding box center [350, 220] width 314 height 10
click at [260, 208] on div "Bonjour [GUEST:FIRST_NAME]​, Voici le code d'accès​ de la porte de l'appartemen…" at bounding box center [350, 181] width 332 height 84
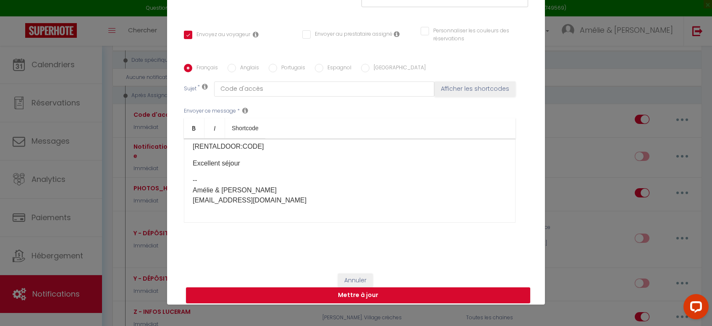
click at [272, 220] on div "Bonjour [GUEST:FIRST_NAME]​, Voici le code d'accès​ de la porte de l'appartemen…" at bounding box center [350, 181] width 332 height 84
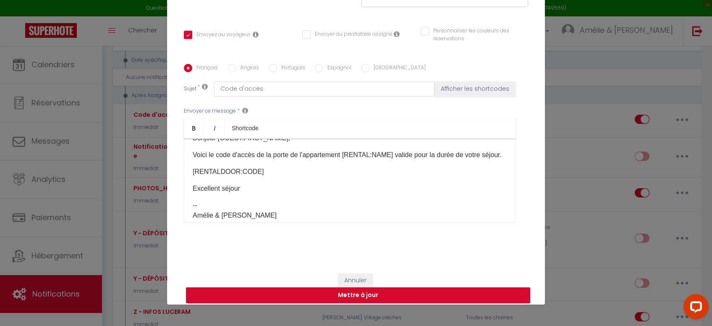
scroll to position [0, 0]
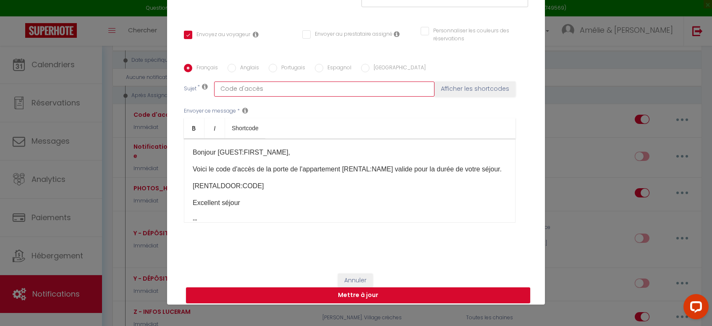
drag, startPoint x: 231, startPoint y: 85, endPoint x: 206, endPoint y: 85, distance: 25.2
click at [214, 85] on input "Code d'accès" at bounding box center [324, 88] width 220 height 15
click at [252, 66] on label "Anglais" at bounding box center [247, 68] width 23 height 9
click at [236, 66] on input "Anglais" at bounding box center [232, 68] width 8 height 8
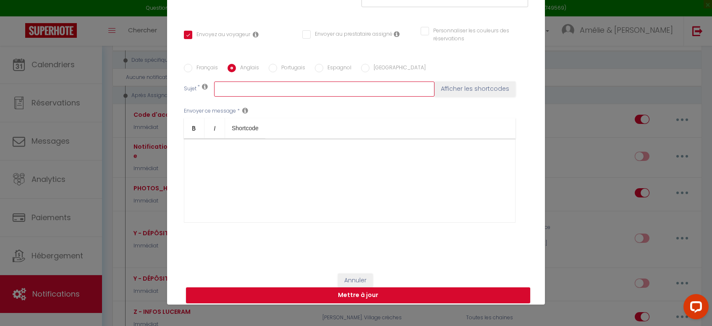
click at [250, 89] on input "text" at bounding box center [324, 88] width 220 height 15
paste input "Access code"
click at [296, 67] on label "Portugais" at bounding box center [291, 68] width 28 height 9
click at [277, 67] on input "Portugais" at bounding box center [273, 68] width 8 height 8
click at [294, 89] on input "text" at bounding box center [324, 88] width 220 height 15
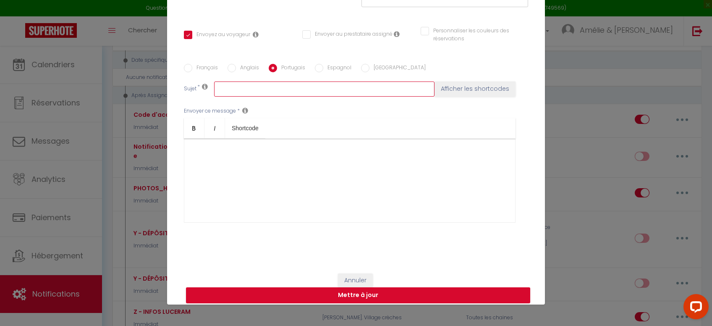
paste input "Código de acesso"
click at [327, 70] on label "Espagnol" at bounding box center [337, 68] width 28 height 9
click at [323, 70] on input "Espagnol" at bounding box center [319, 68] width 8 height 8
click at [306, 89] on input "text" at bounding box center [324, 88] width 220 height 15
paste input "Código de acceso"
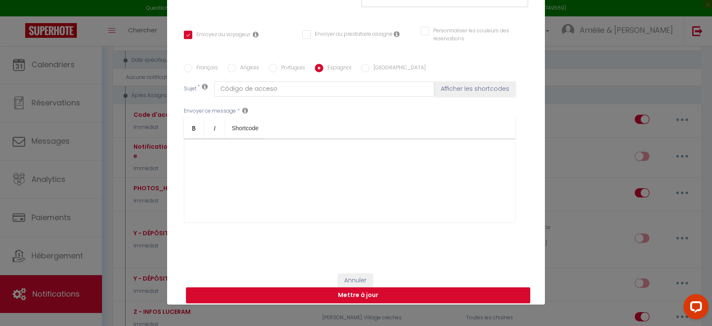
click at [369, 71] on label "[GEOGRAPHIC_DATA]" at bounding box center [397, 68] width 56 height 9
click at [367, 71] on input "[GEOGRAPHIC_DATA]" at bounding box center [365, 68] width 8 height 8
click at [332, 86] on input "text" at bounding box center [324, 88] width 220 height 15
paste input "Codice di accesso"
click at [205, 69] on label "Français" at bounding box center [205, 68] width 26 height 9
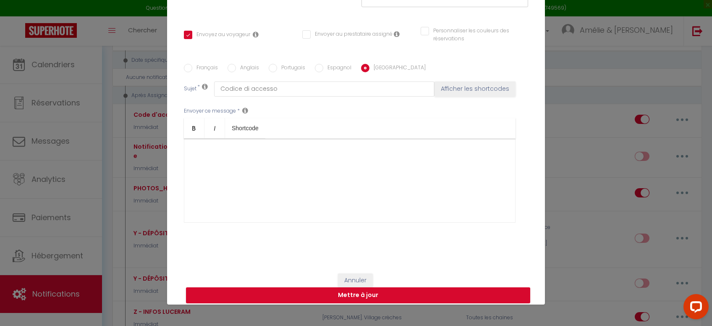
click at [192, 69] on input "Français" at bounding box center [188, 68] width 8 height 8
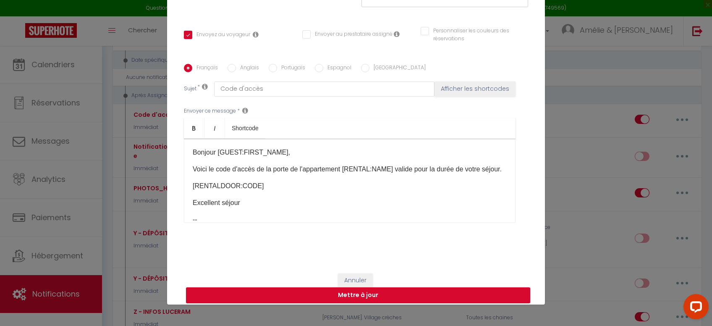
click at [263, 206] on p "Excellent séjour" at bounding box center [350, 203] width 314 height 10
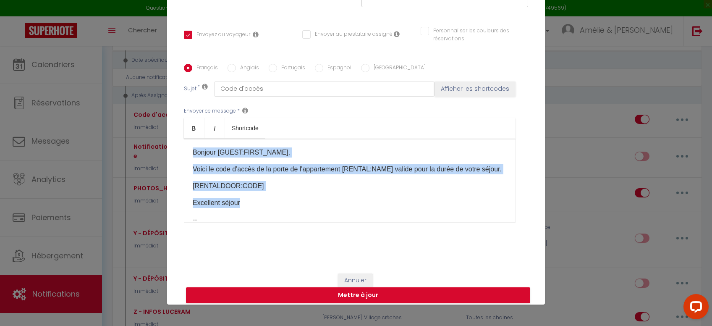
copy div "Bonjour [GUEST:FIRST_NAME]​, Voici le code d'accès​ de la porte de l'appartemen…"
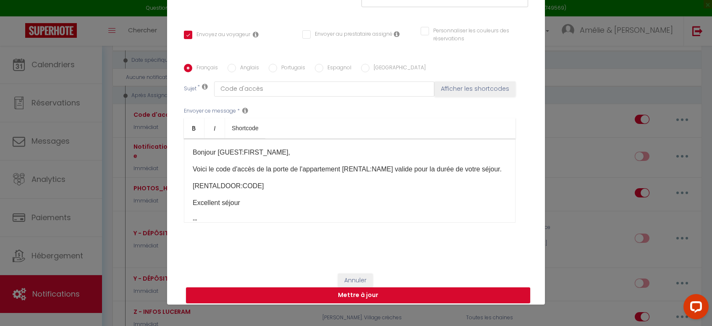
click at [369, 70] on label "[GEOGRAPHIC_DATA]" at bounding box center [397, 68] width 56 height 9
click at [369, 70] on input "[GEOGRAPHIC_DATA]" at bounding box center [365, 68] width 8 height 8
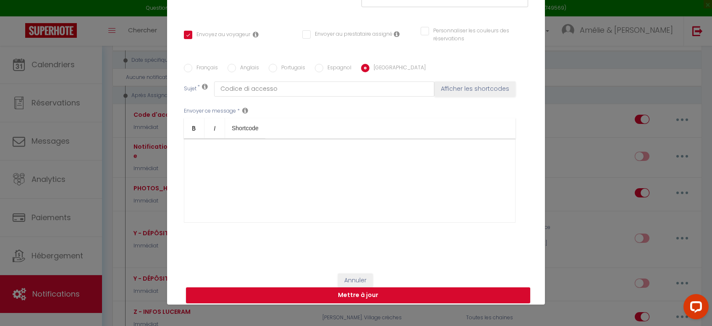
click at [325, 173] on div at bounding box center [350, 181] width 332 height 84
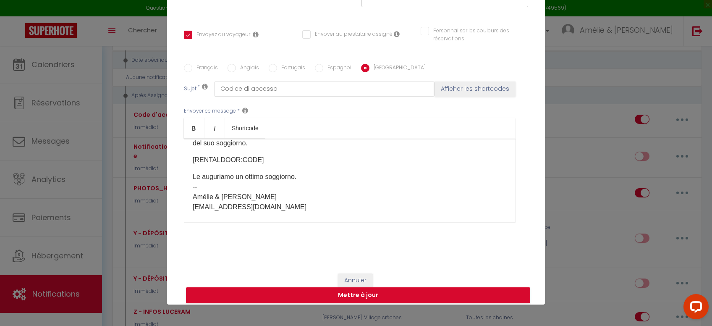
scroll to position [52, 0]
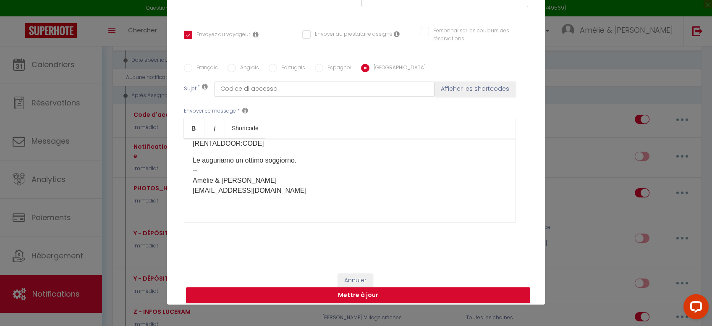
click at [256, 210] on div "Buongiorno [GUEST:FIRST_NAME], Ecco il codice di accesso alla porta dell'appart…" at bounding box center [350, 181] width 332 height 84
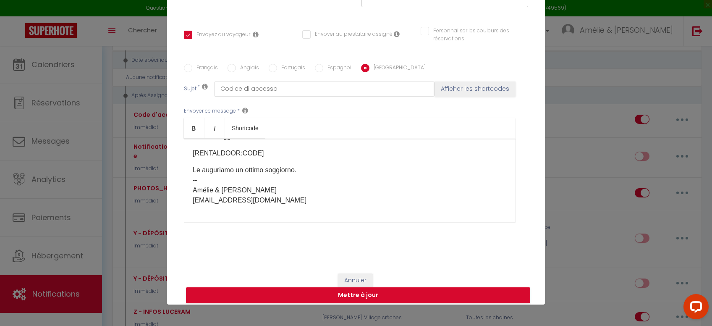
scroll to position [43, 0]
click at [271, 217] on div "Buongiorno [GUEST:FIRST_NAME], Ecco il codice di accesso alla porta dell'appart…" at bounding box center [350, 181] width 332 height 84
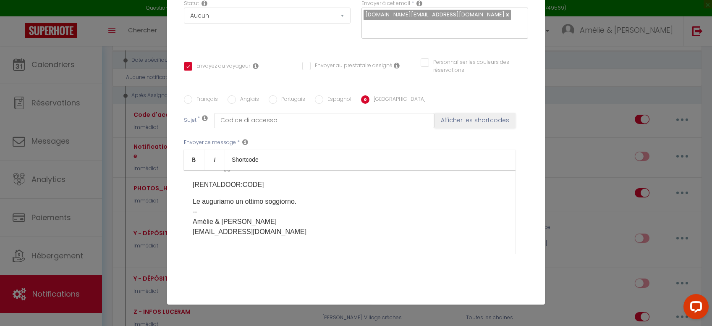
scroll to position [105, 0]
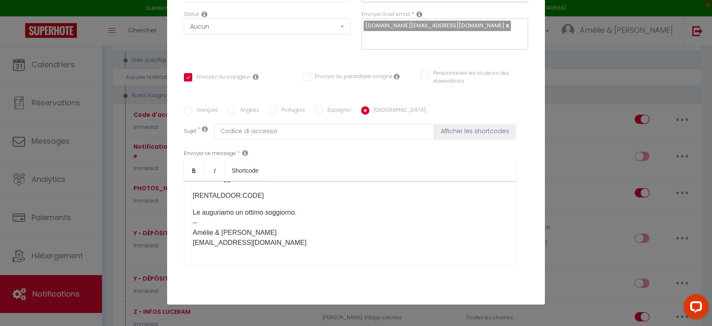
click at [328, 111] on label "Espagnol" at bounding box center [337, 110] width 28 height 9
click at [323, 111] on input "Espagnol" at bounding box center [319, 110] width 8 height 8
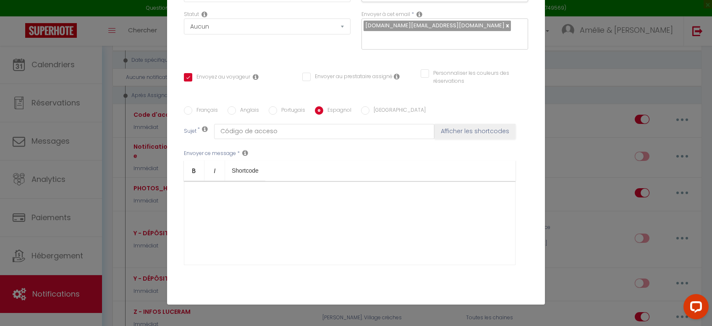
scroll to position [0, 0]
click at [249, 196] on div at bounding box center [350, 223] width 332 height 84
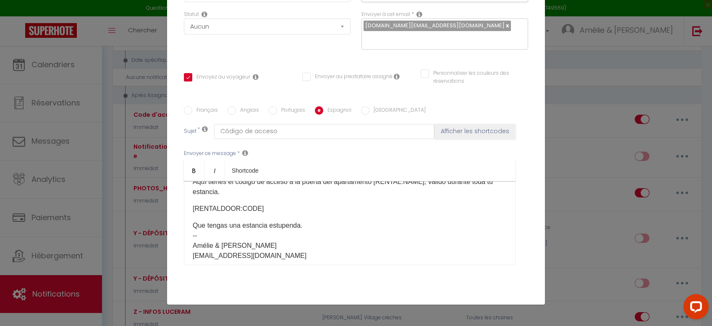
scroll to position [52, 0]
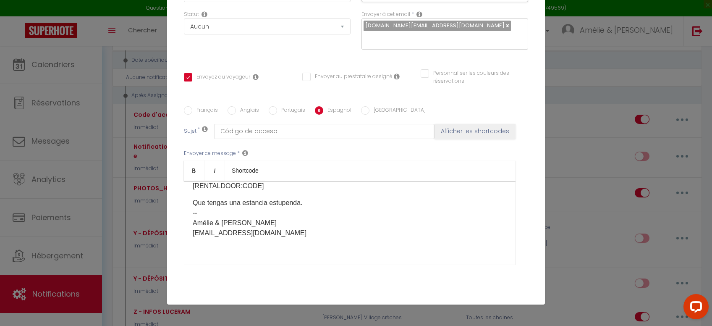
click at [258, 246] on div "Hola, [GUEST:FIRST_NAME]: Aquí tienes el código de acceso a la puerta del apart…" at bounding box center [350, 223] width 332 height 84
click at [254, 254] on div "Hola, [GUEST:FIRST_NAME]: Aquí tienes el código de acceso a la puerta del apart…" at bounding box center [350, 223] width 332 height 84
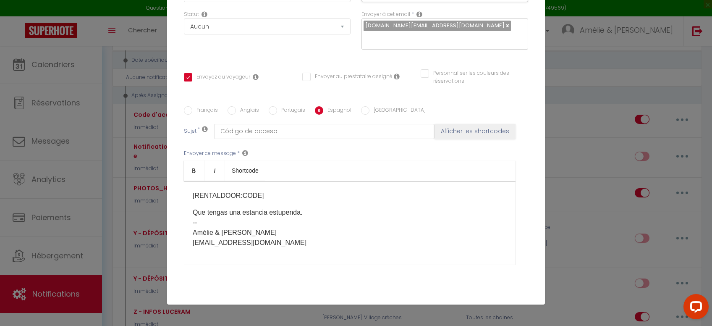
scroll to position [43, 0]
click at [280, 113] on label "Portugais" at bounding box center [291, 110] width 28 height 9
click at [277, 113] on input "Portugais" at bounding box center [273, 110] width 8 height 8
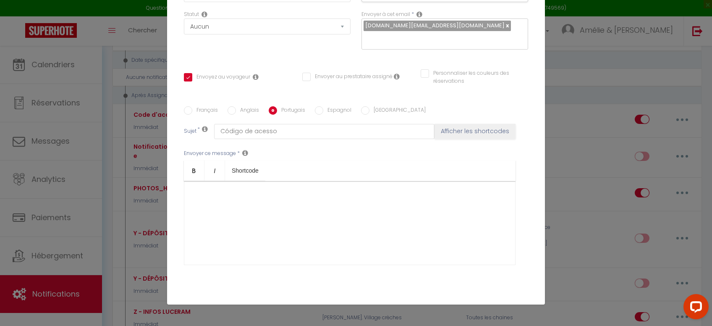
scroll to position [0, 0]
click at [232, 189] on div at bounding box center [350, 223] width 332 height 84
click at [230, 252] on div "Olá, [GUEST:FIRST_NAME], Aqui está o código de acesso da porta do apartamento […" at bounding box center [350, 223] width 332 height 84
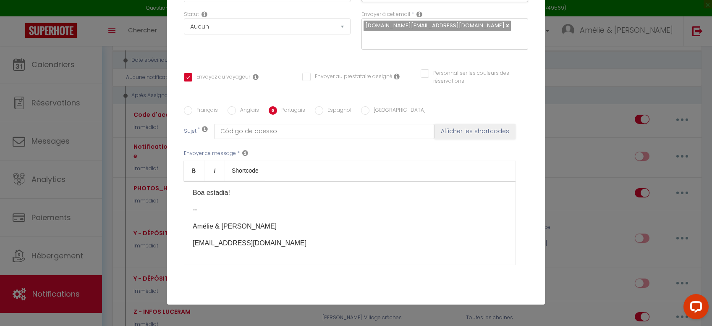
click at [215, 258] on div "Olá, [GUEST:FIRST_NAME], Aqui está o código de acesso da porta do apartamento […" at bounding box center [350, 223] width 332 height 84
click at [208, 218] on div "Olá, [GUEST:FIRST_NAME], Aqui está o código de acesso da porta do apartamento […" at bounding box center [350, 223] width 332 height 84
click at [325, 112] on label "Espagnol" at bounding box center [337, 110] width 28 height 9
click at [323, 112] on input "Espagnol" at bounding box center [319, 110] width 8 height 8
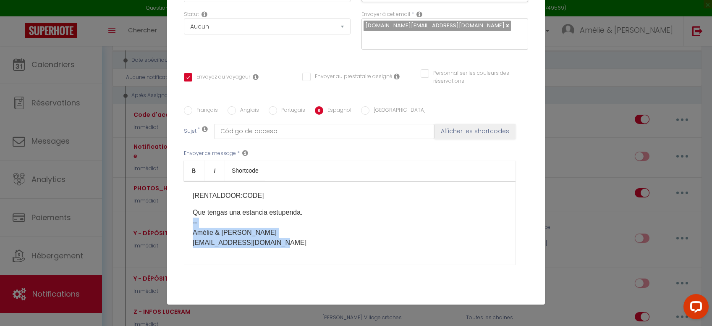
drag, startPoint x: 286, startPoint y: 248, endPoint x: 186, endPoint y: 222, distance: 103.5
click at [186, 222] on div "Hola, [GUEST:FIRST_NAME]: Aquí tienes el código de acceso a la puerta del apart…" at bounding box center [350, 223] width 332 height 84
copy p "-- Amélie & Fabien fameimmobilier@gmail.com"
click at [279, 106] on div "Français Anglais Portugais Espagnol Italien Sujet * Código de acceso Afficher l…" at bounding box center [356, 191] width 344 height 194
click at [279, 111] on label "Portugais" at bounding box center [291, 110] width 28 height 9
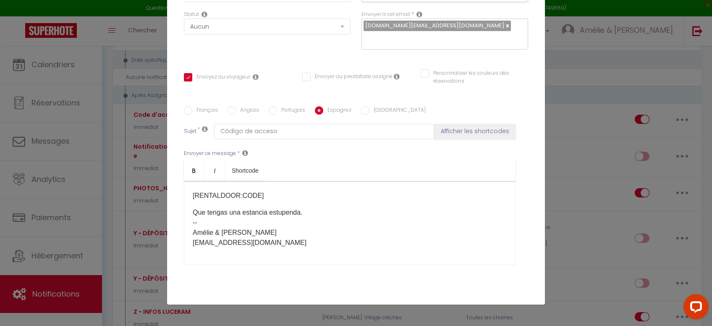
click at [277, 111] on input "Portugais" at bounding box center [273, 110] width 8 height 8
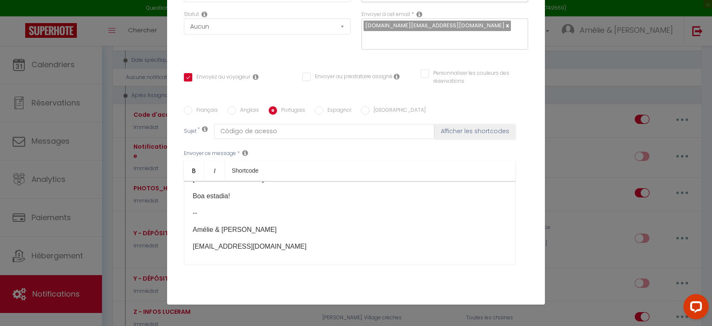
scroll to position [63, 0]
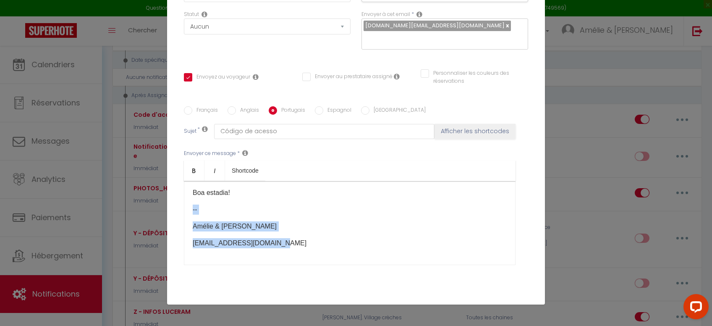
drag, startPoint x: 280, startPoint y: 244, endPoint x: 186, endPoint y: 204, distance: 102.1
click at [186, 204] on div "Olá, [GUEST:FIRST_NAME], Aqui está o código de acesso da porta do apartamento […" at bounding box center [350, 223] width 332 height 84
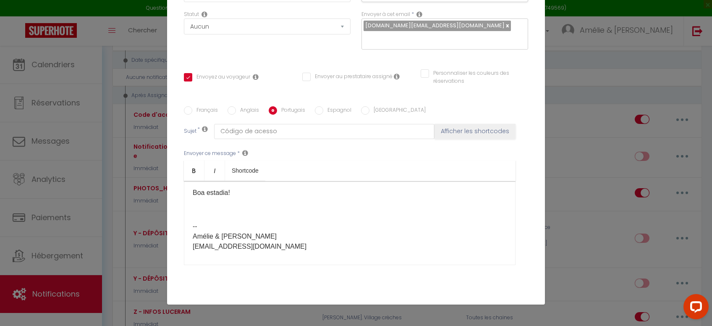
click at [210, 209] on p at bounding box center [350, 209] width 314 height 10
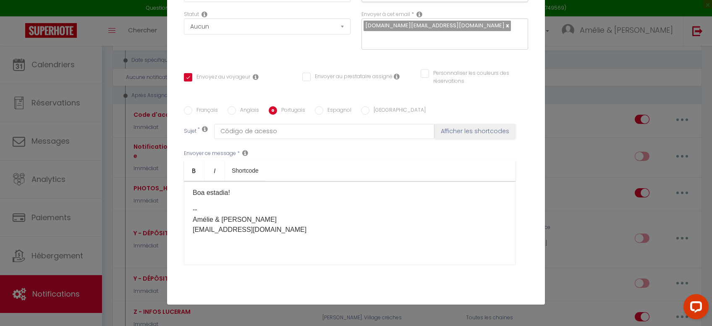
click at [239, 107] on div "Français Anglais Portugais Espagnol Italien Sujet * Código de acesso Afficher l…" at bounding box center [356, 191] width 344 height 194
click at [232, 113] on input "Anglais" at bounding box center [232, 110] width 8 height 8
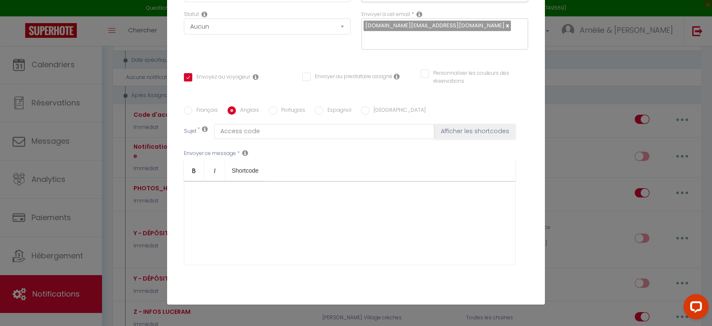
scroll to position [0, 0]
click at [217, 196] on div at bounding box center [350, 223] width 332 height 84
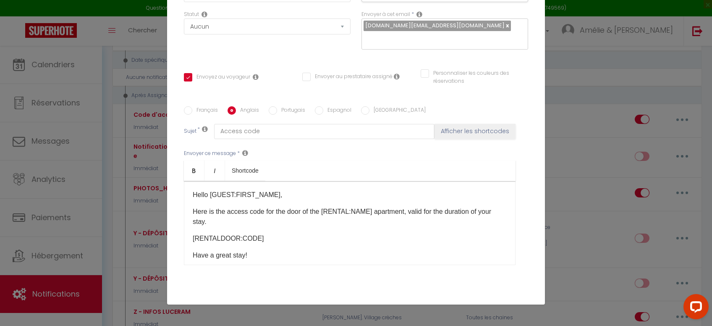
scroll to position [47, 0]
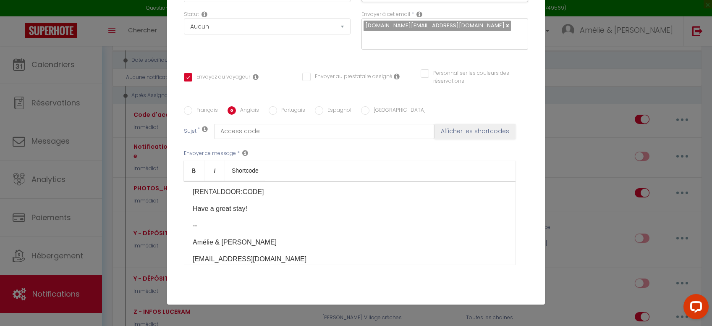
click at [274, 114] on input "Portugais" at bounding box center [273, 110] width 8 height 8
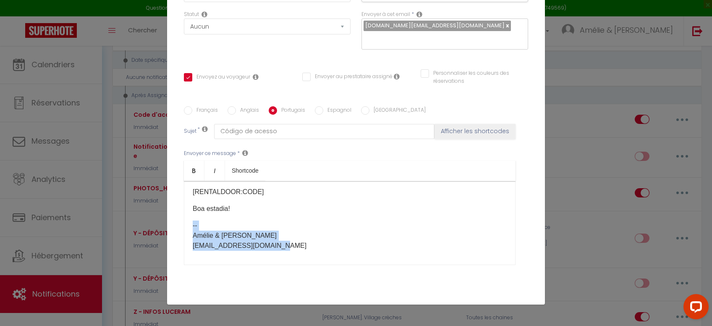
drag, startPoint x: 265, startPoint y: 247, endPoint x: 189, endPoint y: 225, distance: 79.0
click at [189, 225] on div "Olá, [GUEST:FIRST_NAME], Aqui está o código de acesso da porta do apartamento […" at bounding box center [350, 223] width 332 height 84
copy p "-- Amélie & Fabien fameimmobilier@gmail.com"
click at [241, 114] on label "Anglais" at bounding box center [247, 110] width 23 height 9
click at [236, 114] on input "Anglais" at bounding box center [232, 110] width 8 height 8
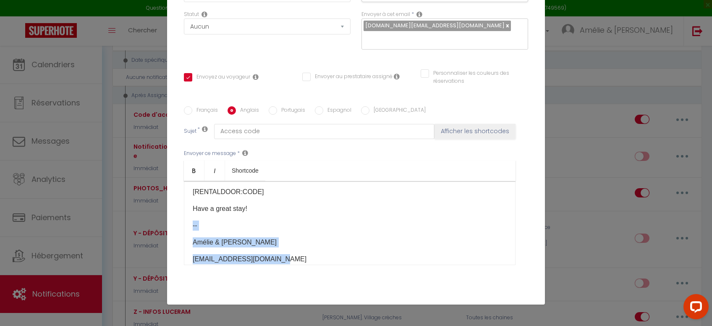
drag, startPoint x: 285, startPoint y: 263, endPoint x: 186, endPoint y: 223, distance: 106.6
click at [186, 223] on div "Hello [GUEST:FIRST_NAME], Here is the access code for the door of the [RENTAL:N…" at bounding box center [350, 223] width 332 height 84
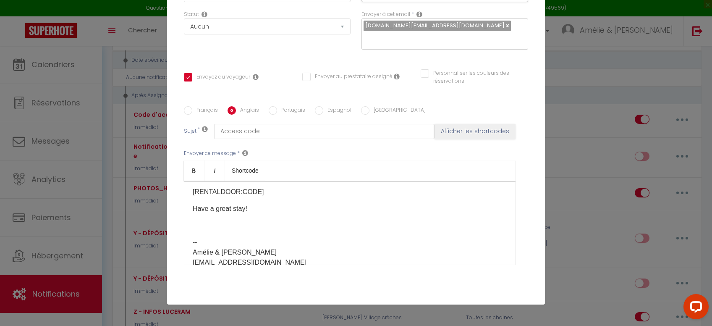
click at [213, 237] on div "Hello [GUEST:FIRST_NAME], Here is the access code for the door of the [RENTAL:N…" at bounding box center [350, 223] width 332 height 84
click at [208, 227] on p at bounding box center [350, 225] width 314 height 10
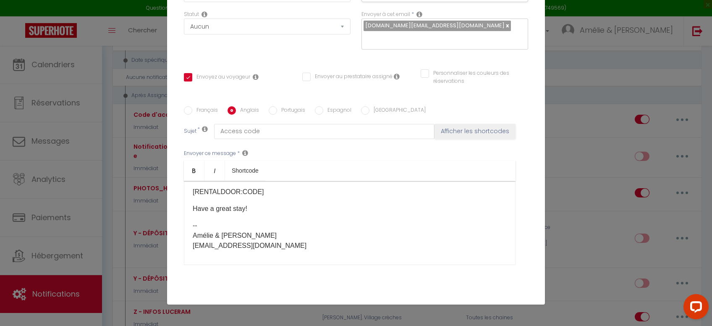
scroll to position [86, 0]
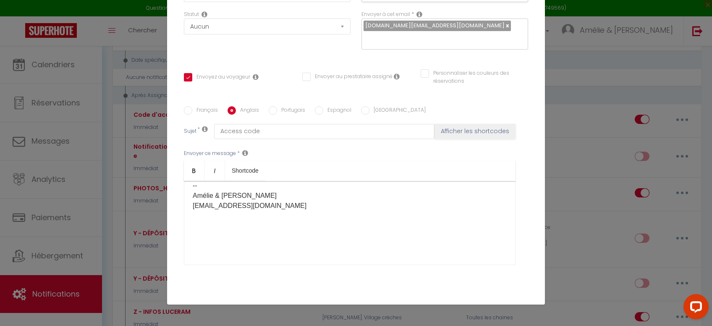
click at [203, 238] on p at bounding box center [350, 233] width 314 height 10
click at [222, 259] on div "Hello [GUEST:FIRST_NAME], Here is the access code for the door of the [RENTAL:N…" at bounding box center [350, 223] width 332 height 84
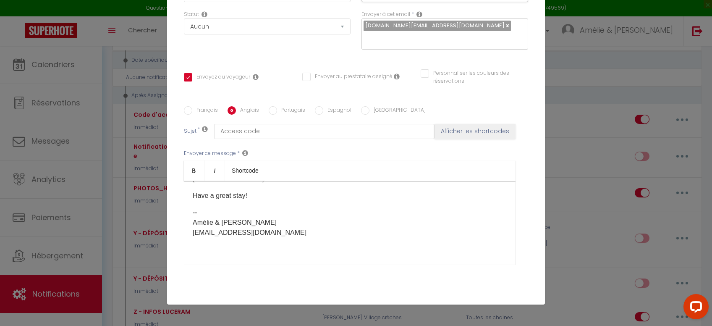
scroll to position [59, 0]
click at [221, 260] on div "Hello [GUEST:FIRST_NAME], Here is the access code for the door of the [RENTAL:N…" at bounding box center [350, 223] width 332 height 84
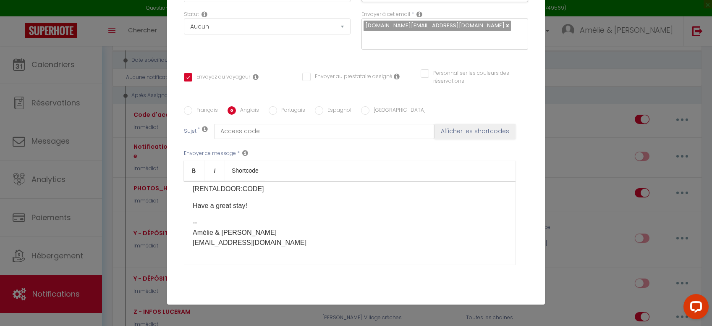
scroll to position [49, 0]
click at [203, 257] on div "Hello [GUEST:FIRST_NAME], Here is the access code for the door of the [RENTAL:N…" at bounding box center [350, 223] width 332 height 84
click at [201, 112] on label "Français" at bounding box center [205, 110] width 26 height 9
click at [192, 112] on input "Français" at bounding box center [188, 110] width 8 height 8
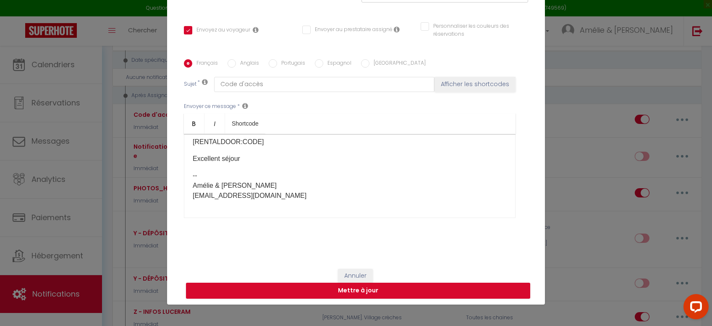
scroll to position [156, 0]
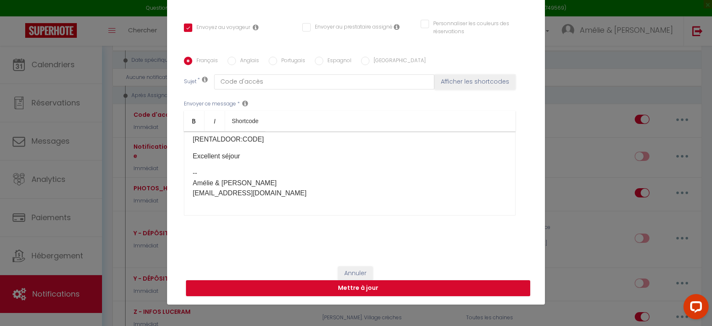
click at [223, 207] on div "Bonjour [GUEST:FIRST_NAME]​, Voici le code d'accès​ de la porte de l'appartemen…" at bounding box center [350, 173] width 332 height 84
click at [278, 62] on label "Portugais" at bounding box center [291, 61] width 28 height 9
click at [277, 62] on input "Portugais" at bounding box center [273, 61] width 8 height 8
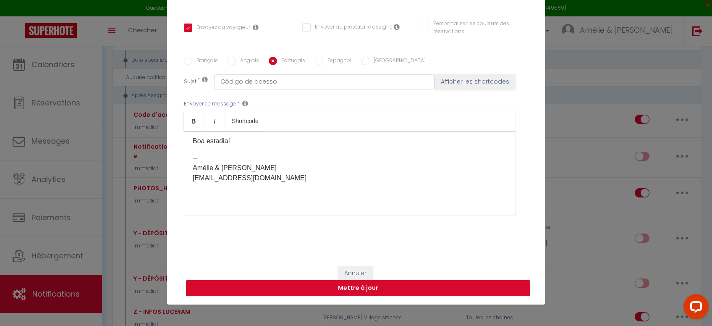
scroll to position [76, 0]
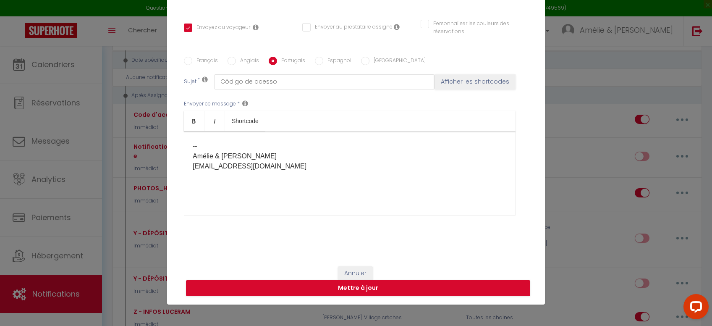
click at [236, 202] on div "Olá, [GUEST:FIRST_NAME], Aqui está o código de acesso da porta do apartamento […" at bounding box center [350, 173] width 332 height 84
click at [237, 218] on div "Envoyer ce message * Bold Italic Shortcode Rich text editor Olá, [GUEST:FIRST_N…" at bounding box center [356, 157] width 344 height 136
click at [239, 198] on p at bounding box center [350, 193] width 314 height 10
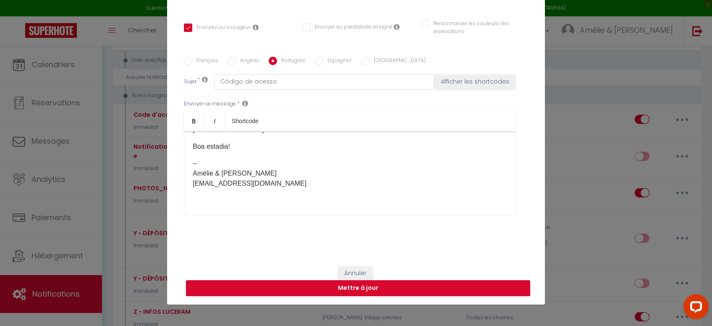
click at [238, 211] on div "Olá, [GUEST:FIRST_NAME], Aqui está o código de acesso da porta do apartamento […" at bounding box center [350, 173] width 332 height 84
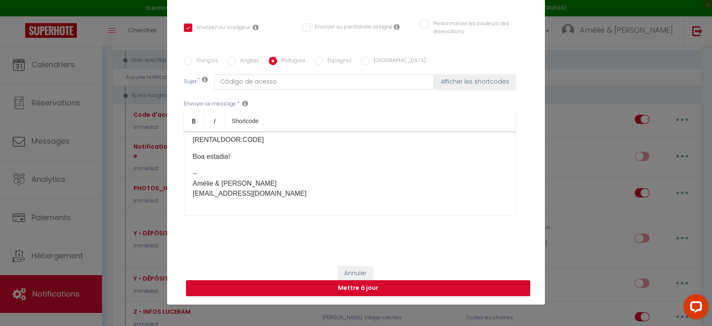
click at [319, 58] on input "Espagnol" at bounding box center [319, 61] width 8 height 8
click at [255, 208] on div "Hola, [GUEST:FIRST_NAME]: Aquí tienes el código de acceso a la puerta del apart…" at bounding box center [350, 173] width 332 height 84
click at [371, 59] on label "[GEOGRAPHIC_DATA]" at bounding box center [397, 61] width 56 height 9
click at [369, 59] on input "[GEOGRAPHIC_DATA]" at bounding box center [365, 61] width 8 height 8
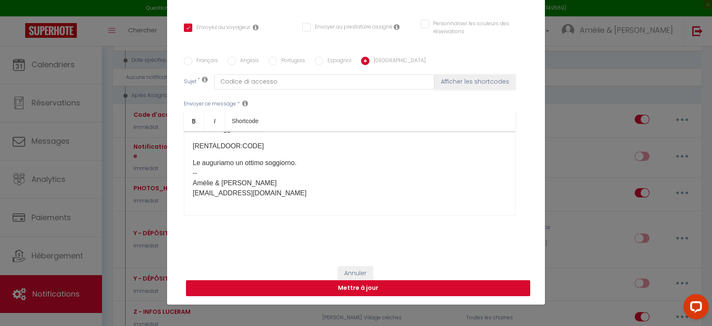
click at [432, 287] on button "Mettre à jour" at bounding box center [358, 288] width 344 height 16
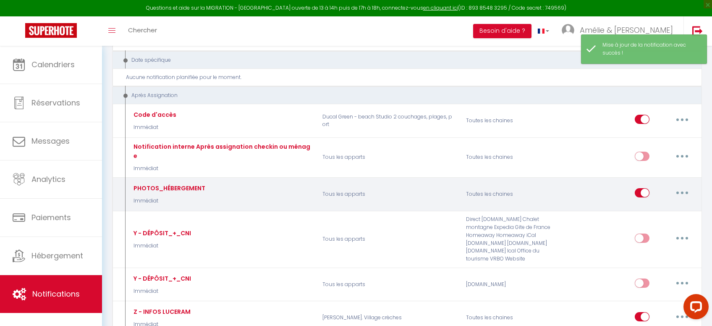
click at [680, 186] on button "button" at bounding box center [682, 192] width 24 height 13
click at [651, 205] on link "Editer" at bounding box center [660, 212] width 62 height 14
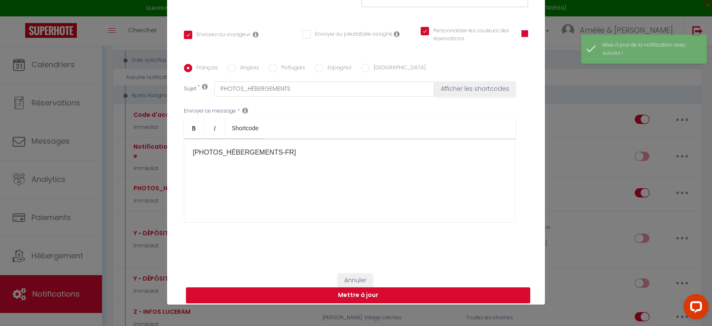
scroll to position [43, 0]
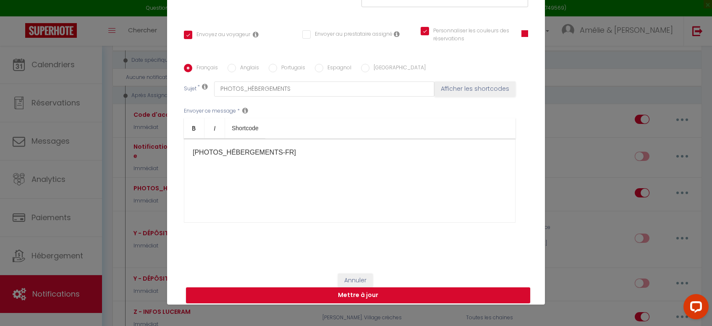
click at [329, 70] on label "Espagnol" at bounding box center [337, 68] width 28 height 9
click at [323, 70] on input "Espagnol" at bounding box center [319, 68] width 8 height 8
click at [375, 68] on label "[GEOGRAPHIC_DATA]" at bounding box center [397, 68] width 56 height 9
click at [369, 68] on input "[GEOGRAPHIC_DATA]" at bounding box center [365, 68] width 8 height 8
click at [280, 70] on label "Portugais" at bounding box center [291, 68] width 28 height 9
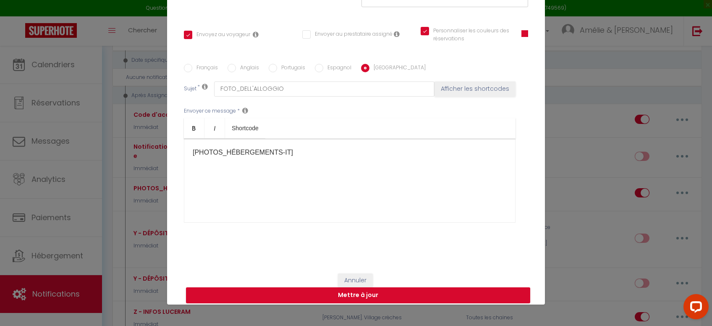
click at [277, 70] on input "Portugais" at bounding box center [273, 68] width 8 height 8
click at [244, 71] on label "Anglais" at bounding box center [247, 68] width 23 height 9
click at [236, 71] on input "Anglais" at bounding box center [232, 68] width 8 height 8
click at [204, 68] on label "Français" at bounding box center [205, 68] width 26 height 9
click at [192, 68] on input "Français" at bounding box center [188, 68] width 8 height 8
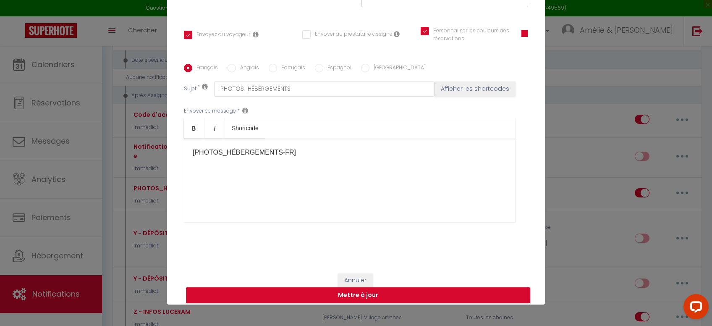
click at [281, 73] on label "Portugais" at bounding box center [291, 68] width 28 height 9
click at [277, 72] on input "Portugais" at bounding box center [273, 68] width 8 height 8
click at [345, 67] on label "Espagnol" at bounding box center [337, 68] width 28 height 9
click at [323, 67] on input "Espagnol" at bounding box center [319, 68] width 8 height 8
click at [376, 68] on label "[GEOGRAPHIC_DATA]" at bounding box center [397, 68] width 56 height 9
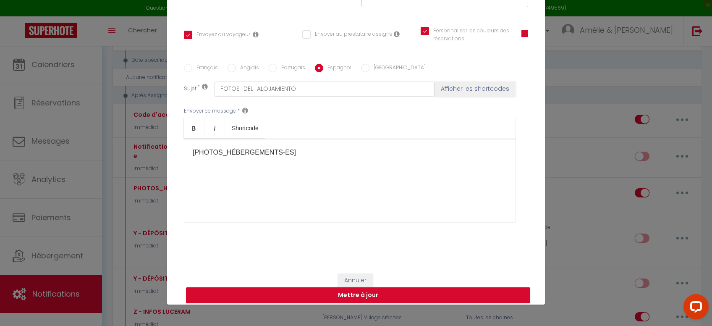
click at [369, 68] on input "[GEOGRAPHIC_DATA]" at bounding box center [365, 68] width 8 height 8
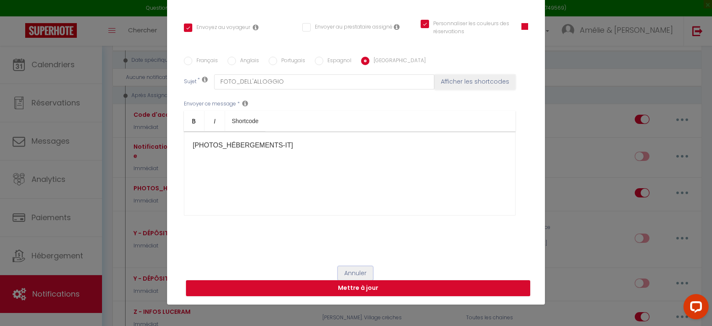
click at [362, 269] on button "Annuler" at bounding box center [355, 273] width 35 height 14
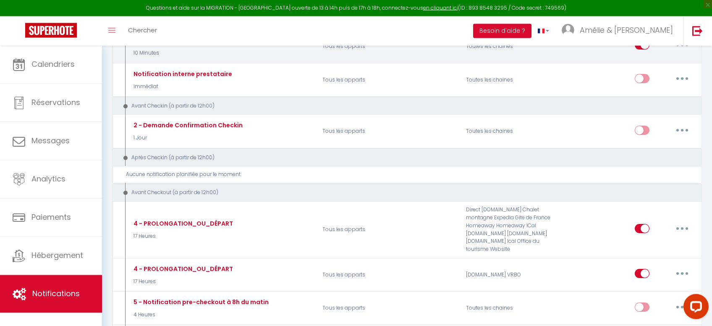
scroll to position [0, 0]
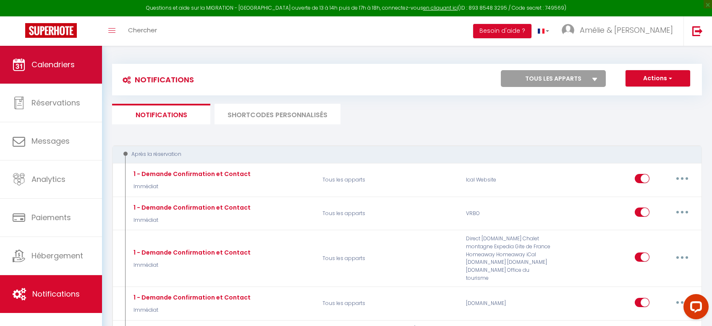
click at [52, 59] on link "Calendriers" at bounding box center [51, 65] width 102 height 38
